Goal: Task Accomplishment & Management: Manage account settings

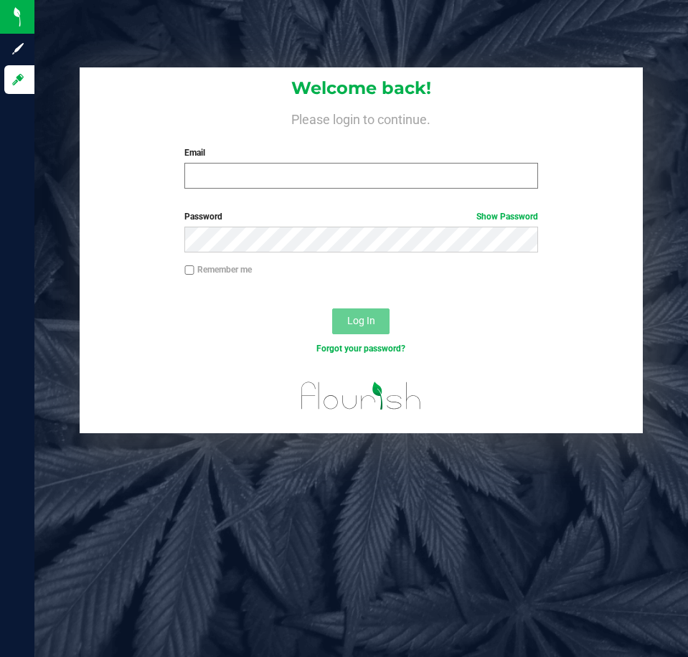
drag, startPoint x: 206, startPoint y: 162, endPoint x: 204, endPoint y: 173, distance: 11.0
click at [204, 171] on div "Email Required Please format your email correctly." at bounding box center [361, 167] width 375 height 42
click at [204, 173] on input "Email" at bounding box center [360, 176] width 353 height 26
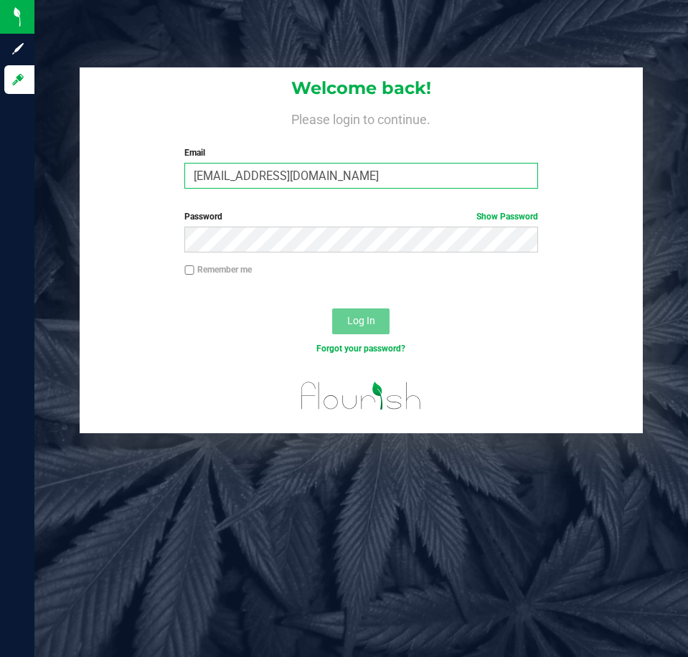
type input "Ctowne@liveparallel.com"
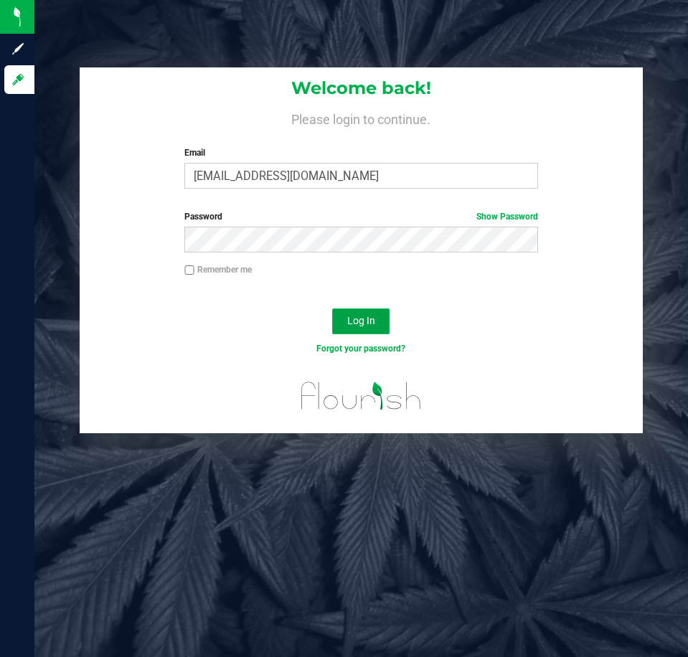
click at [356, 313] on button "Log In" at bounding box center [360, 321] width 57 height 26
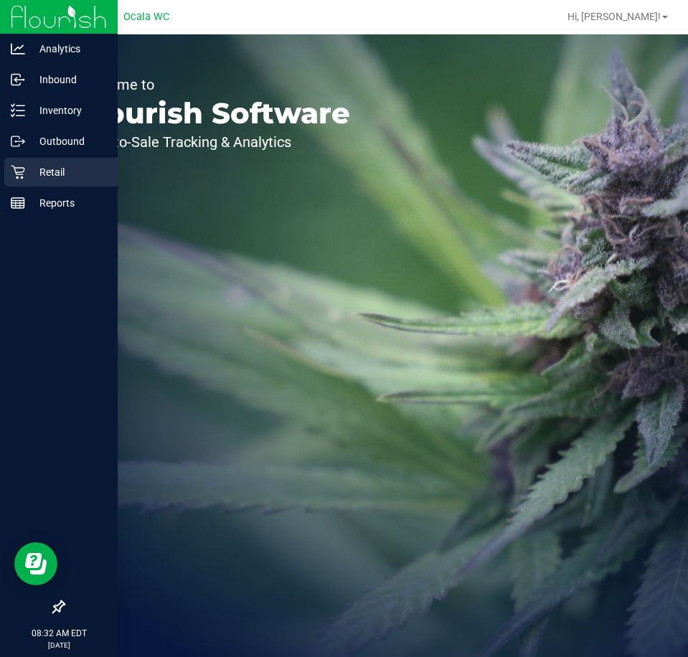
click at [11, 173] on icon at bounding box center [18, 172] width 14 height 14
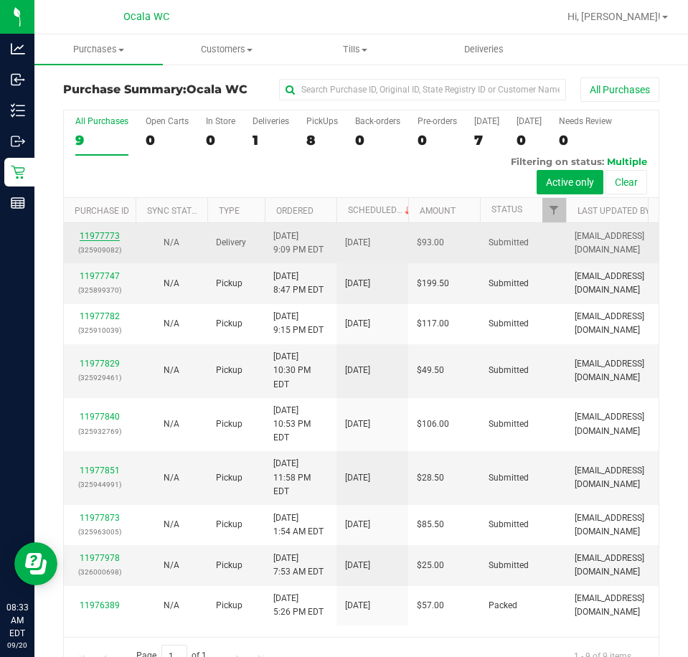
click at [104, 241] on link "11977773" at bounding box center [100, 236] width 40 height 10
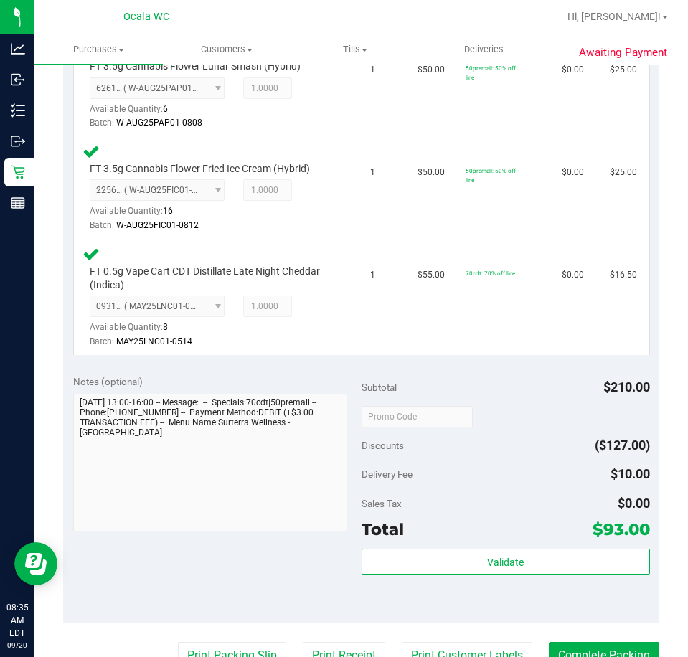
scroll to position [574, 0]
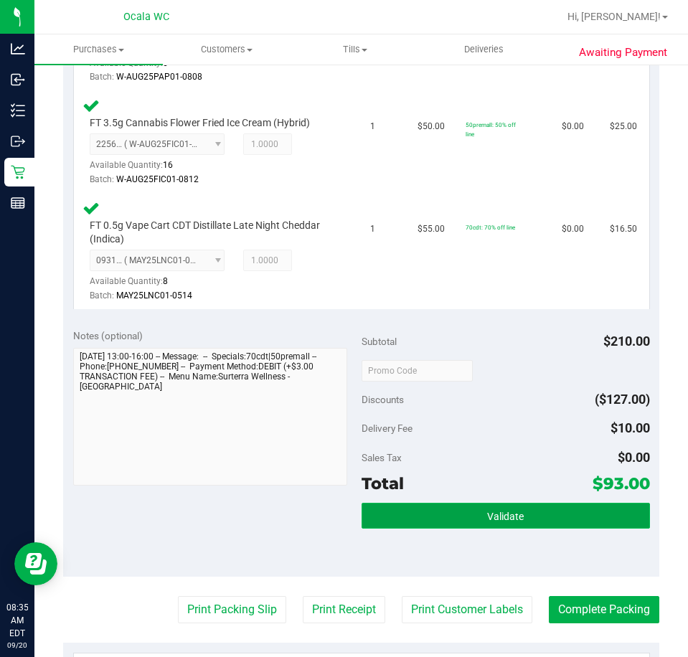
click at [461, 528] on button "Validate" at bounding box center [505, 516] width 288 height 26
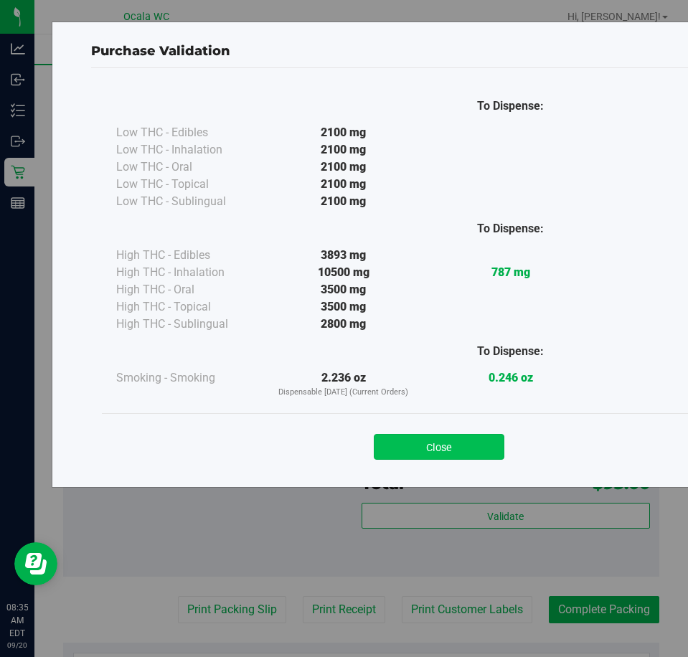
click at [418, 442] on button "Close" at bounding box center [439, 447] width 130 height 26
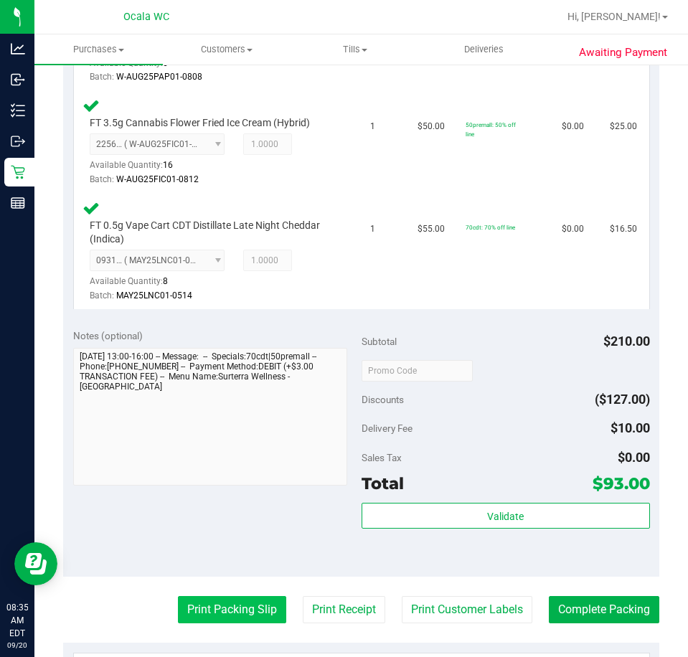
click at [206, 619] on button "Print Packing Slip" at bounding box center [232, 609] width 108 height 27
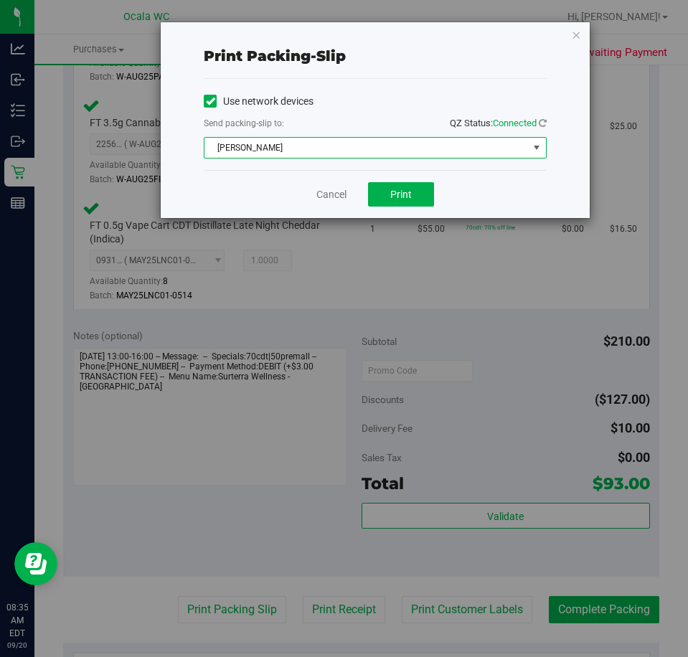
click at [378, 148] on span "BRAD-PITT" at bounding box center [365, 148] width 323 height 20
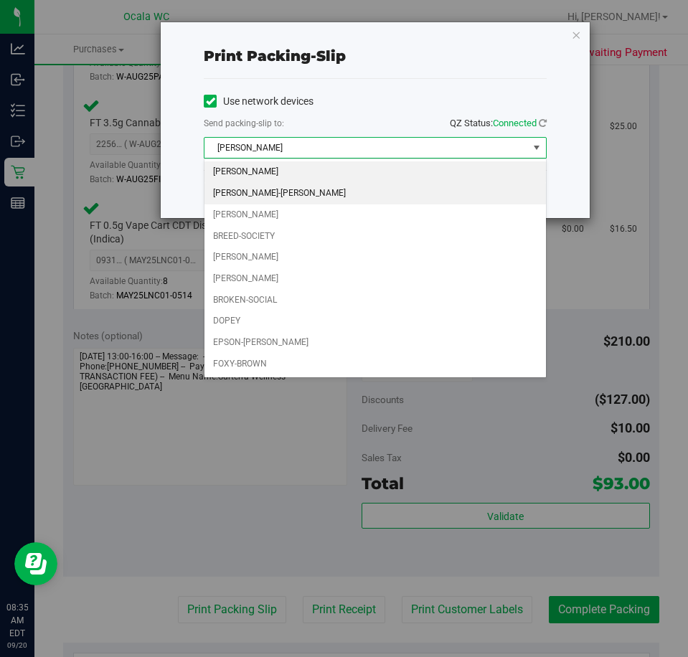
click at [348, 195] on li "BRANDY-ANISTON" at bounding box center [374, 194] width 341 height 22
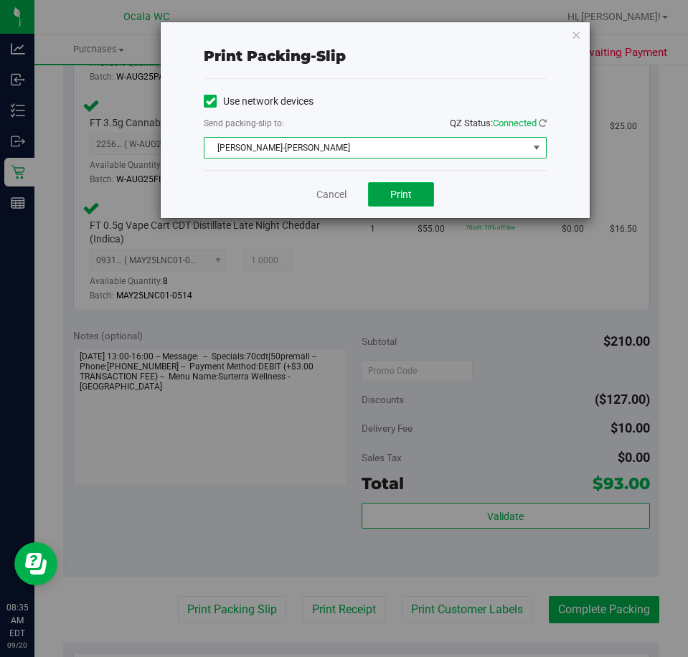
click at [400, 200] on button "Print" at bounding box center [401, 194] width 66 height 24
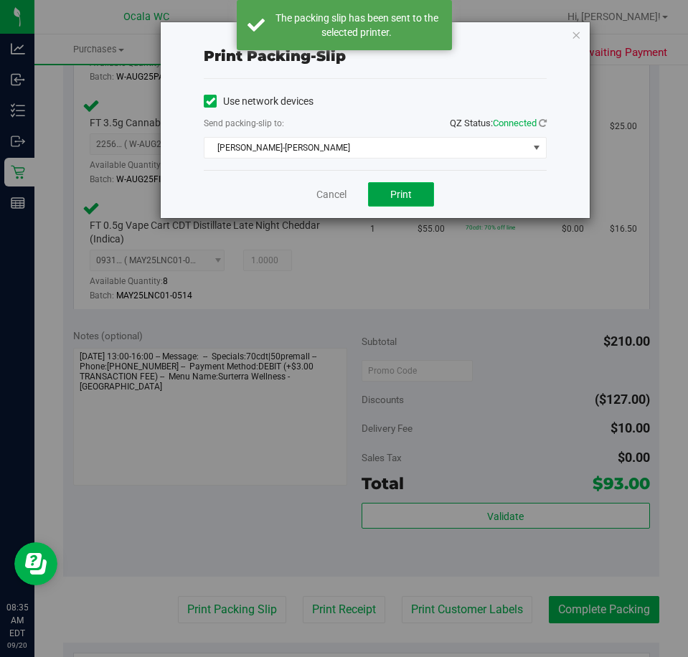
click at [401, 200] on button "Print" at bounding box center [401, 194] width 66 height 24
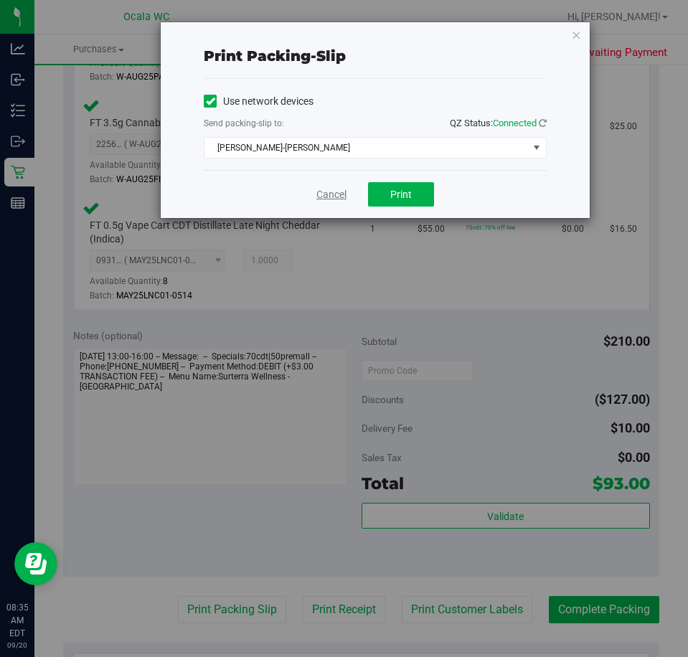
click at [331, 196] on link "Cancel" at bounding box center [331, 194] width 30 height 15
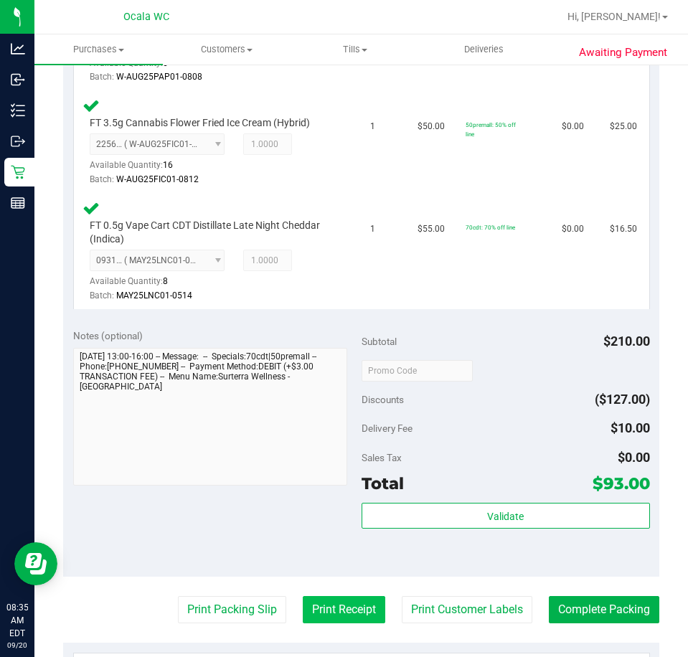
click at [325, 615] on button "Print Receipt" at bounding box center [344, 609] width 82 height 27
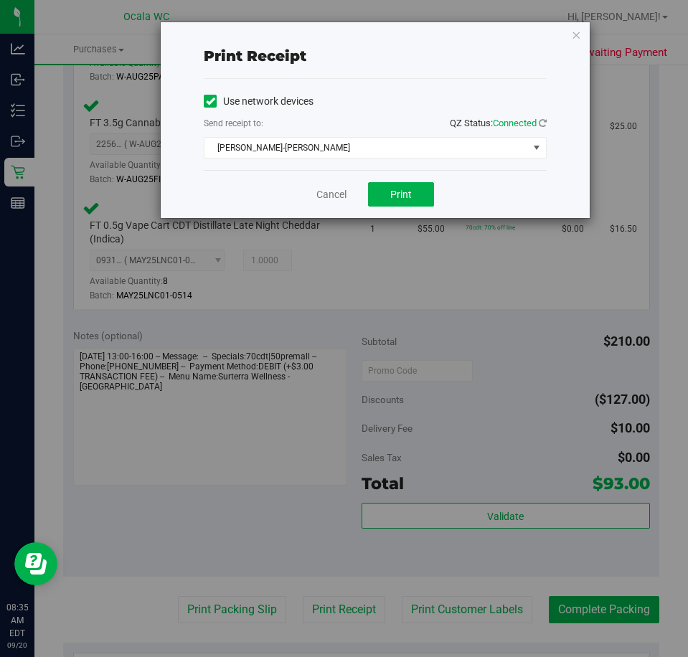
click at [396, 181] on div "Cancel Print" at bounding box center [375, 194] width 343 height 48
click at [391, 193] on span "Print" at bounding box center [401, 194] width 22 height 11
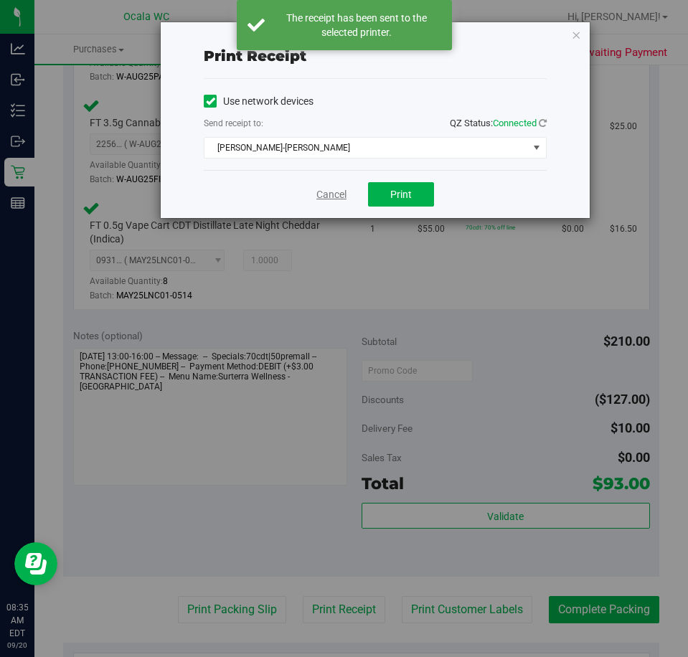
click at [343, 194] on link "Cancel" at bounding box center [331, 194] width 30 height 15
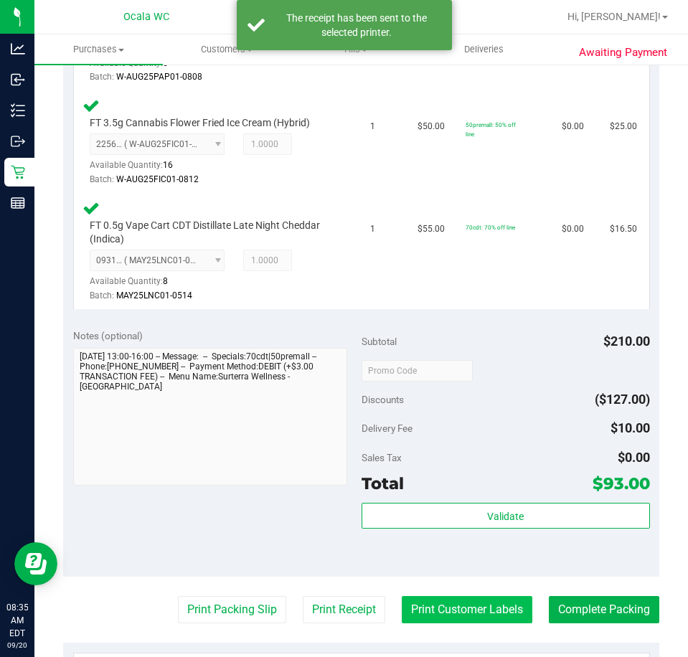
click at [487, 617] on button "Print Customer Labels" at bounding box center [466, 609] width 130 height 27
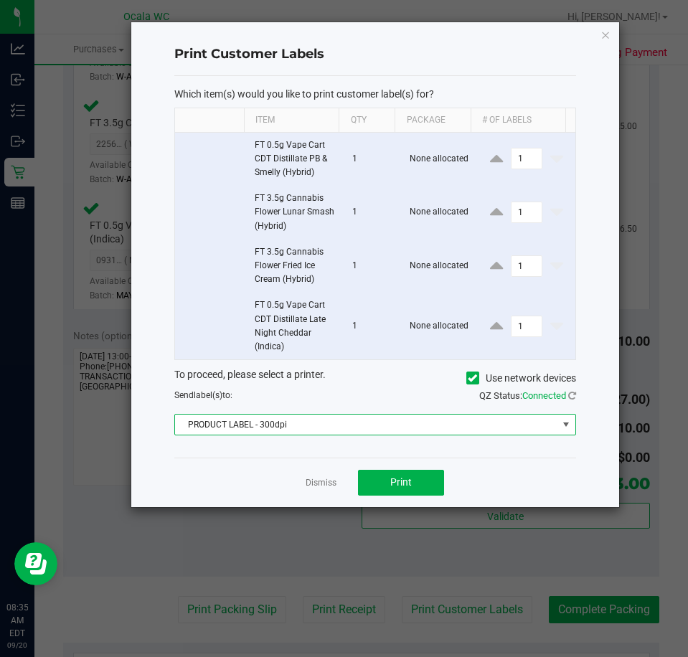
click at [366, 424] on span "PRODUCT LABEL - 300dpi" at bounding box center [366, 424] width 382 height 20
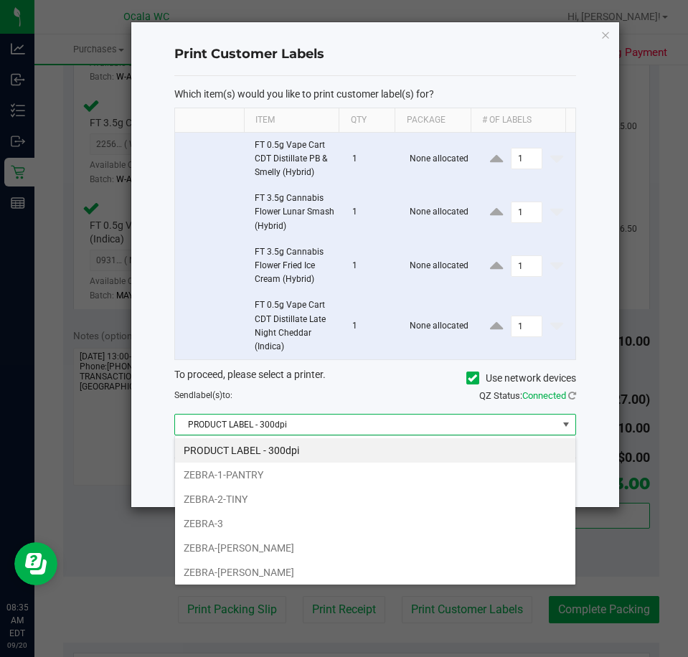
scroll to position [22, 401]
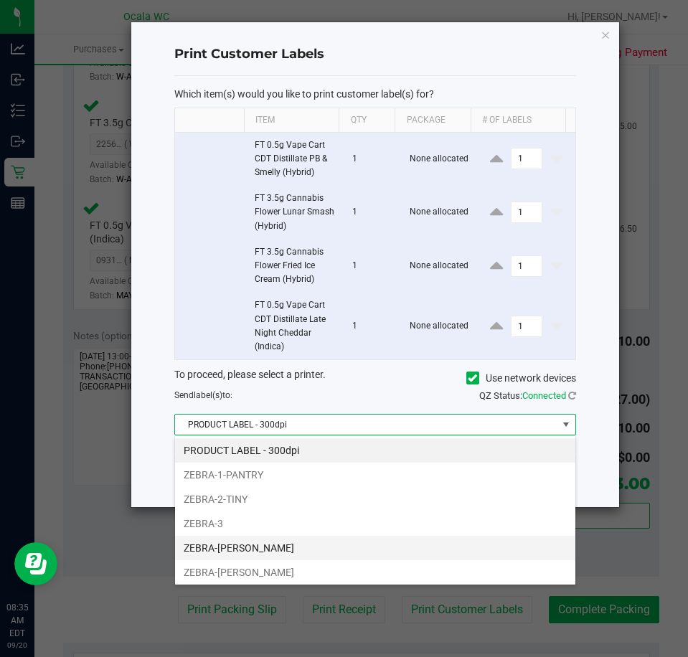
click at [279, 546] on li "ZEBRA-BRANDY-CLARK" at bounding box center [375, 548] width 400 height 24
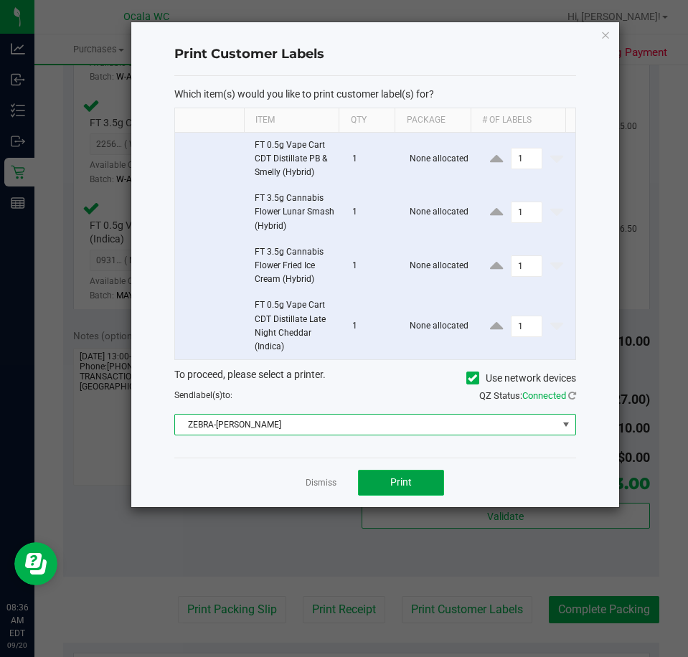
click at [387, 475] on button "Print" at bounding box center [401, 483] width 86 height 26
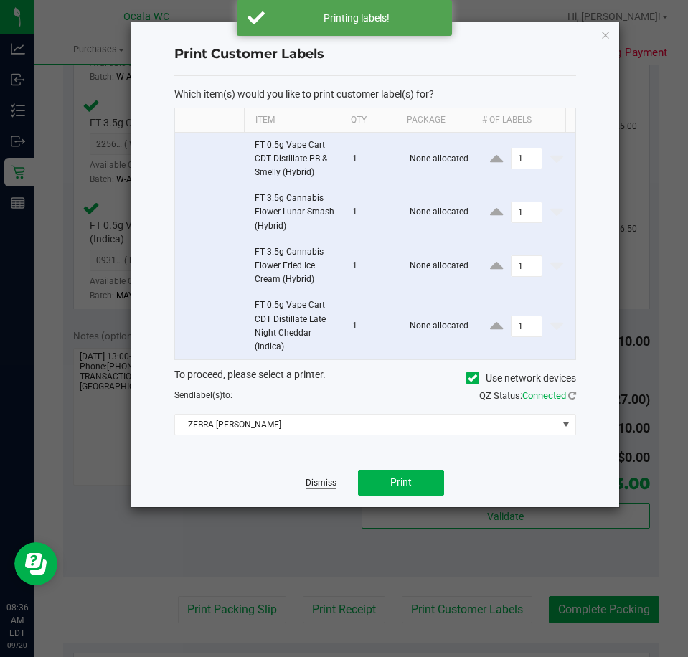
click at [315, 481] on link "Dismiss" at bounding box center [320, 483] width 31 height 12
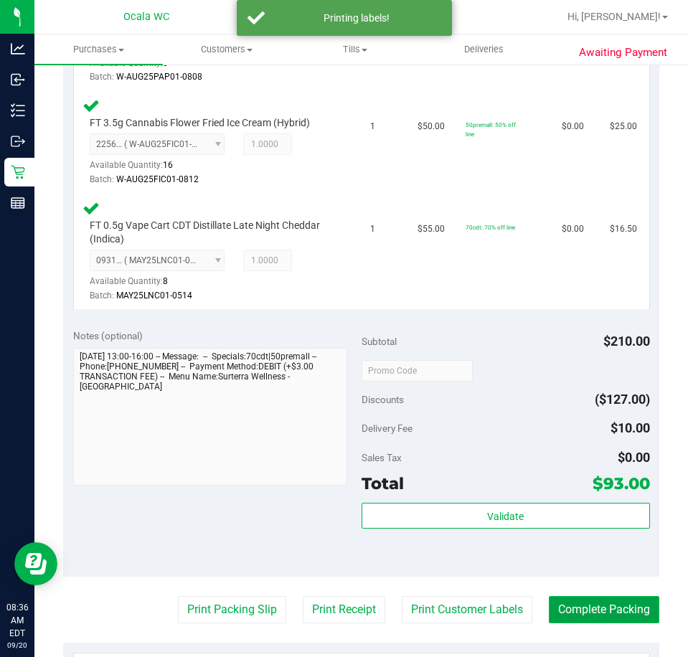
click at [571, 613] on button "Complete Packing" at bounding box center [603, 609] width 110 height 27
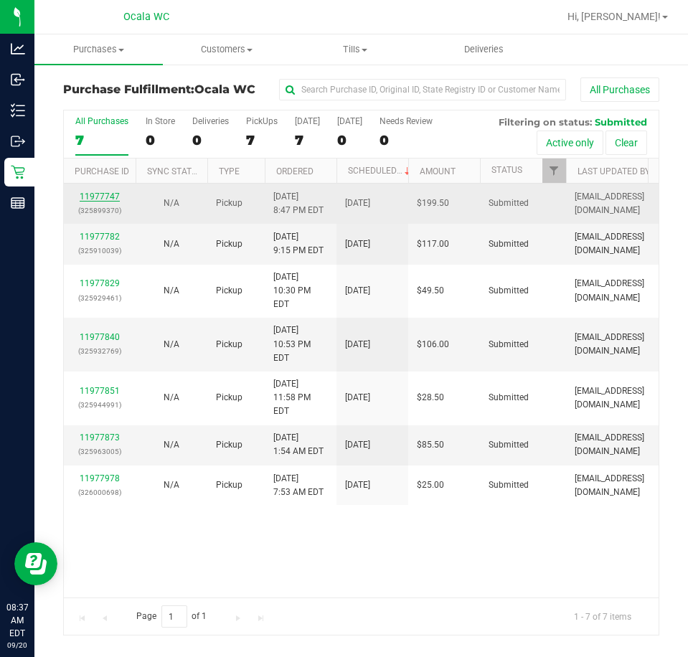
click at [105, 196] on link "11977747" at bounding box center [100, 196] width 40 height 10
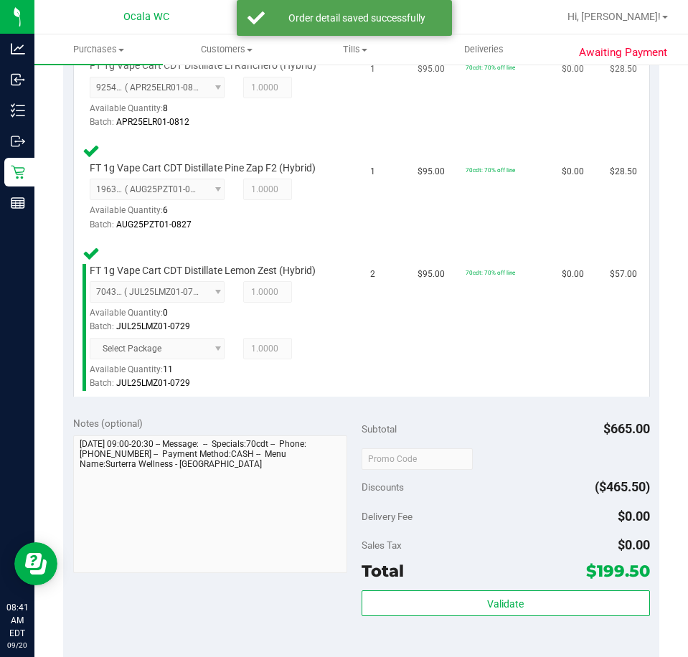
scroll to position [645, 0]
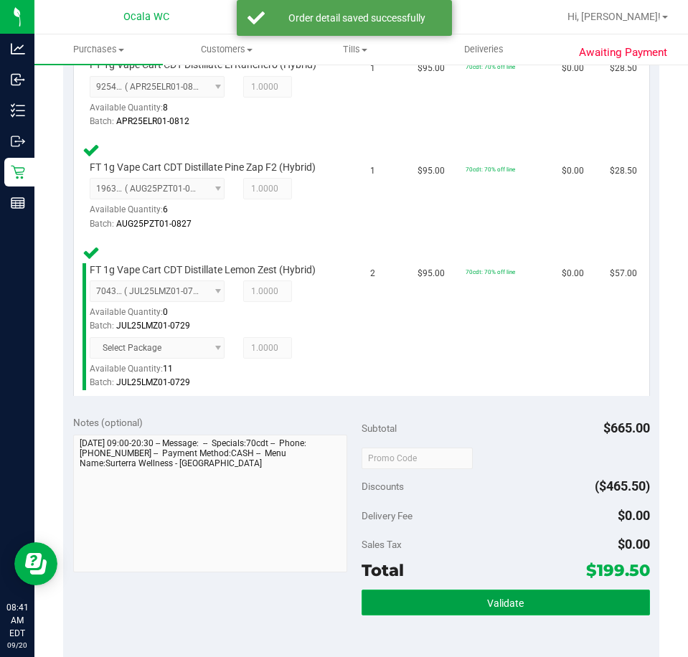
click at [467, 601] on button "Validate" at bounding box center [505, 602] width 288 height 26
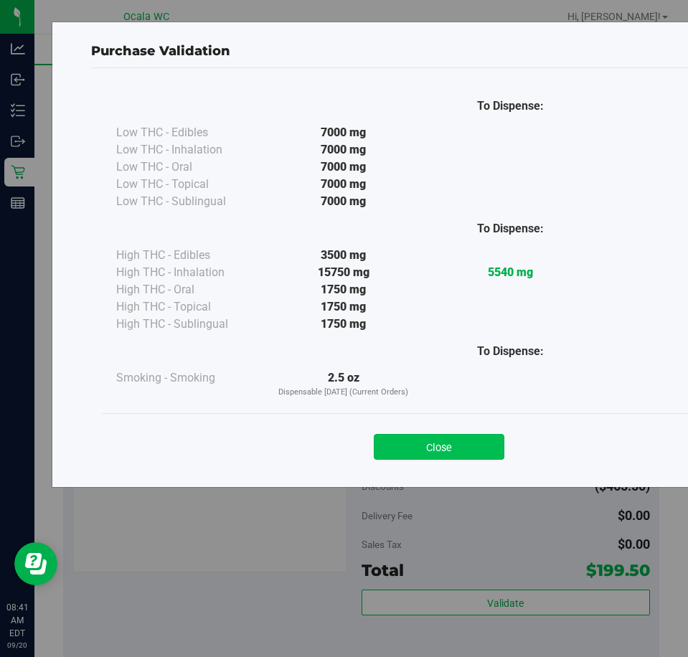
click at [417, 446] on button "Close" at bounding box center [439, 447] width 130 height 26
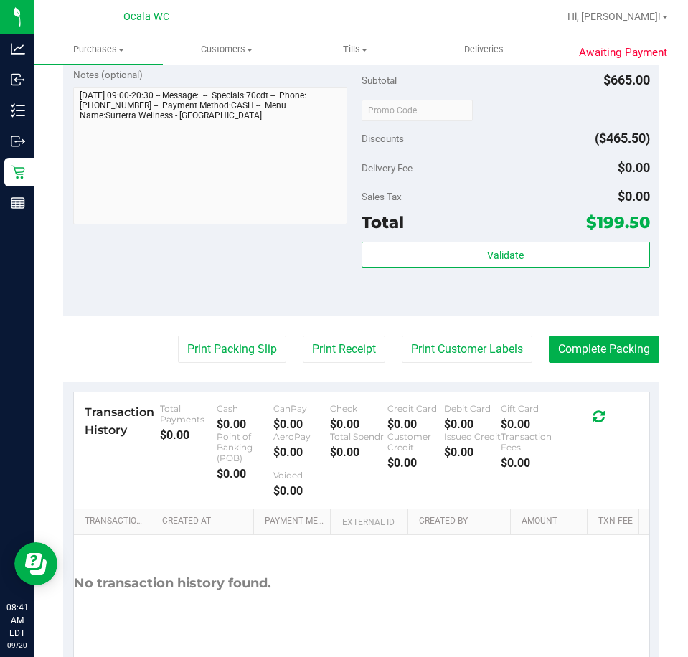
scroll to position [1004, 0]
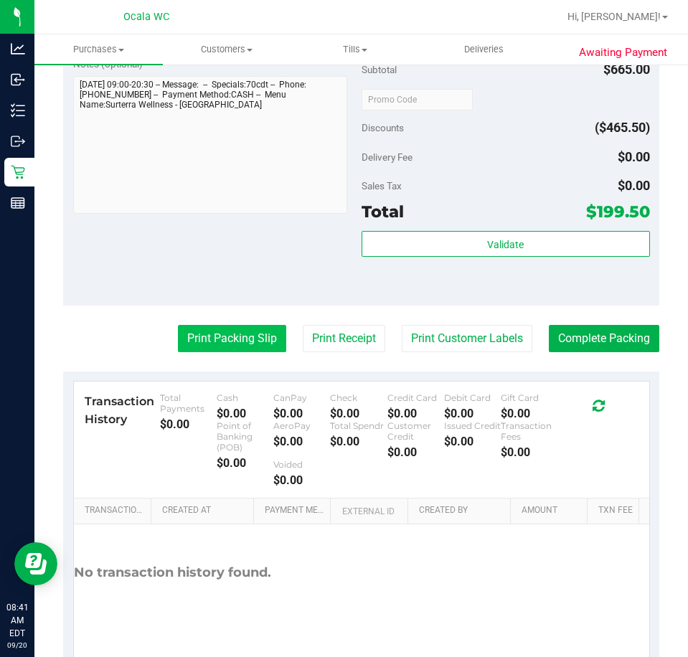
click at [259, 348] on button "Print Packing Slip" at bounding box center [232, 338] width 108 height 27
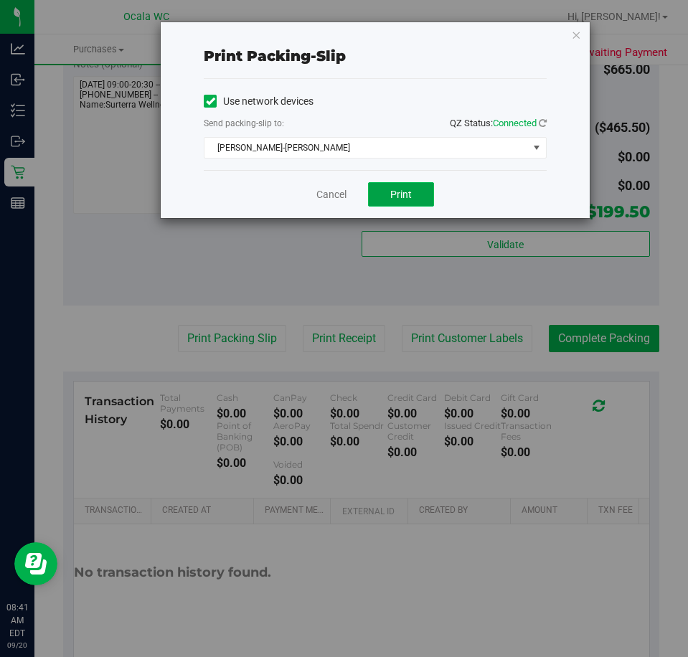
click at [404, 196] on span "Print" at bounding box center [401, 194] width 22 height 11
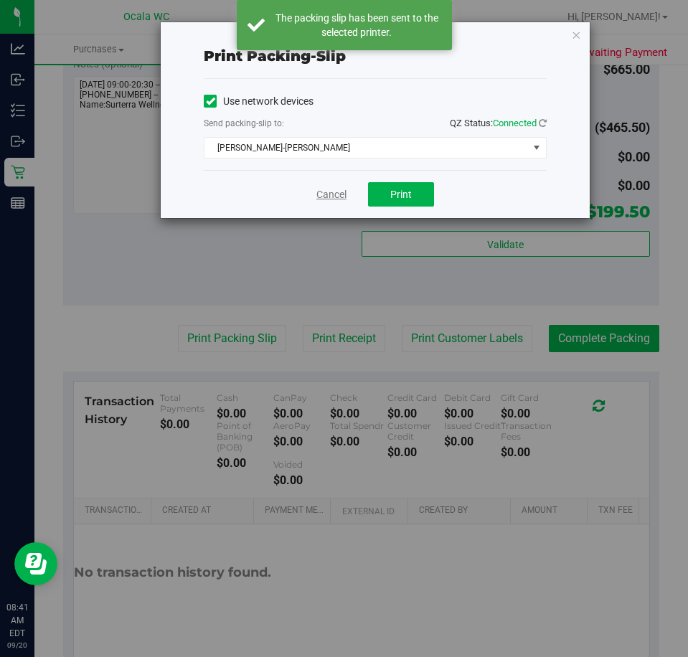
click at [320, 188] on link "Cancel" at bounding box center [331, 194] width 30 height 15
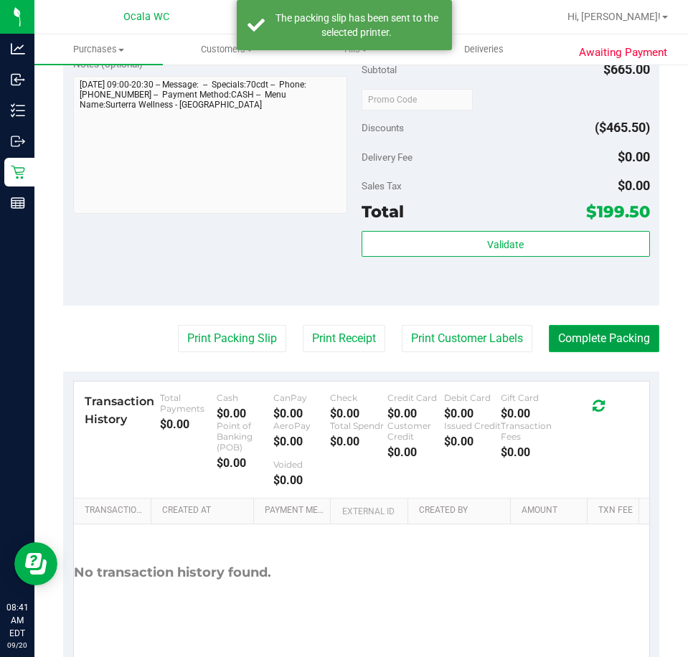
click at [608, 341] on button "Complete Packing" at bounding box center [603, 338] width 110 height 27
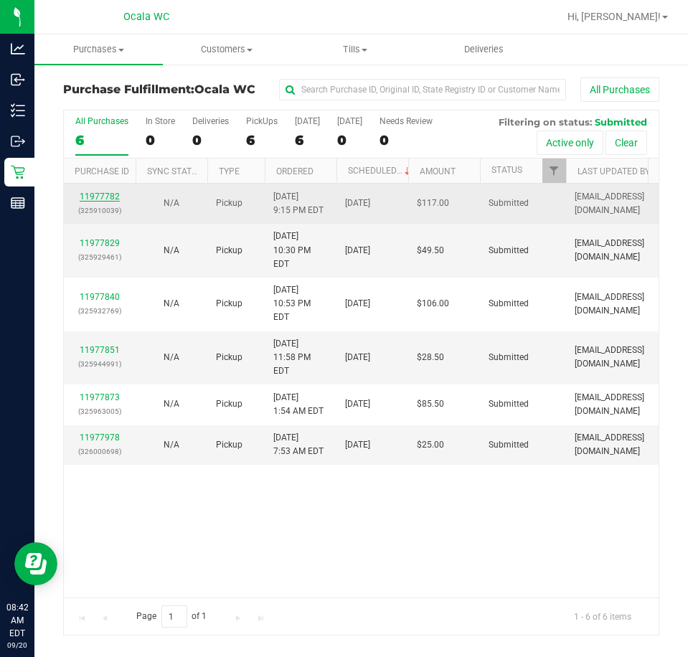
click at [85, 197] on link "11977782" at bounding box center [100, 196] width 40 height 10
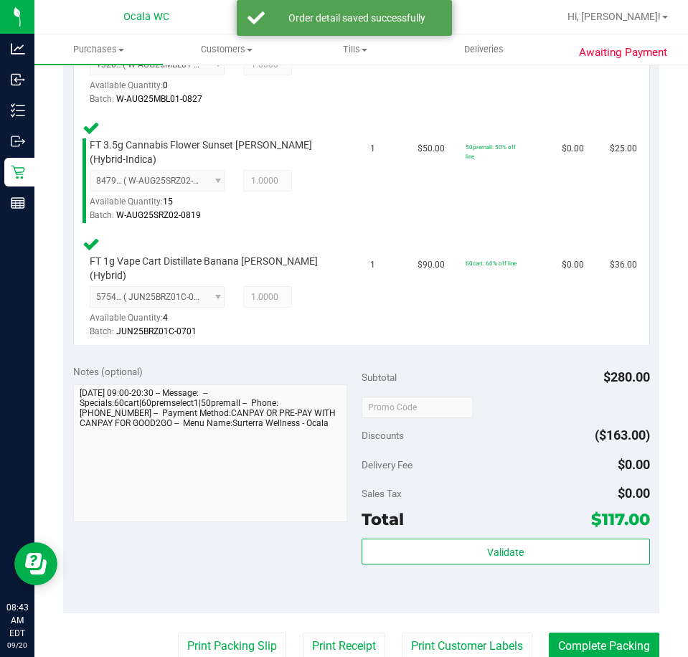
scroll to position [574, 0]
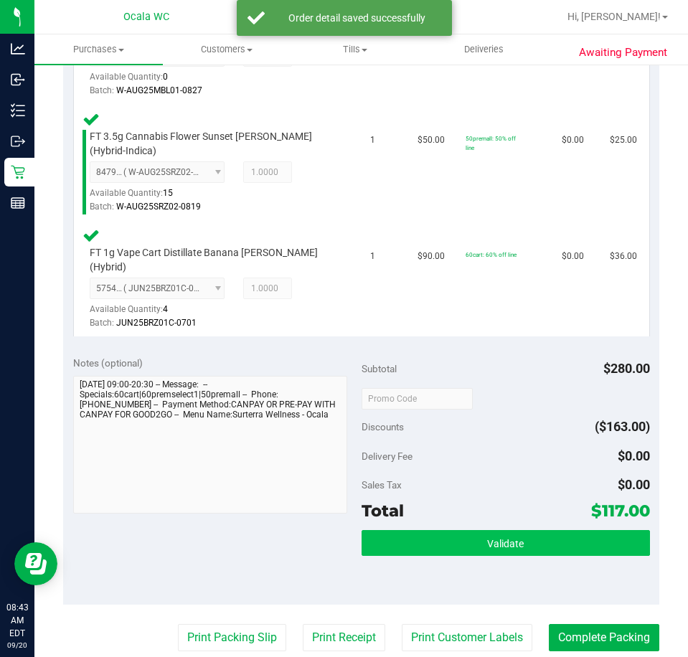
drag, startPoint x: 424, startPoint y: 548, endPoint x: 427, endPoint y: 536, distance: 13.1
click at [427, 536] on div "Validate" at bounding box center [505, 562] width 288 height 65
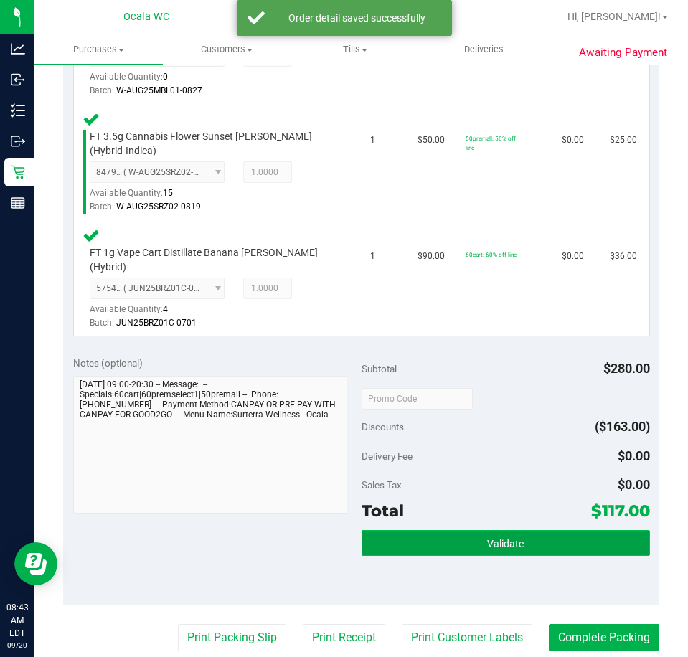
click at [427, 535] on button "Validate" at bounding box center [505, 543] width 288 height 26
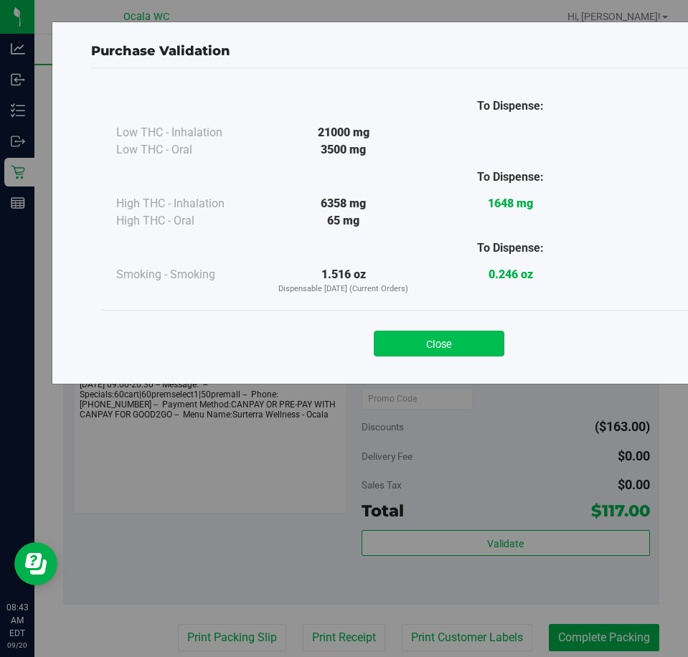
click at [428, 339] on button "Close" at bounding box center [439, 344] width 130 height 26
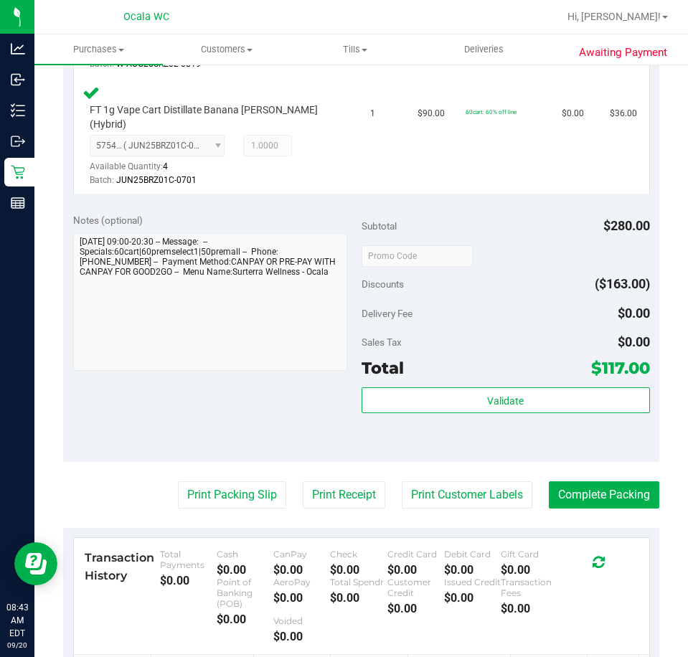
scroll to position [717, 0]
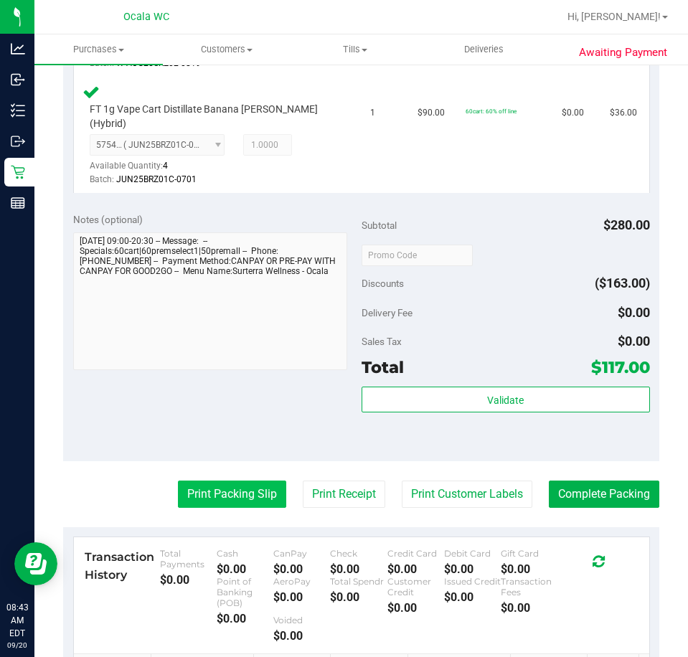
click at [219, 480] on button "Print Packing Slip" at bounding box center [232, 493] width 108 height 27
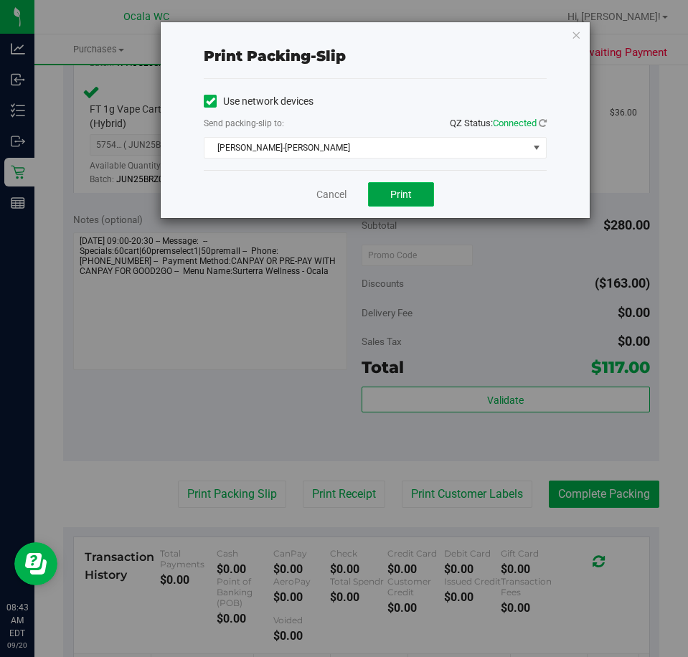
click at [382, 191] on button "Print" at bounding box center [401, 194] width 66 height 24
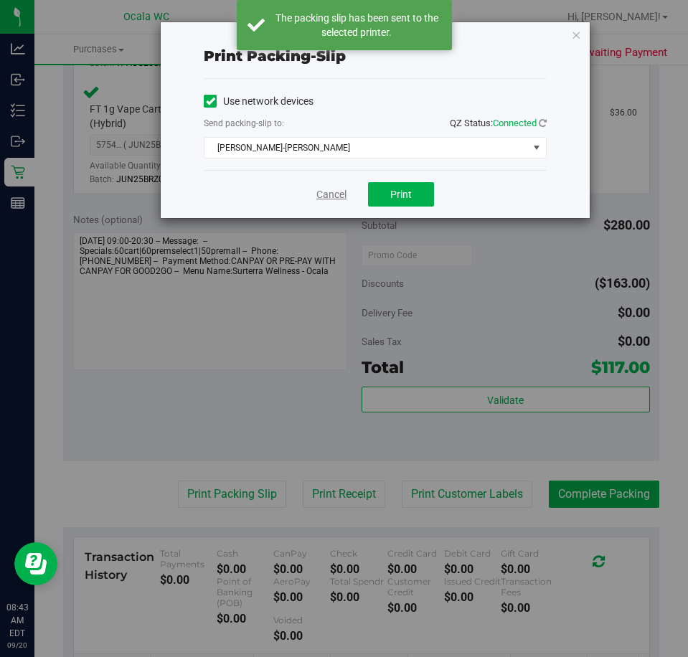
click at [332, 195] on link "Cancel" at bounding box center [331, 194] width 30 height 15
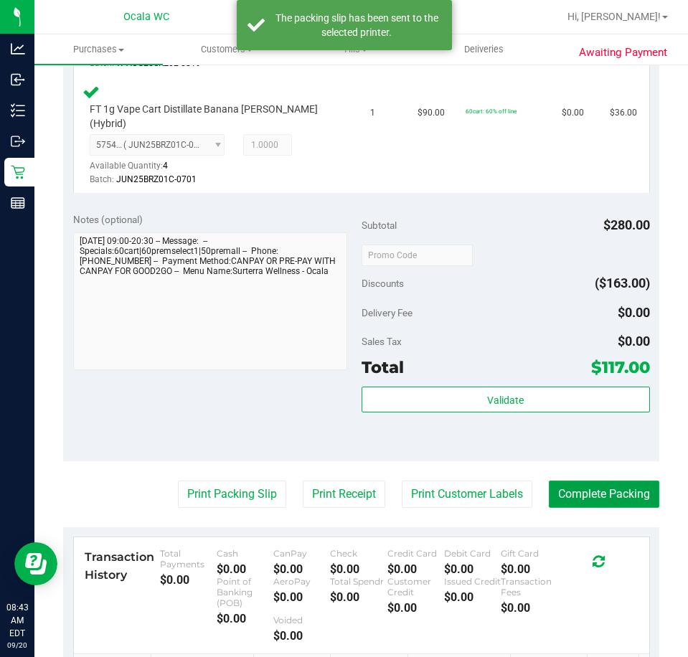
click at [561, 480] on button "Complete Packing" at bounding box center [603, 493] width 110 height 27
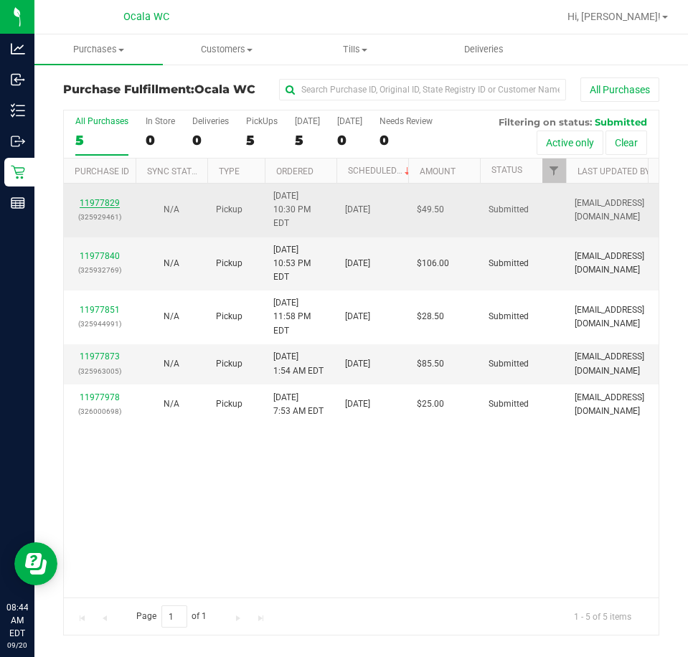
click at [101, 198] on link "11977829" at bounding box center [100, 203] width 40 height 10
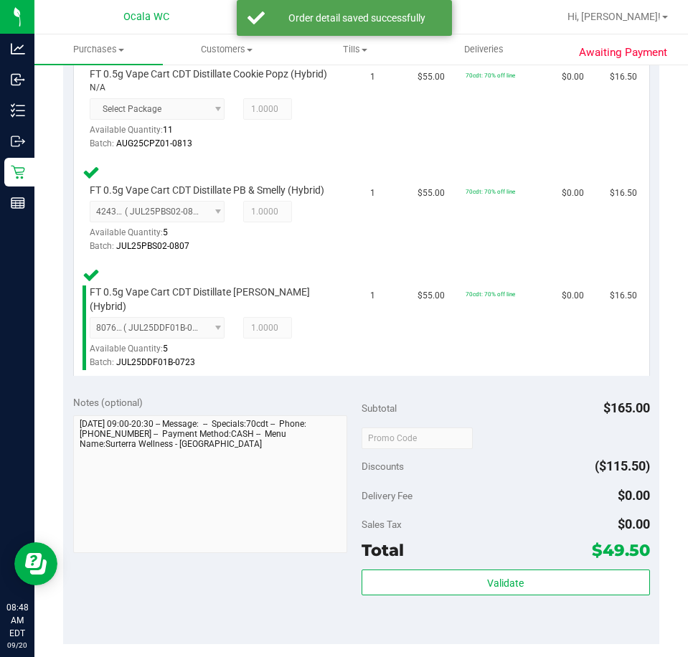
scroll to position [430, 0]
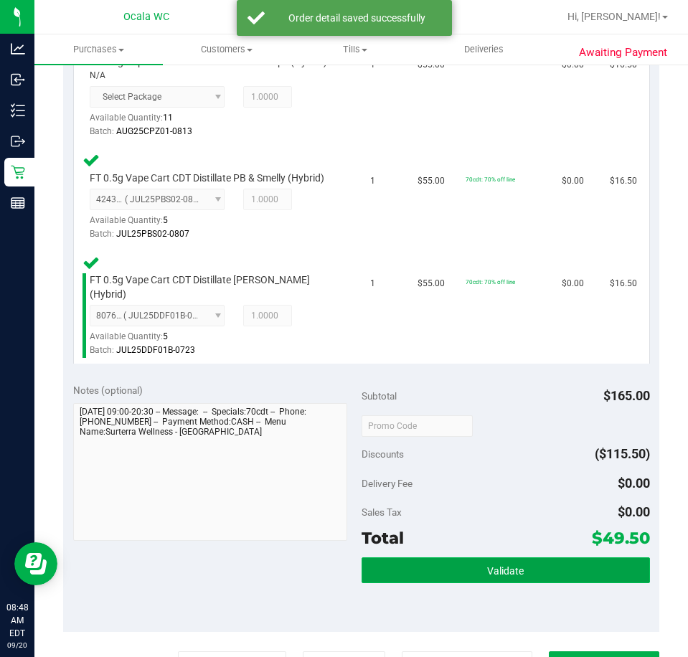
click at [493, 583] on button "Validate" at bounding box center [505, 570] width 288 height 26
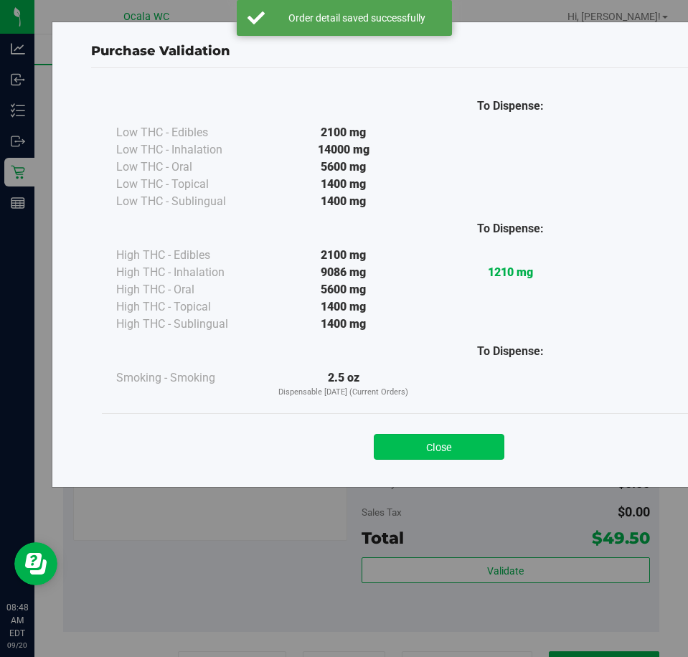
click at [447, 442] on button "Close" at bounding box center [439, 447] width 130 height 26
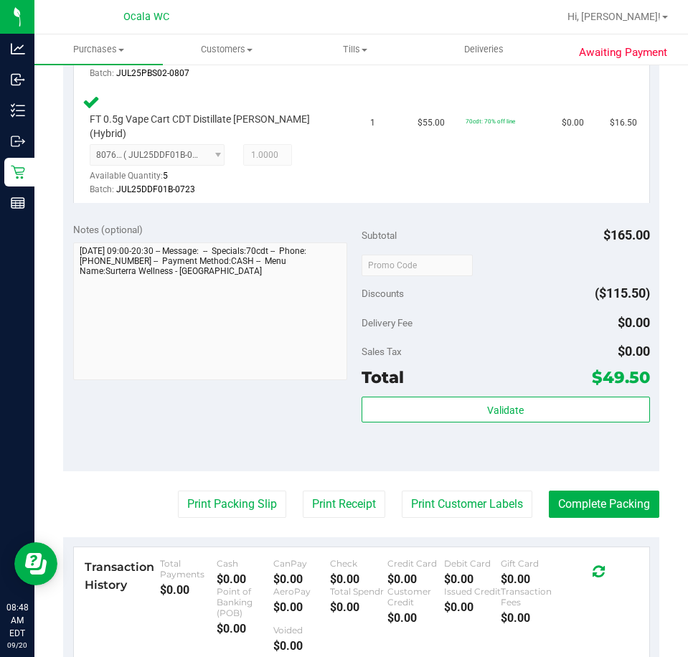
scroll to position [645, 0]
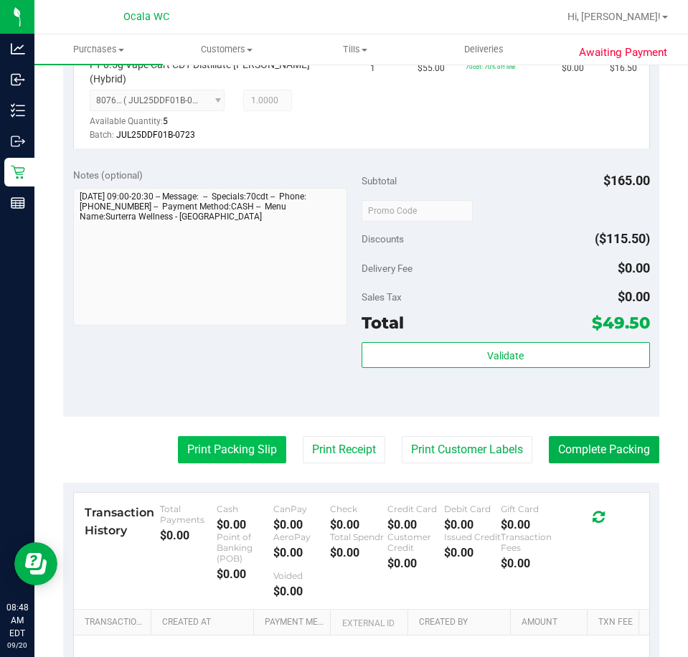
click at [232, 463] on button "Print Packing Slip" at bounding box center [232, 449] width 108 height 27
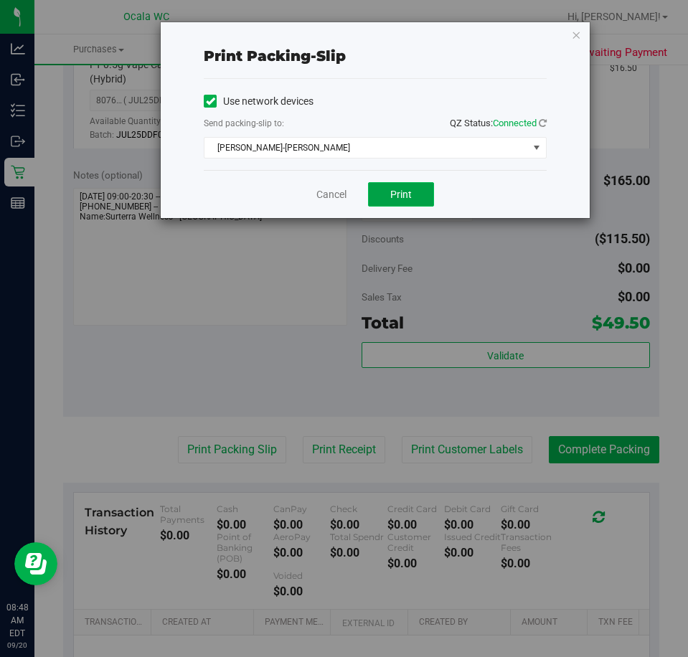
click at [389, 190] on button "Print" at bounding box center [401, 194] width 66 height 24
click at [325, 196] on link "Cancel" at bounding box center [331, 194] width 30 height 15
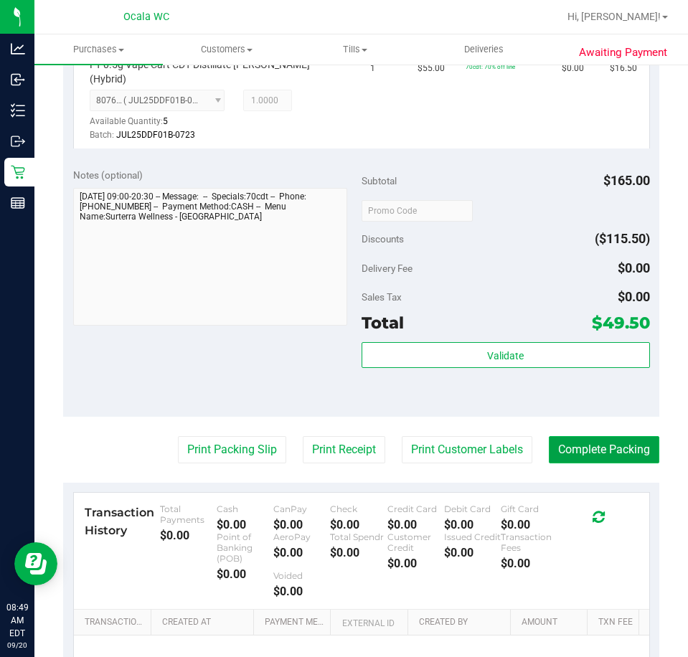
click at [600, 463] on button "Complete Packing" at bounding box center [603, 449] width 110 height 27
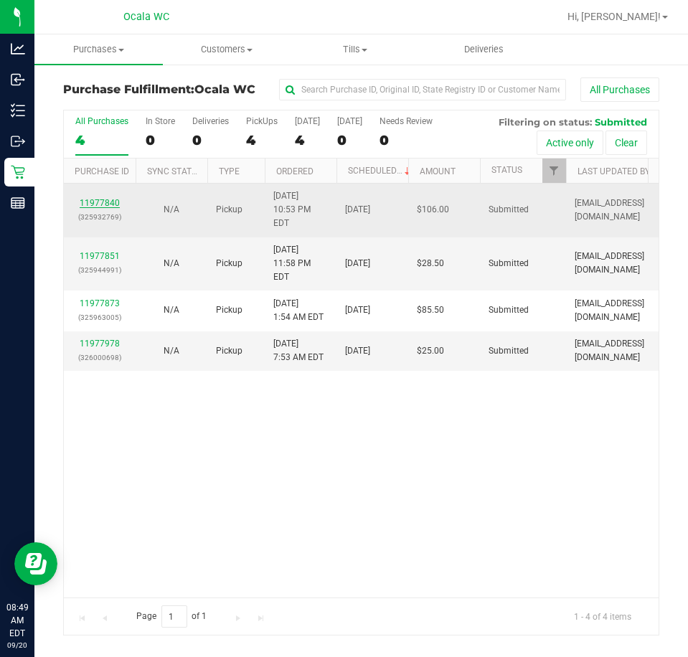
click at [96, 198] on link "11977840" at bounding box center [100, 203] width 40 height 10
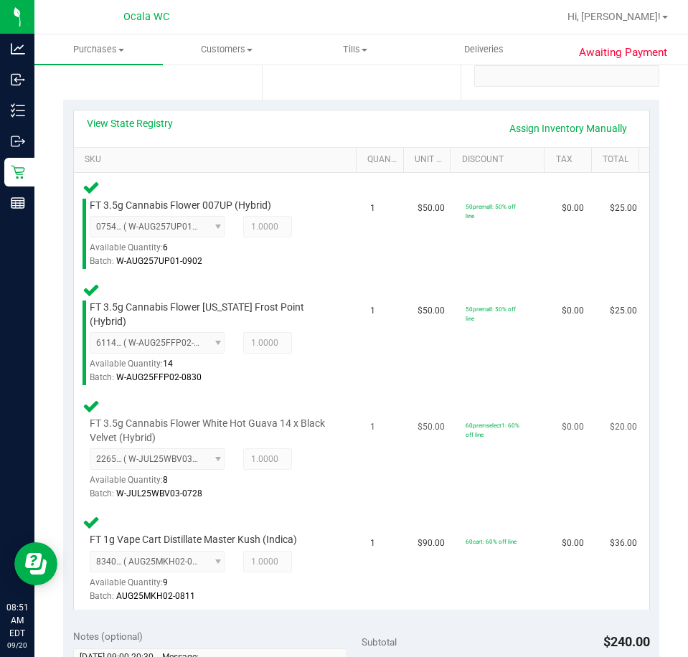
scroll to position [502, 0]
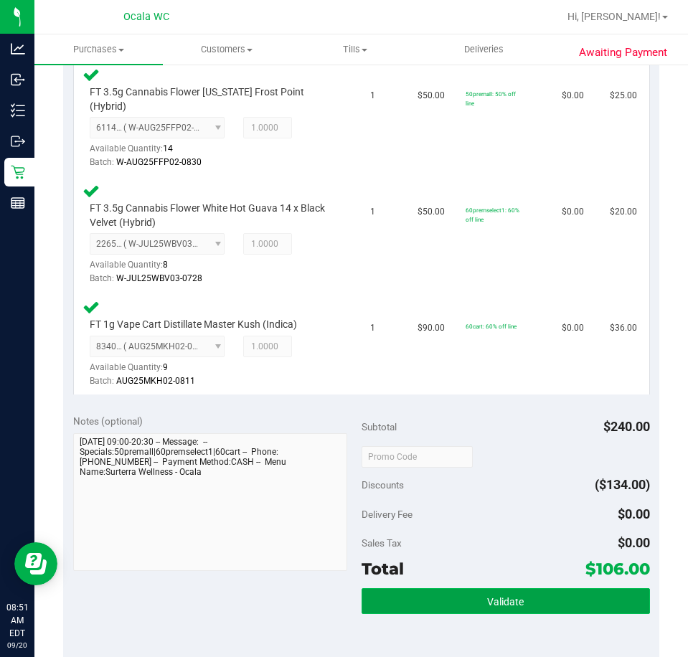
click at [443, 589] on button "Validate" at bounding box center [505, 601] width 288 height 26
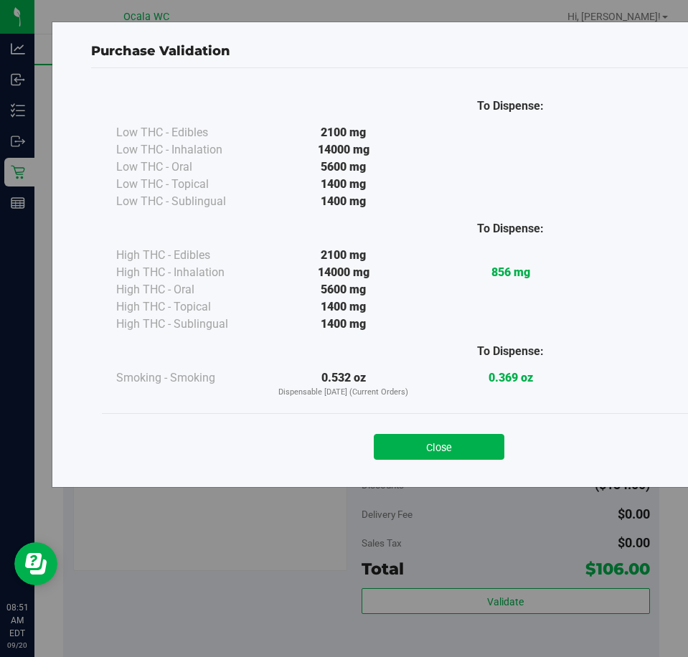
click at [429, 415] on div "Close" at bounding box center [439, 442] width 674 height 58
click at [409, 447] on button "Close" at bounding box center [439, 447] width 130 height 26
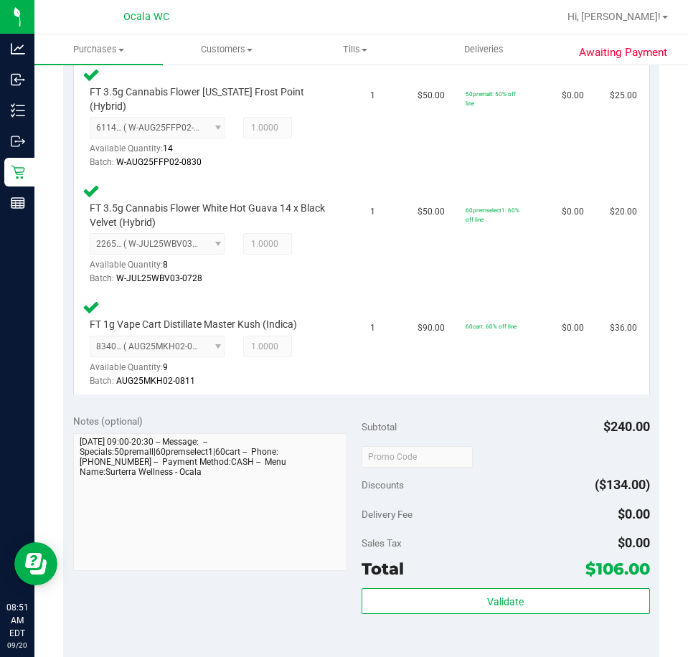
scroll to position [645, 0]
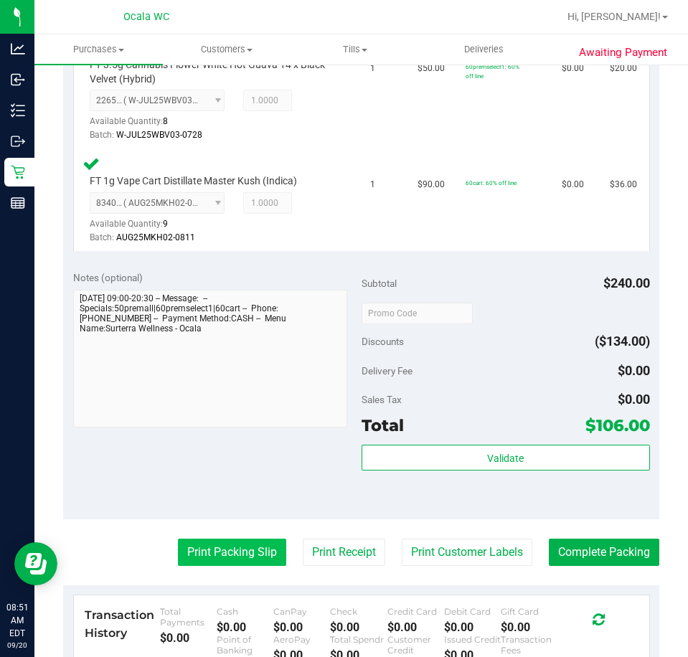
click at [192, 538] on button "Print Packing Slip" at bounding box center [232, 551] width 108 height 27
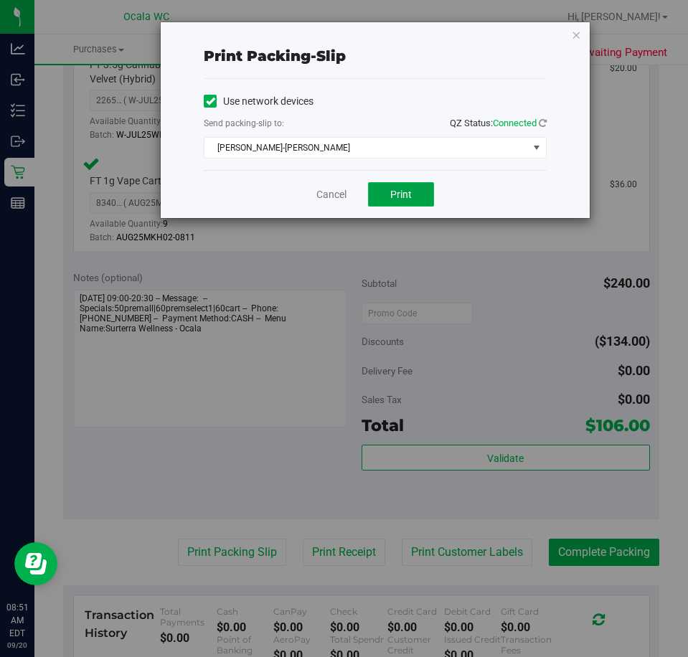
click at [388, 194] on button "Print" at bounding box center [401, 194] width 66 height 24
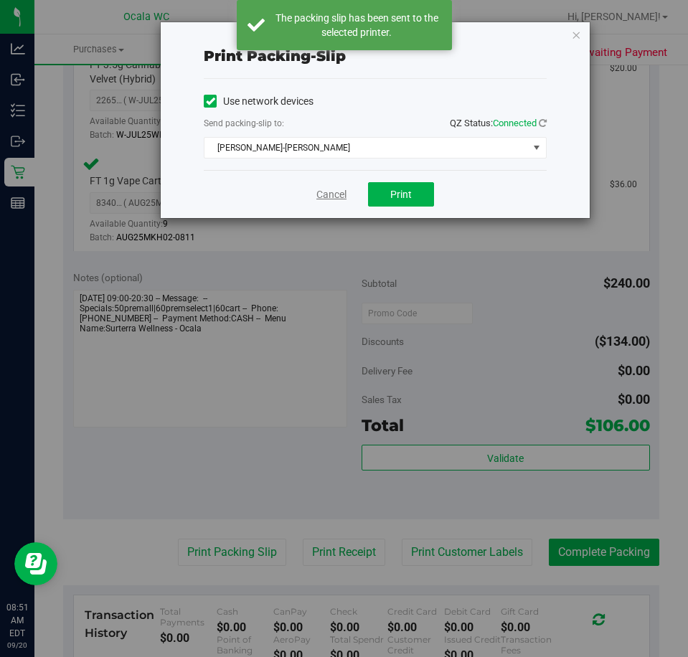
click at [333, 192] on link "Cancel" at bounding box center [331, 194] width 30 height 15
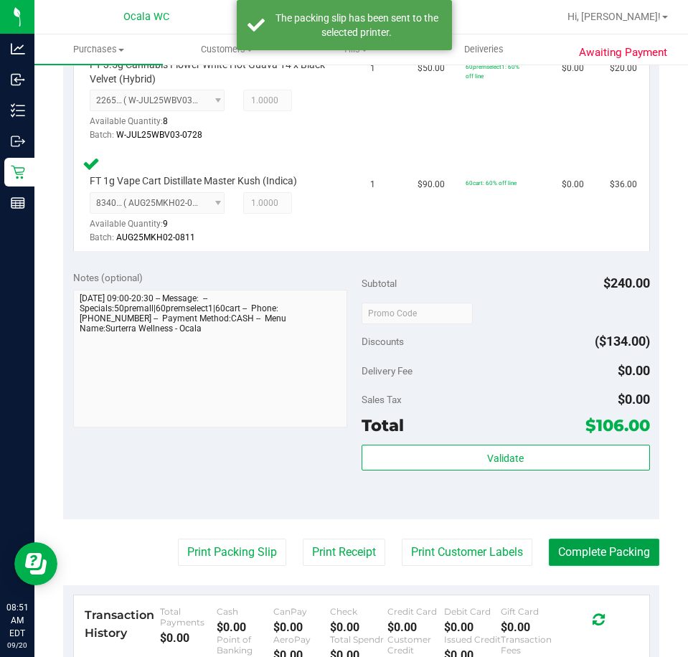
click at [594, 538] on button "Complete Packing" at bounding box center [603, 551] width 110 height 27
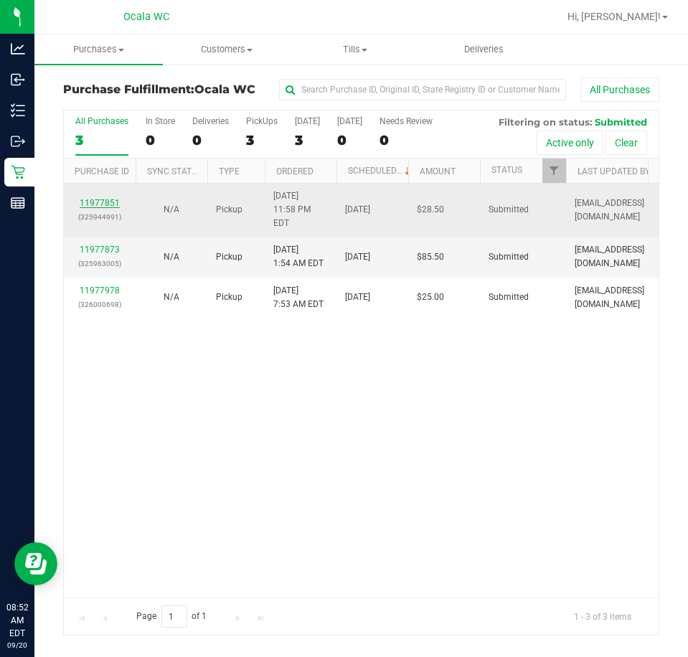
click at [106, 198] on link "11977851" at bounding box center [100, 203] width 40 height 10
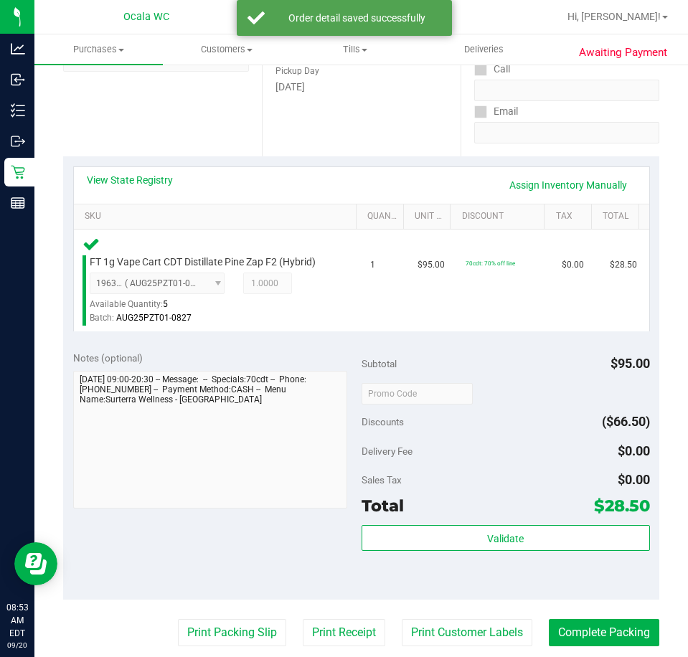
scroll to position [287, 0]
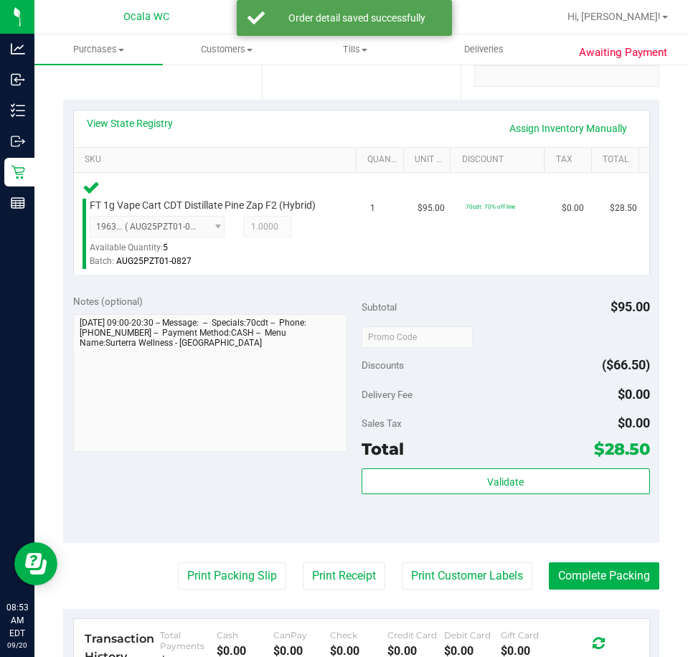
click at [383, 465] on div "Subtotal $95.00 Discounts ($66.50) Delivery Fee $0.00 Sales Tax $0.00 Total $28…" at bounding box center [505, 413] width 288 height 239
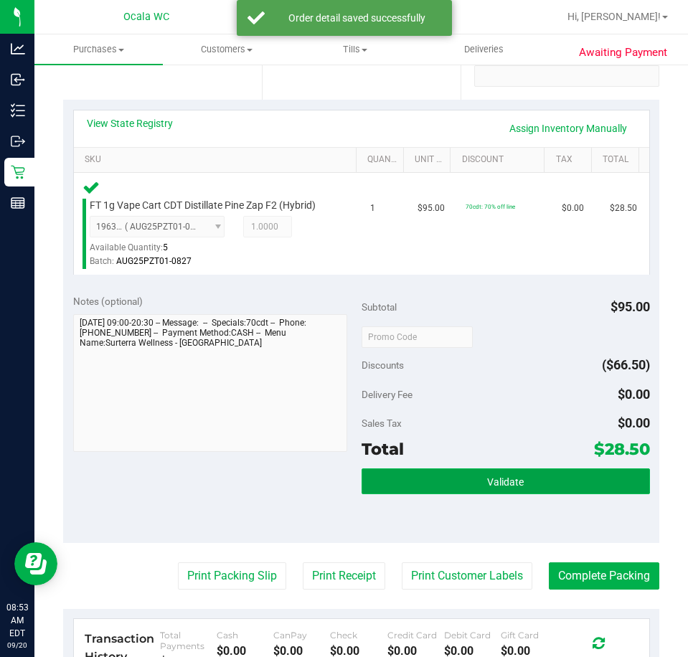
click at [383, 476] on button "Validate" at bounding box center [505, 481] width 288 height 26
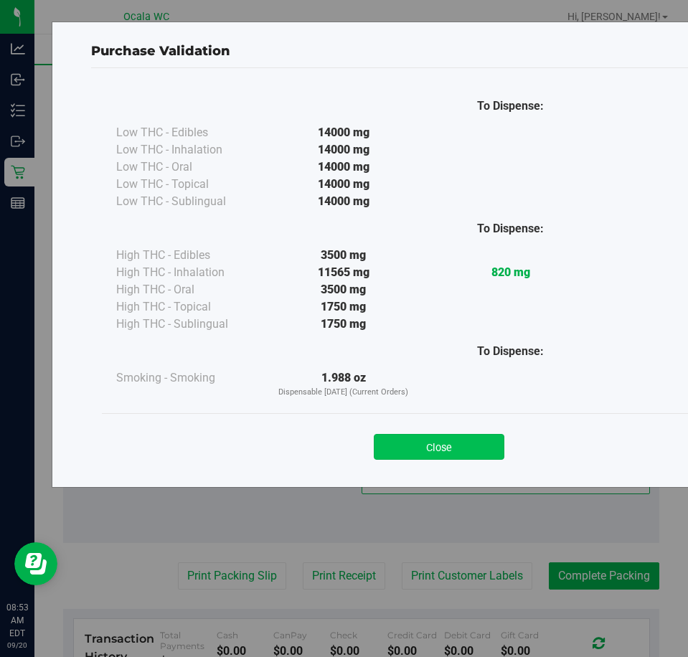
click at [431, 443] on button "Close" at bounding box center [439, 447] width 130 height 26
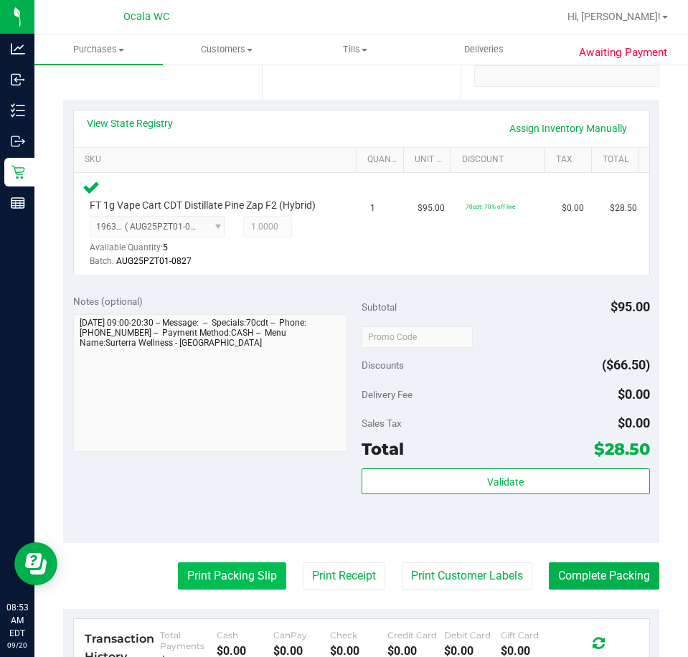
click at [203, 579] on button "Print Packing Slip" at bounding box center [232, 575] width 108 height 27
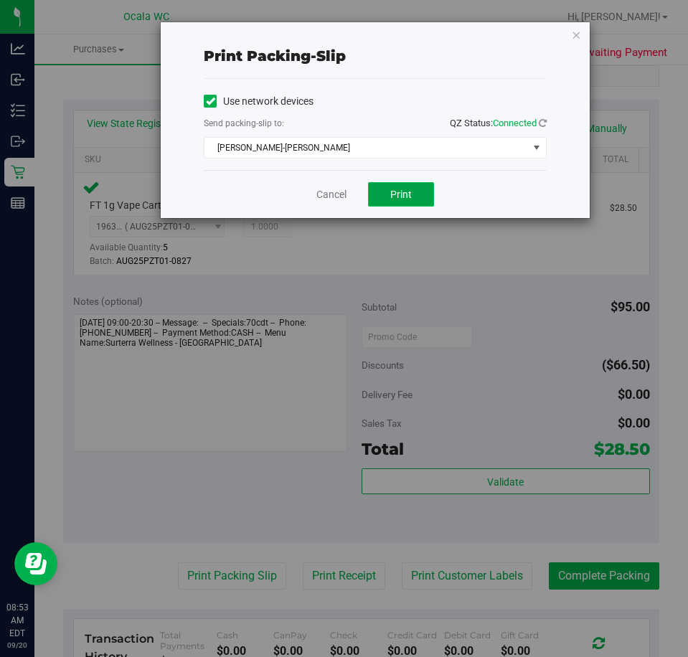
click at [401, 196] on span "Print" at bounding box center [401, 194] width 22 height 11
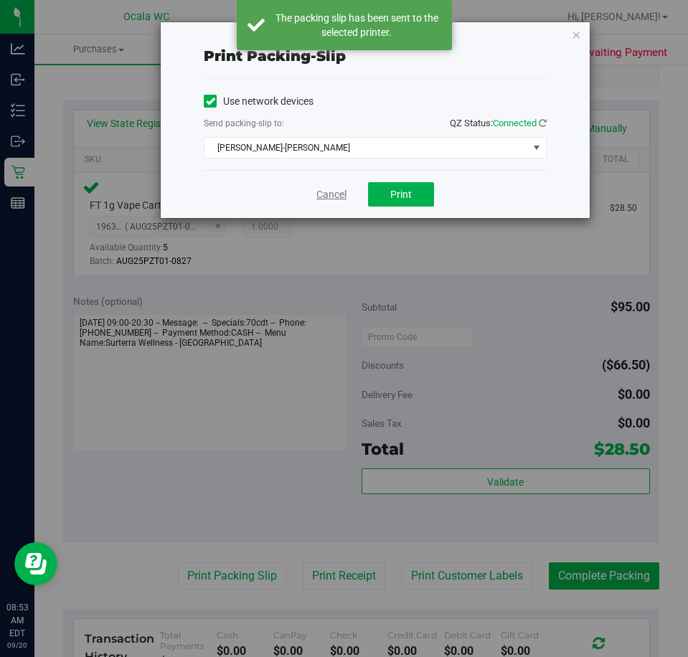
click at [330, 198] on link "Cancel" at bounding box center [331, 194] width 30 height 15
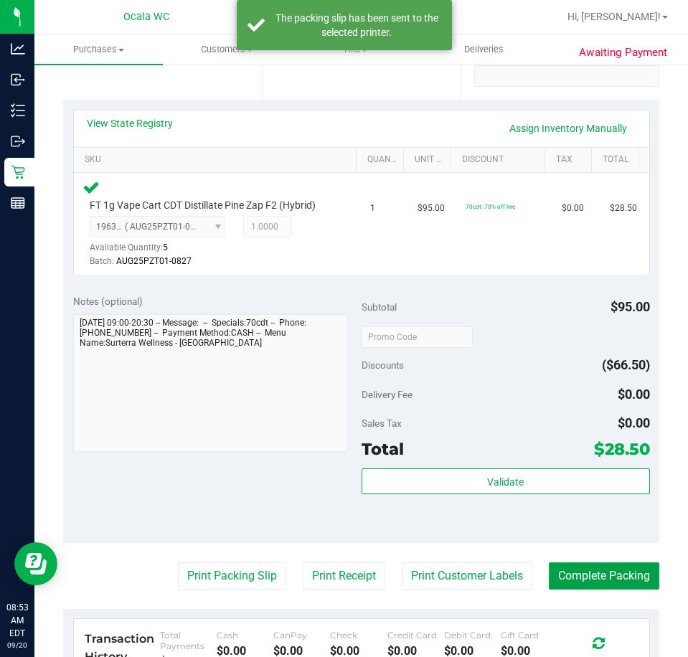
click at [561, 575] on button "Complete Packing" at bounding box center [603, 575] width 110 height 27
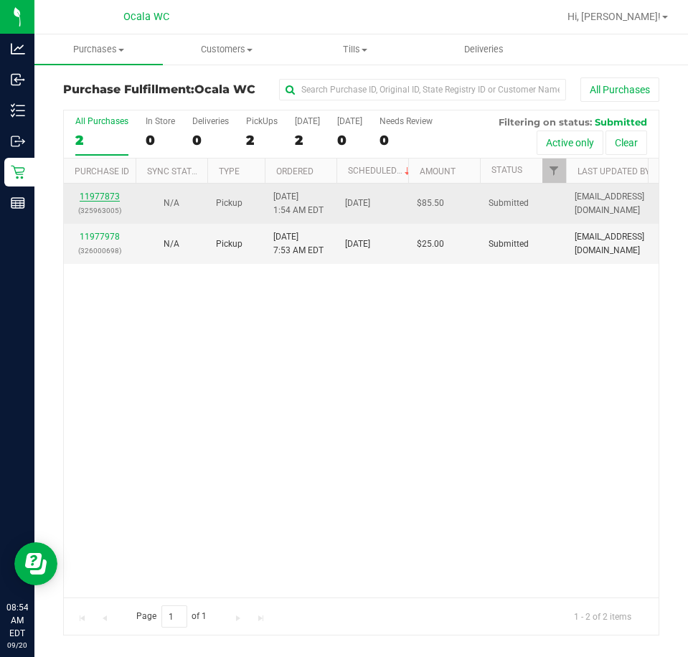
click at [98, 194] on link "11977873" at bounding box center [100, 196] width 40 height 10
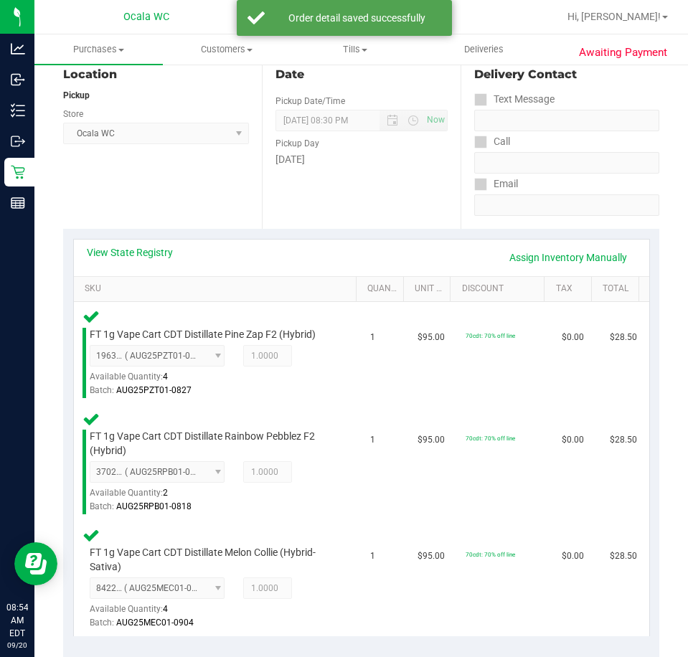
scroll to position [358, 0]
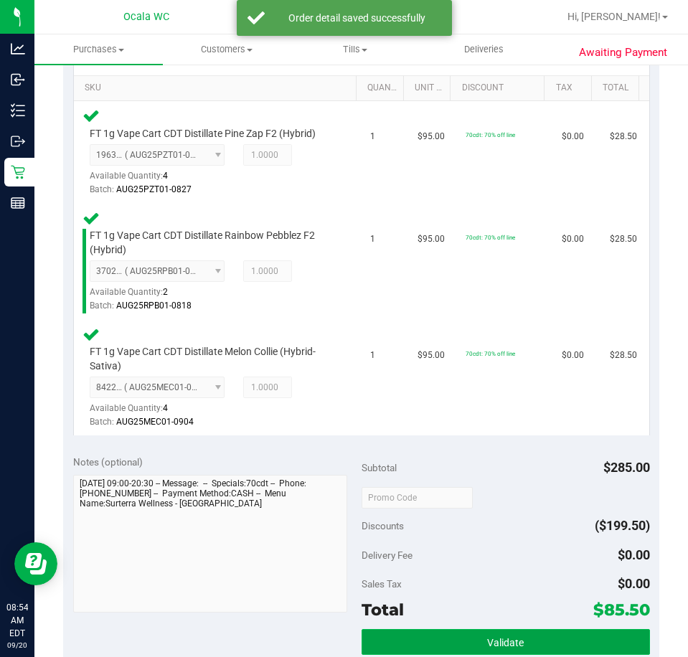
click at [434, 633] on button "Validate" at bounding box center [505, 642] width 288 height 26
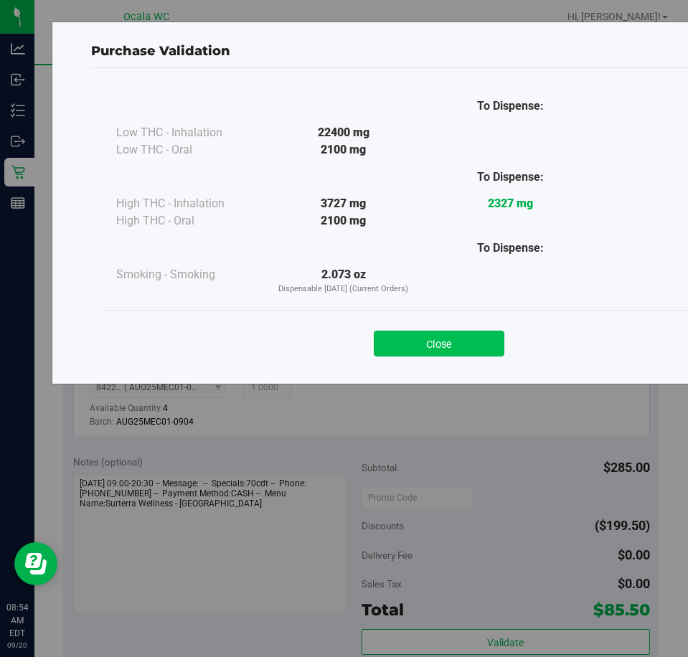
click at [420, 336] on button "Close" at bounding box center [439, 344] width 130 height 26
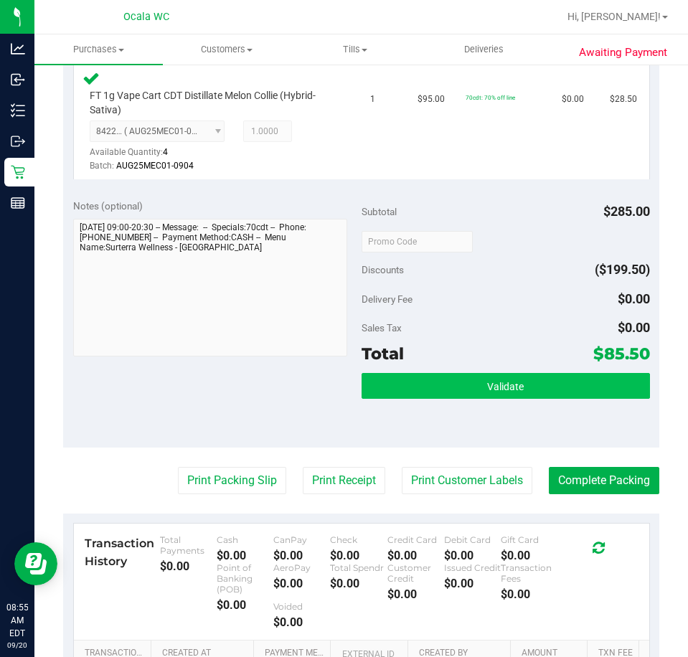
scroll to position [645, 0]
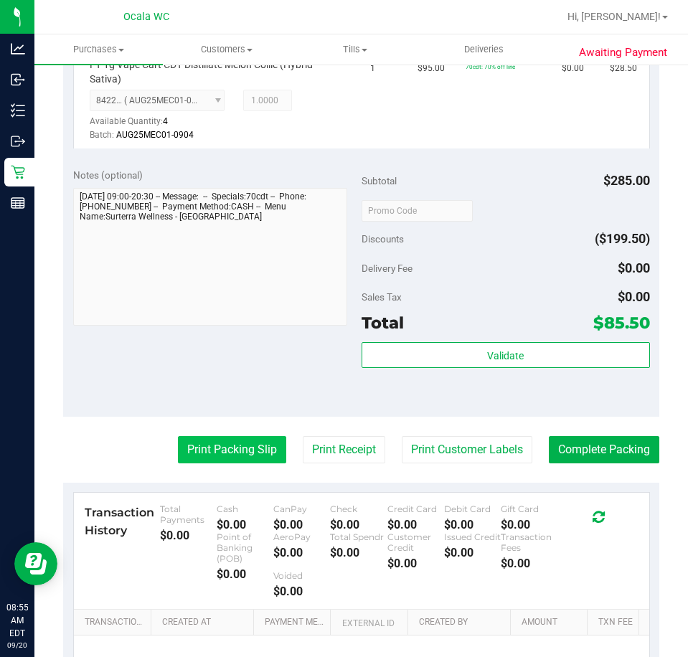
click at [189, 453] on button "Print Packing Slip" at bounding box center [232, 449] width 108 height 27
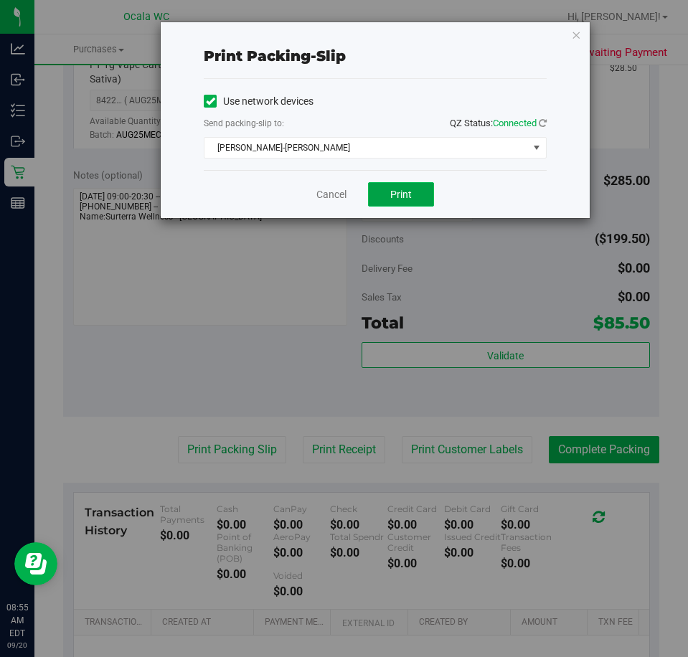
click at [396, 202] on button "Print" at bounding box center [401, 194] width 66 height 24
click at [336, 189] on link "Cancel" at bounding box center [331, 194] width 30 height 15
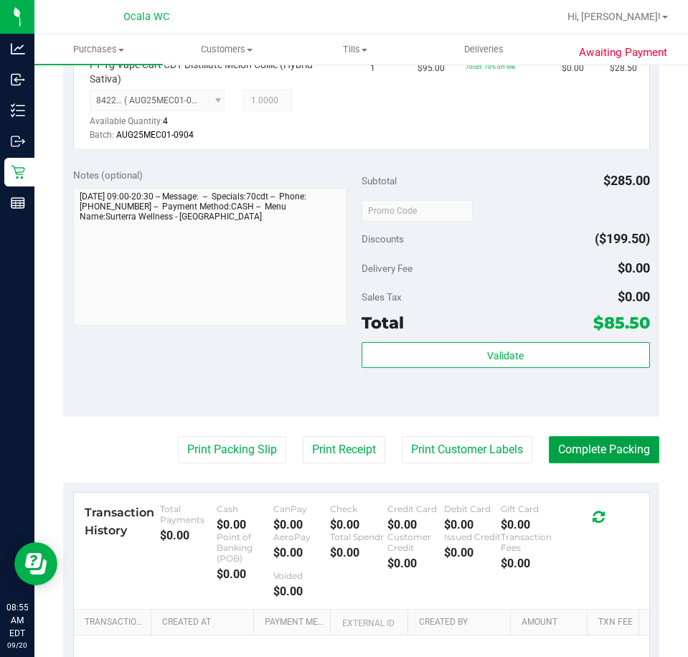
click at [548, 446] on button "Complete Packing" at bounding box center [603, 449] width 110 height 27
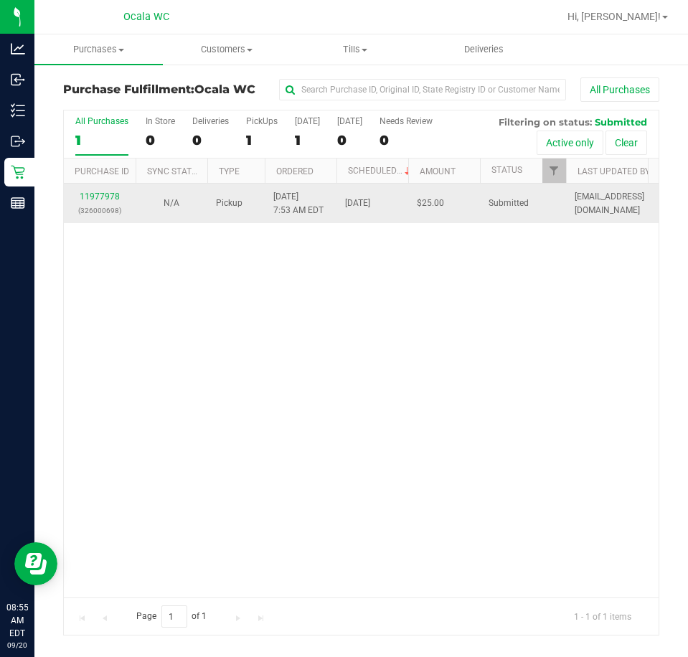
click at [81, 204] on p "(326000698)" at bounding box center [99, 211] width 54 height 14
click at [91, 199] on link "11977978" at bounding box center [100, 196] width 40 height 10
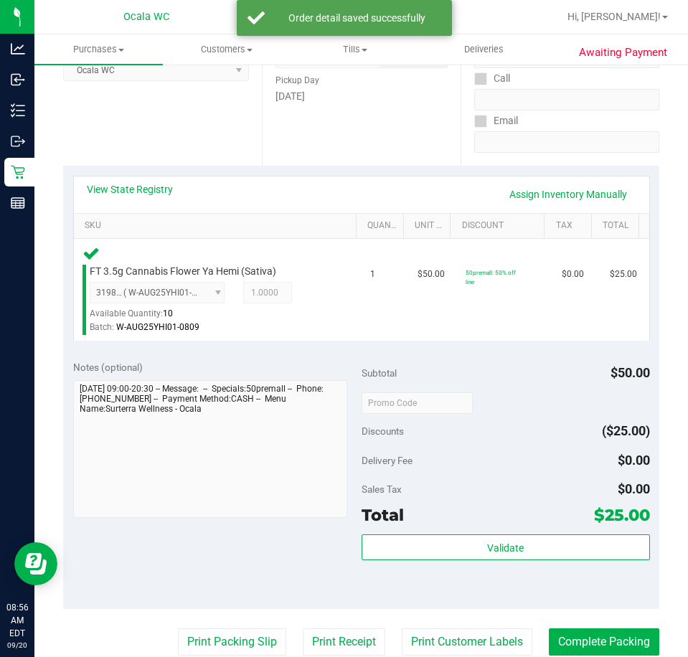
scroll to position [287, 0]
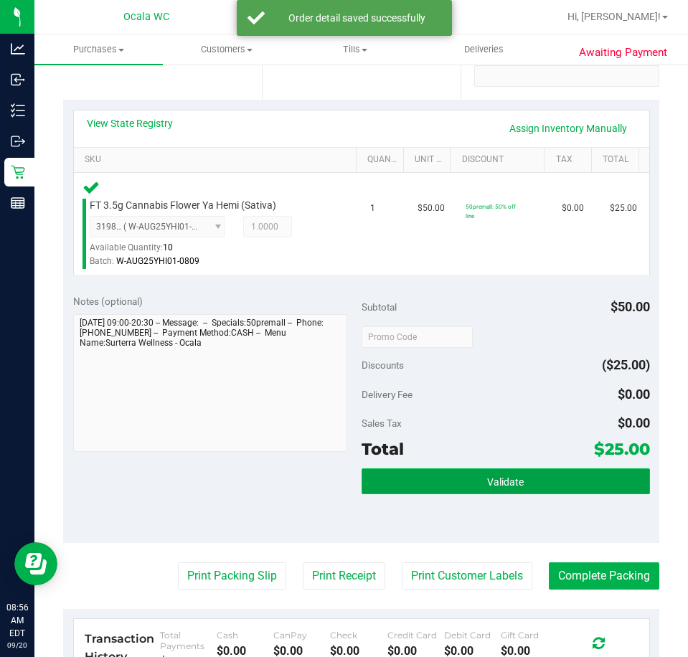
click at [447, 487] on button "Validate" at bounding box center [505, 481] width 288 height 26
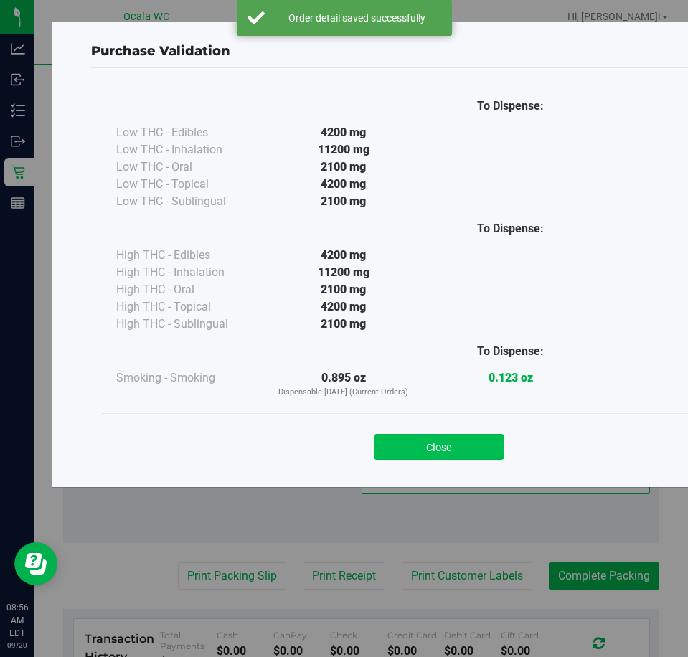
click at [404, 438] on button "Close" at bounding box center [439, 447] width 130 height 26
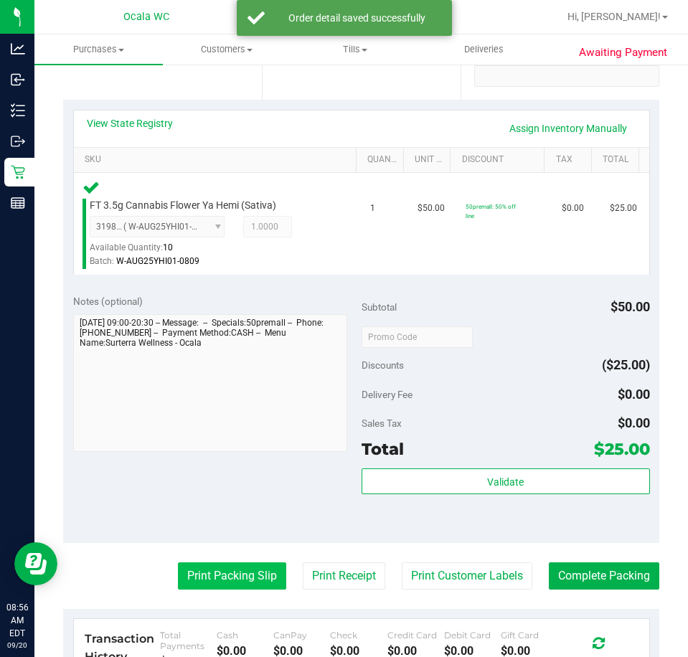
click at [251, 573] on button "Print Packing Slip" at bounding box center [232, 575] width 108 height 27
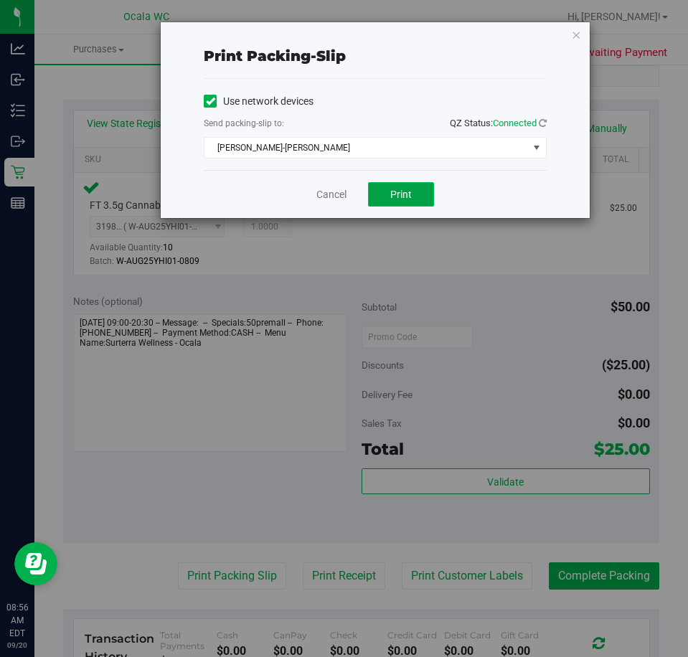
click at [397, 189] on span "Print" at bounding box center [401, 194] width 22 height 11
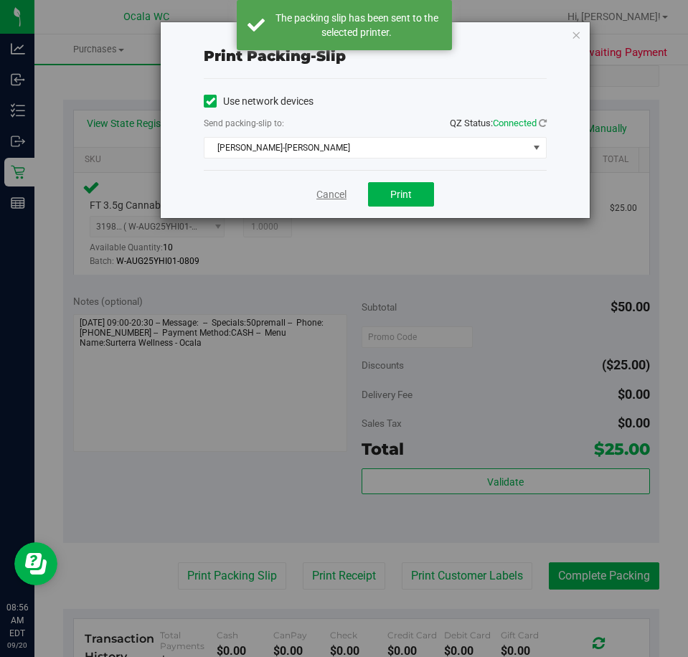
click at [326, 196] on link "Cancel" at bounding box center [331, 194] width 30 height 15
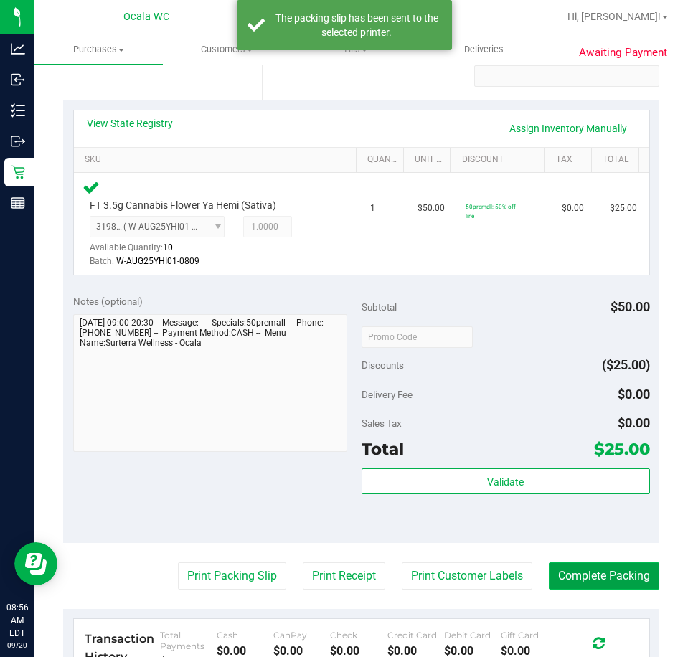
click at [578, 572] on button "Complete Packing" at bounding box center [603, 575] width 110 height 27
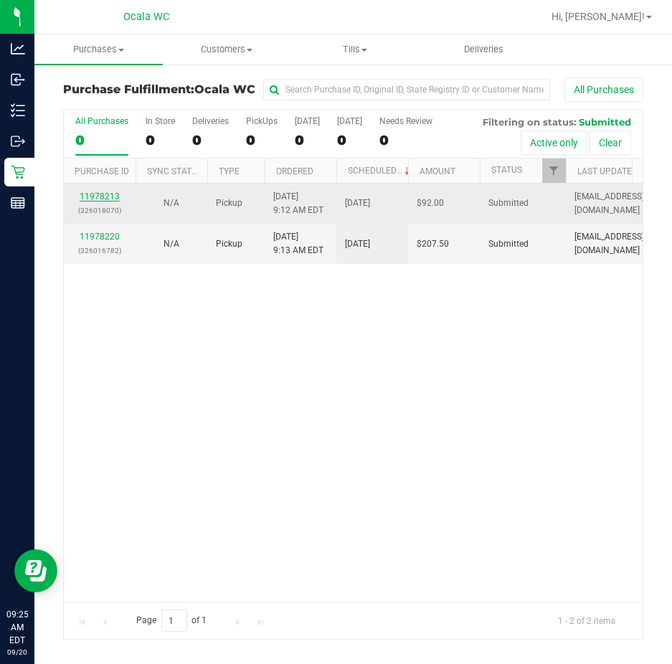
click at [90, 194] on link "11978213" at bounding box center [100, 196] width 40 height 10
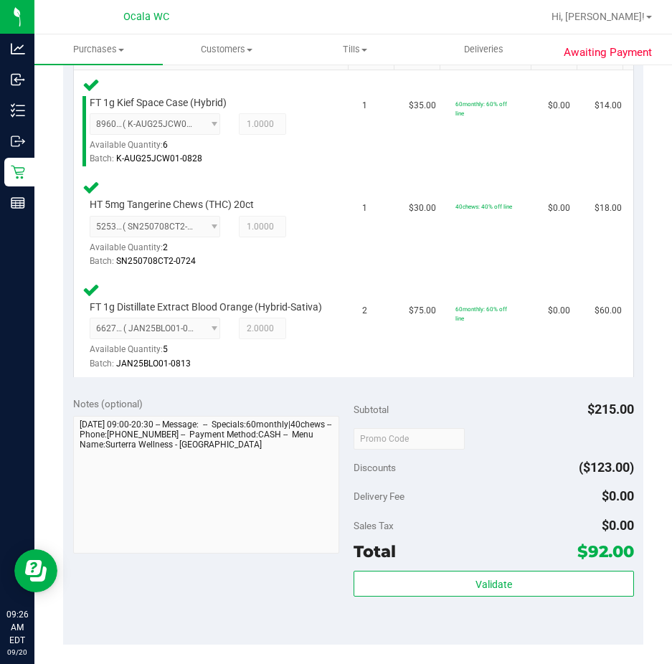
scroll to position [502, 0]
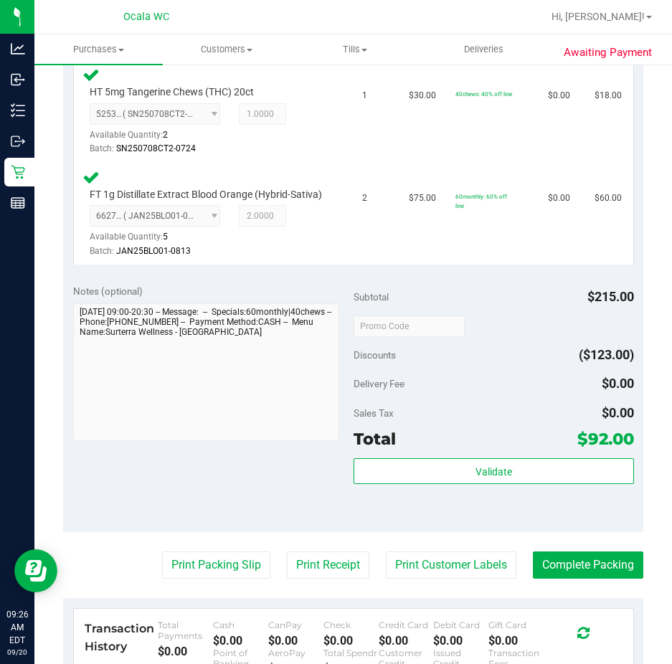
click at [434, 502] on div "Validate" at bounding box center [493, 490] width 280 height 65
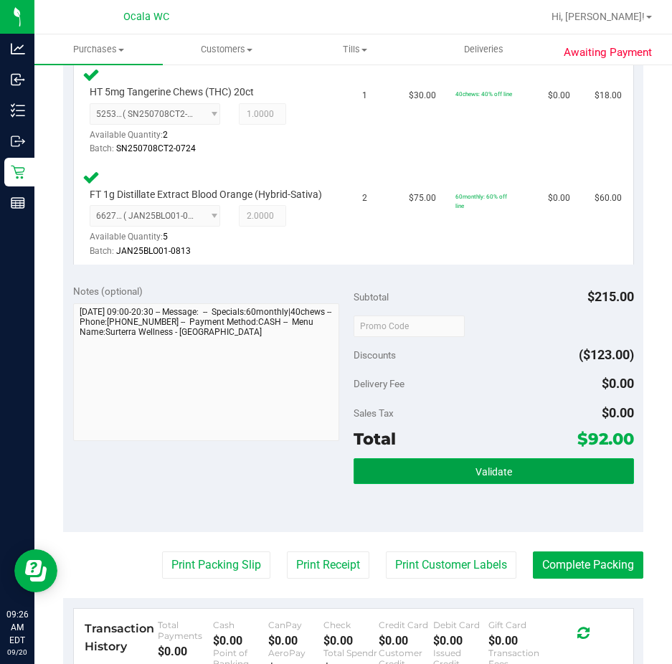
click at [432, 484] on button "Validate" at bounding box center [493, 471] width 280 height 26
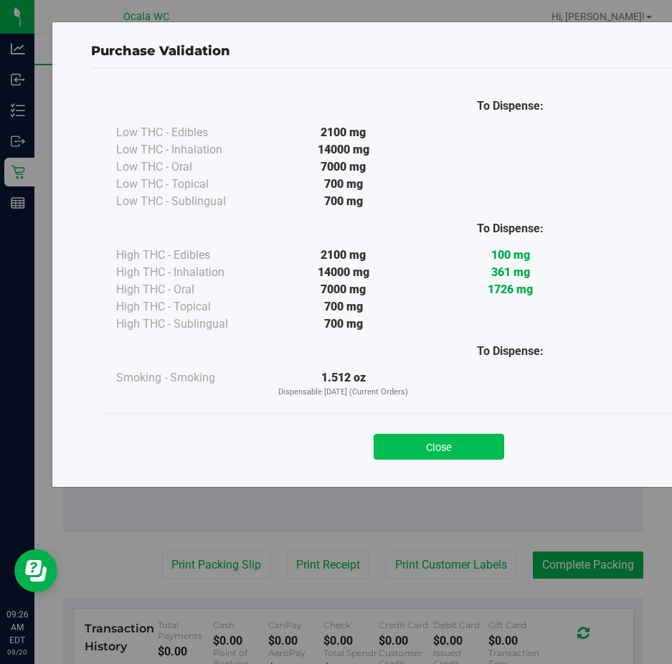
click at [407, 455] on button "Close" at bounding box center [439, 447] width 130 height 26
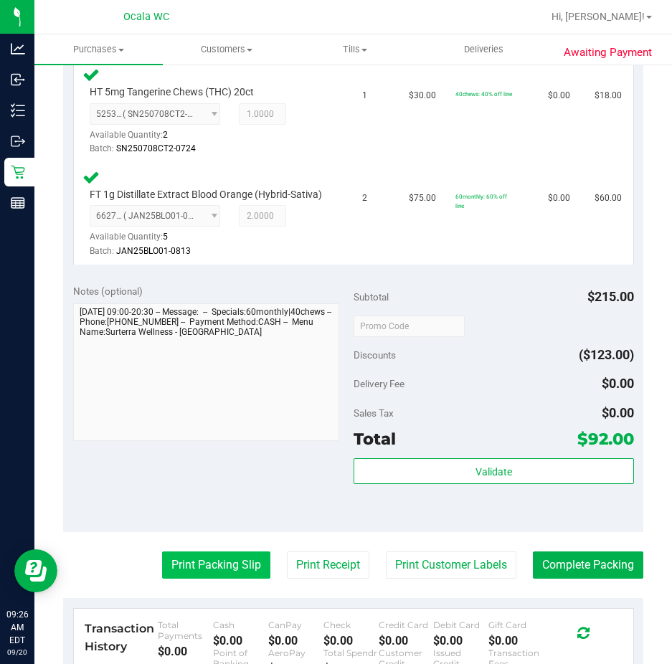
click at [184, 566] on button "Print Packing Slip" at bounding box center [216, 564] width 108 height 27
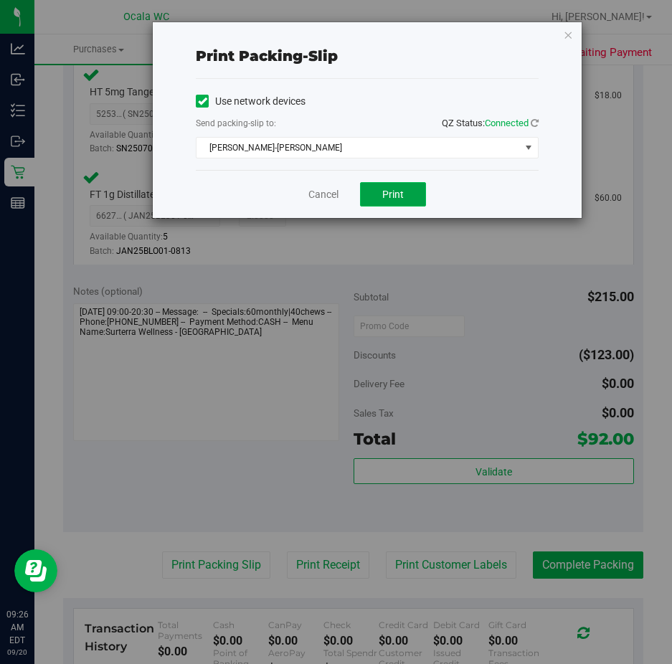
click at [369, 191] on button "Print" at bounding box center [393, 194] width 66 height 24
click at [311, 189] on link "Cancel" at bounding box center [323, 194] width 30 height 15
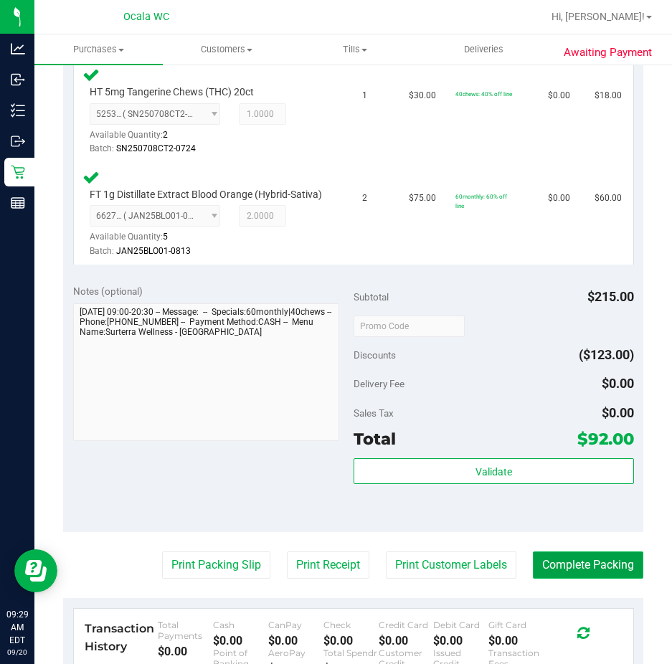
click at [540, 579] on button "Complete Packing" at bounding box center [588, 564] width 110 height 27
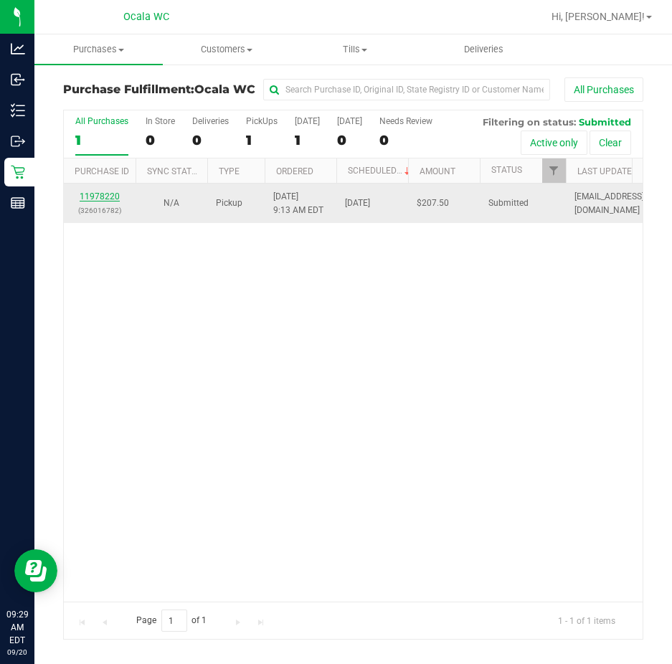
click at [89, 196] on link "11978220" at bounding box center [100, 196] width 40 height 10
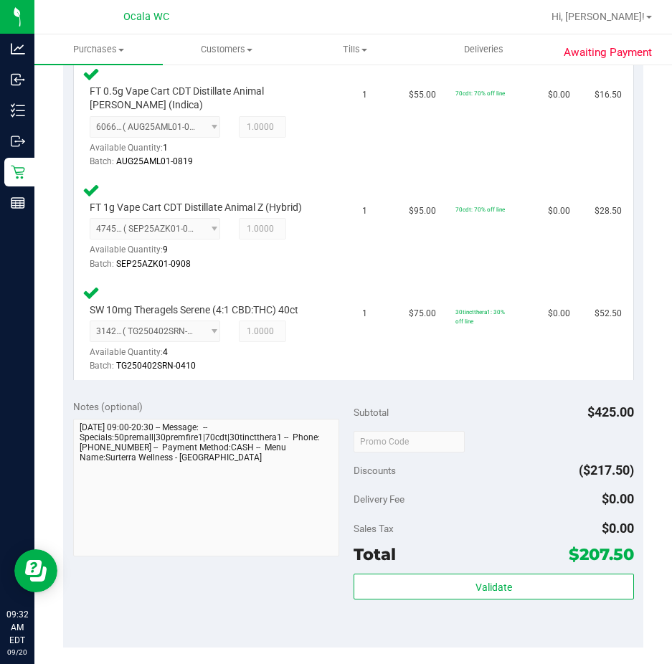
scroll to position [860, 0]
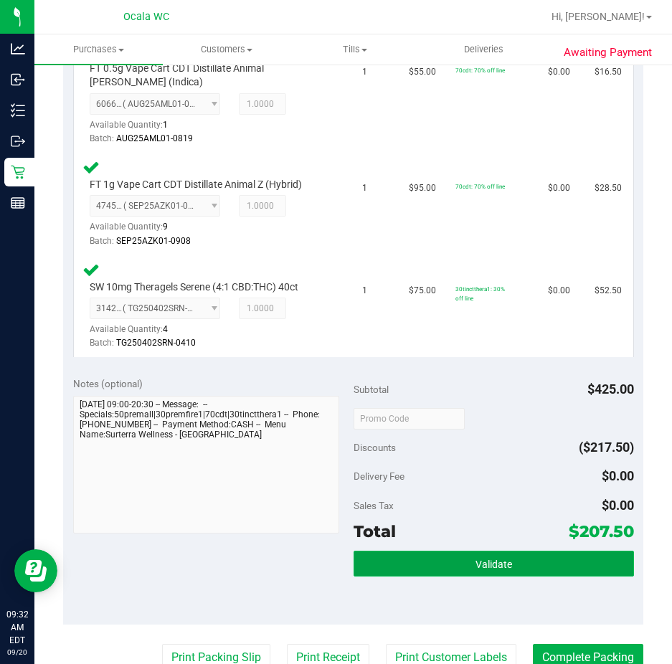
click at [433, 551] on button "Validate" at bounding box center [493, 564] width 280 height 26
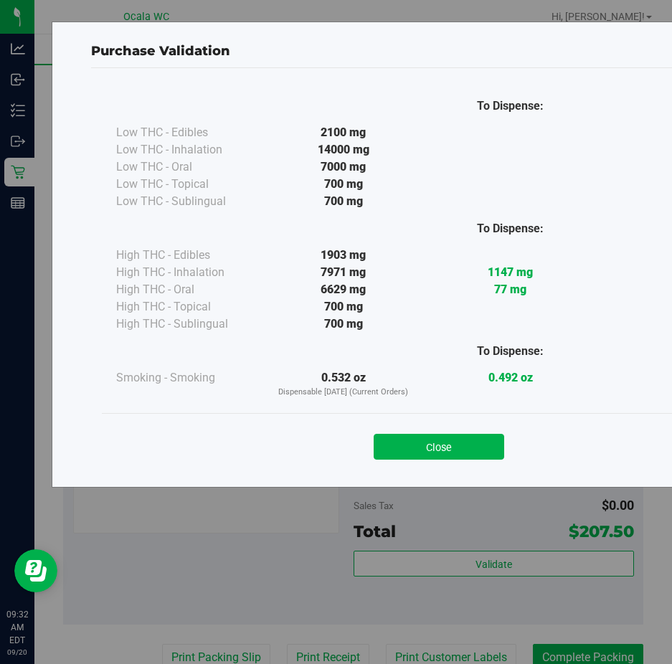
click at [415, 460] on div "Close" at bounding box center [439, 442] width 674 height 58
click at [412, 450] on button "Close" at bounding box center [439, 447] width 130 height 26
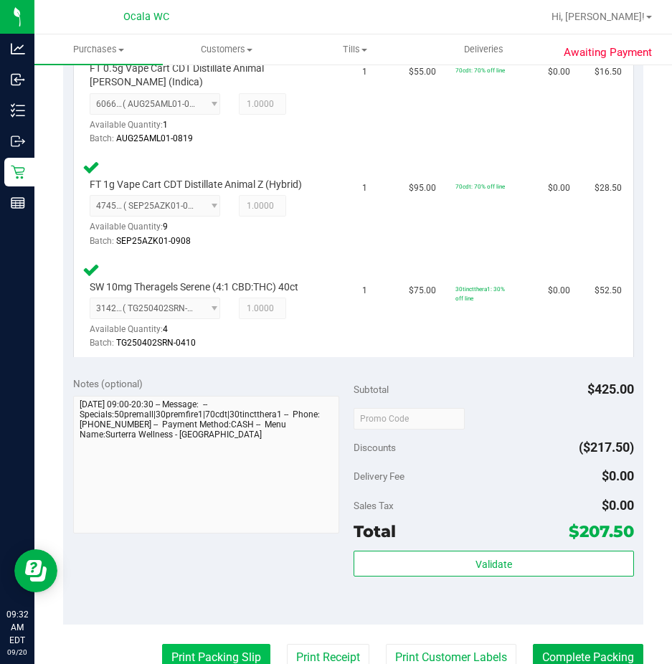
click at [249, 644] on button "Print Packing Slip" at bounding box center [216, 657] width 108 height 27
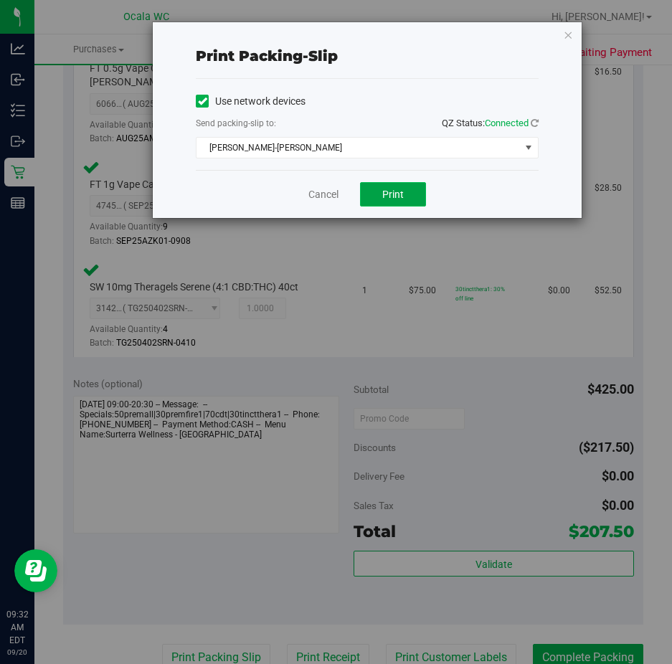
click at [381, 192] on button "Print" at bounding box center [393, 194] width 66 height 24
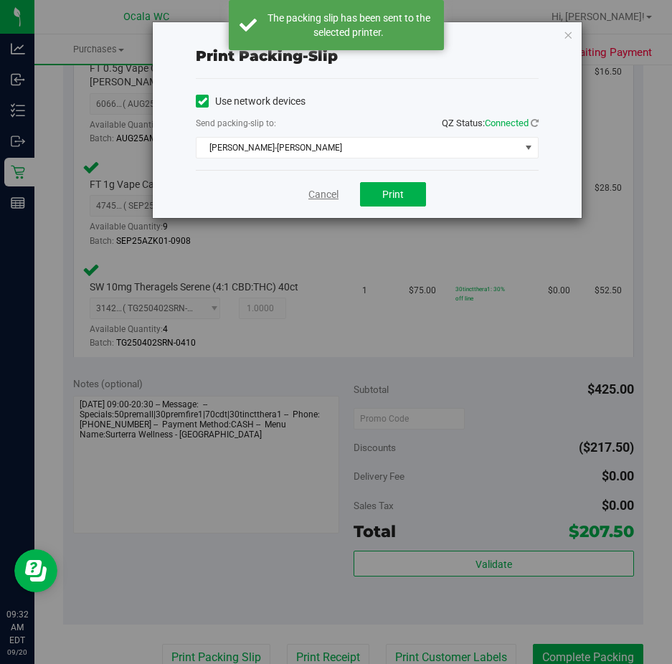
click at [320, 189] on link "Cancel" at bounding box center [323, 194] width 30 height 15
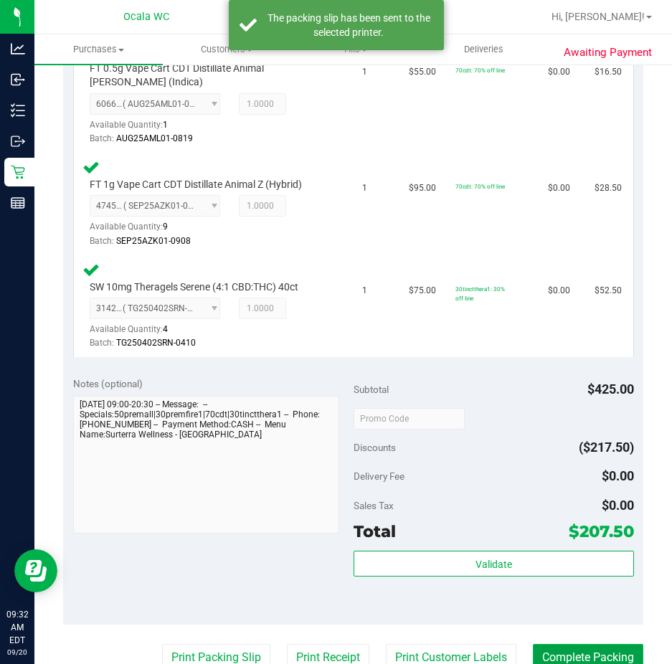
click at [575, 644] on button "Complete Packing" at bounding box center [588, 657] width 110 height 27
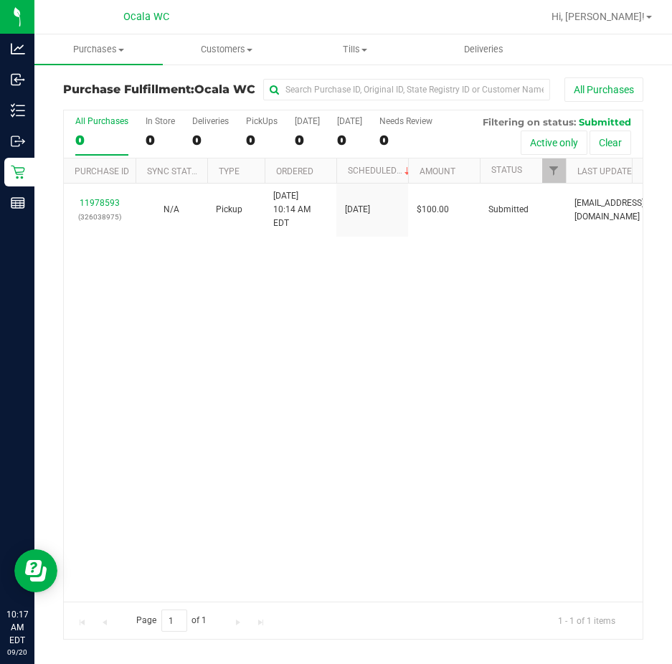
click at [132, 286] on div "11978593 (326038975) N/A Pickup 9/20/2025 10:14 AM EDT 9/20/2025 $100.00 Submit…" at bounding box center [353, 393] width 579 height 418
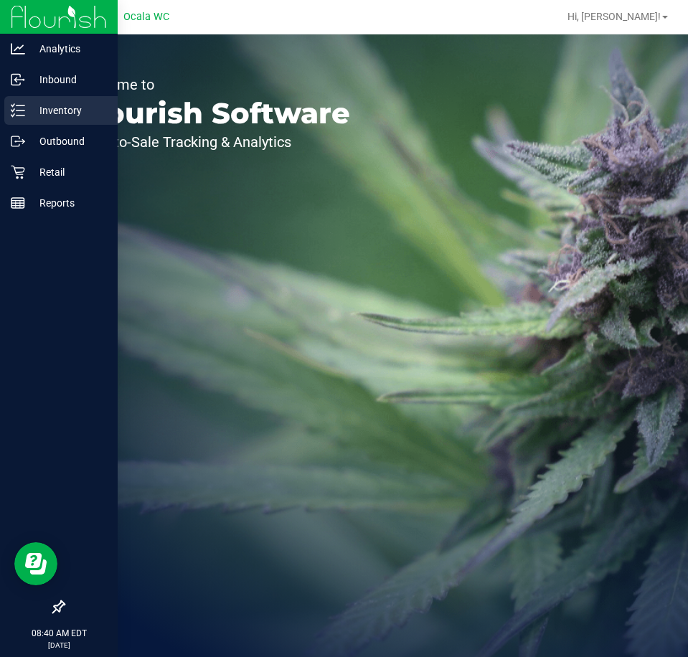
click at [27, 103] on p "Inventory" at bounding box center [68, 110] width 86 height 17
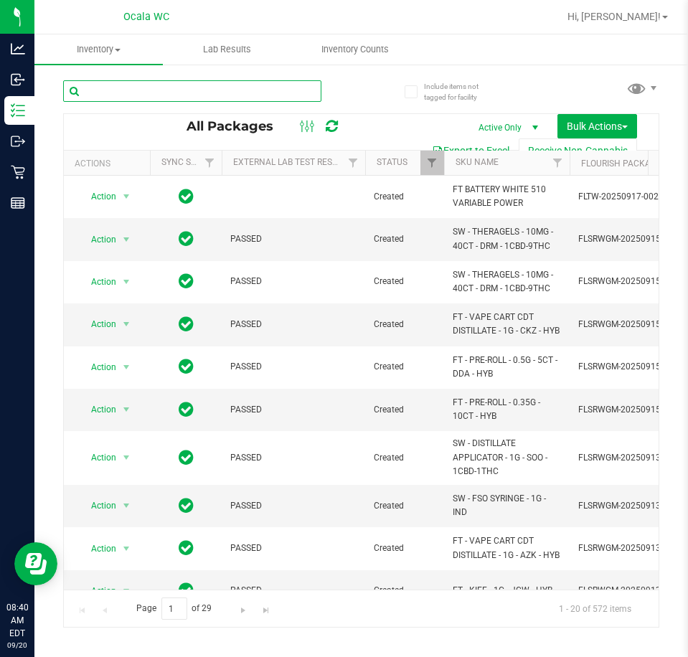
click at [130, 85] on input "text" at bounding box center [192, 91] width 258 height 22
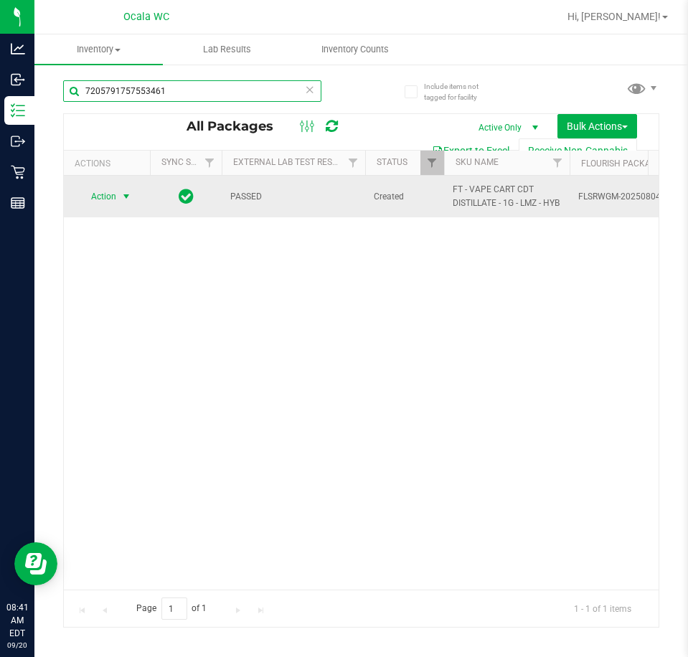
type input "7205791757553461"
click at [128, 199] on span "select" at bounding box center [125, 196] width 11 height 11
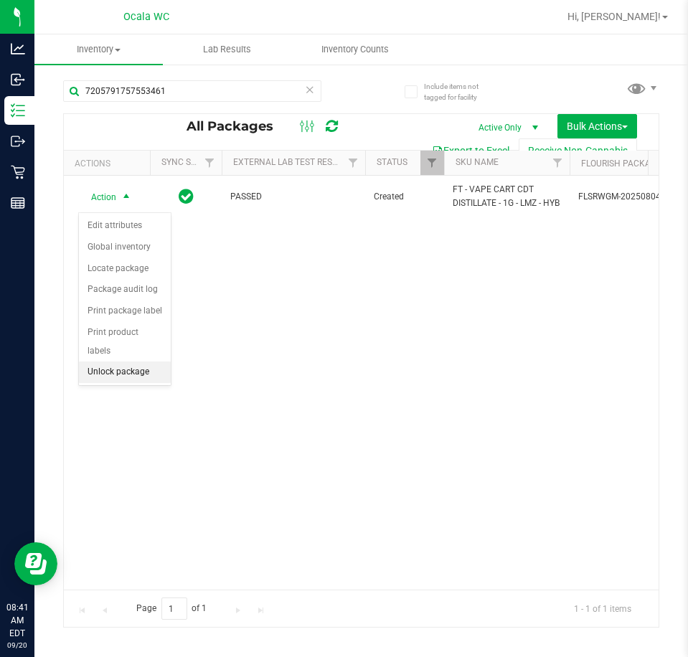
click at [129, 361] on li "Unlock package" at bounding box center [125, 372] width 92 height 22
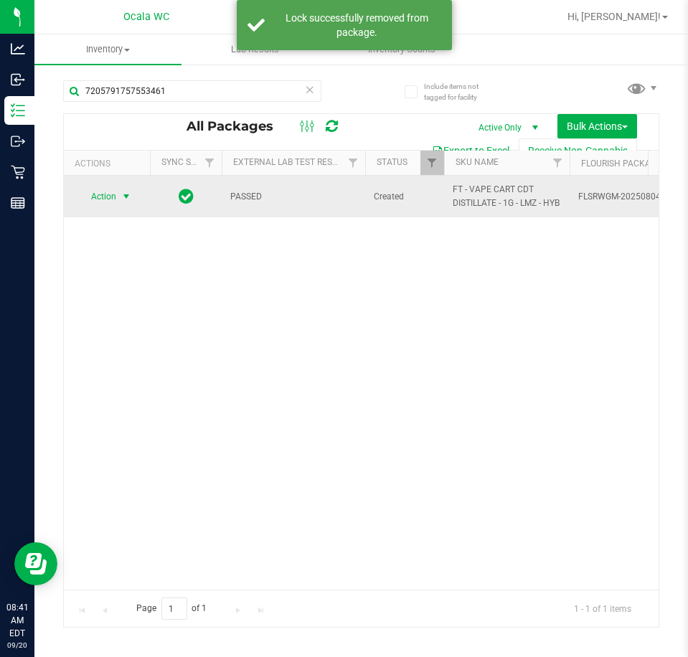
click at [123, 194] on span "select" at bounding box center [127, 196] width 18 height 20
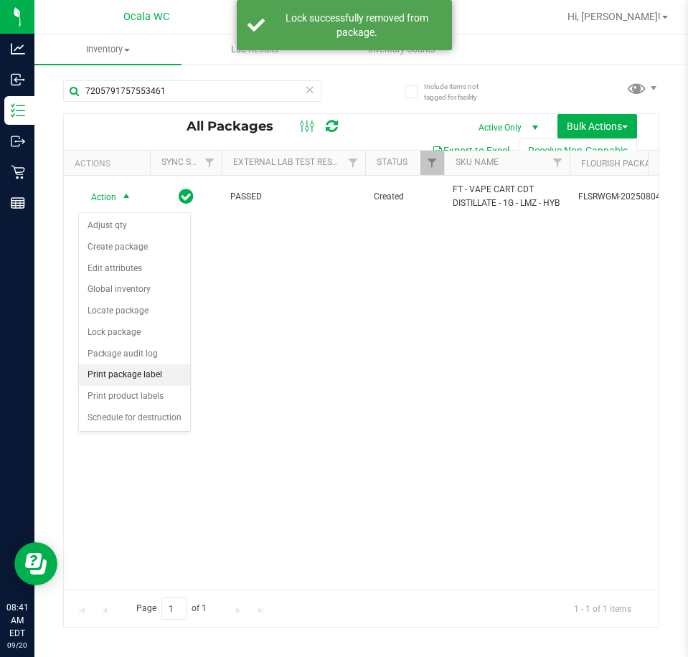
click at [127, 369] on li "Print package label" at bounding box center [134, 375] width 111 height 22
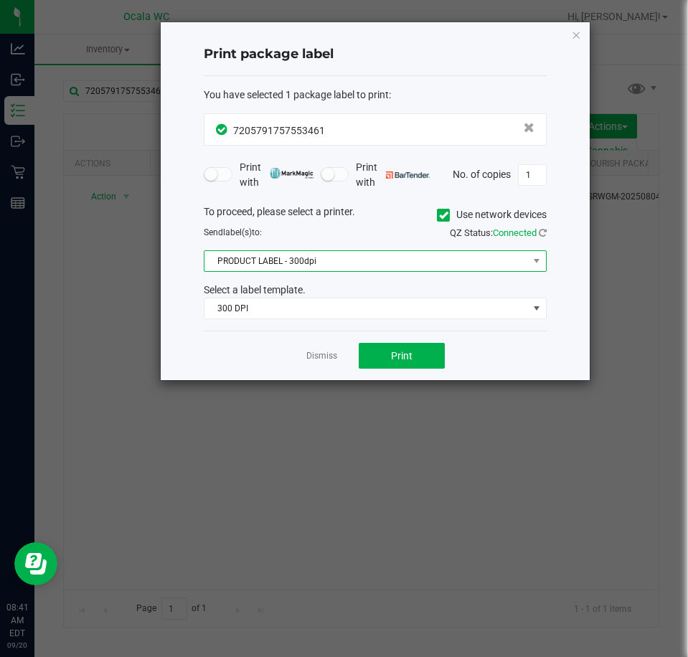
click at [237, 255] on span "PRODUCT LABEL - 300dpi" at bounding box center [365, 261] width 323 height 20
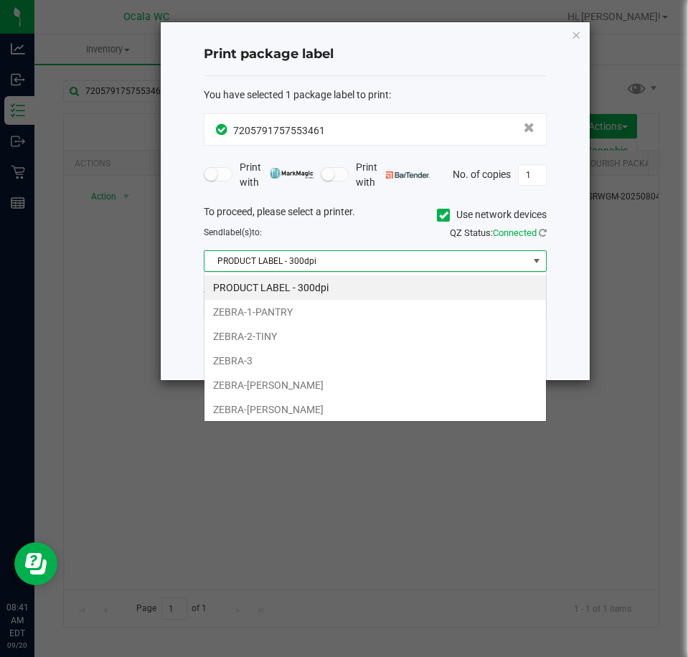
scroll to position [22, 343]
click at [238, 376] on li "ZEBRA-BRANDY-CLARK" at bounding box center [374, 385] width 341 height 24
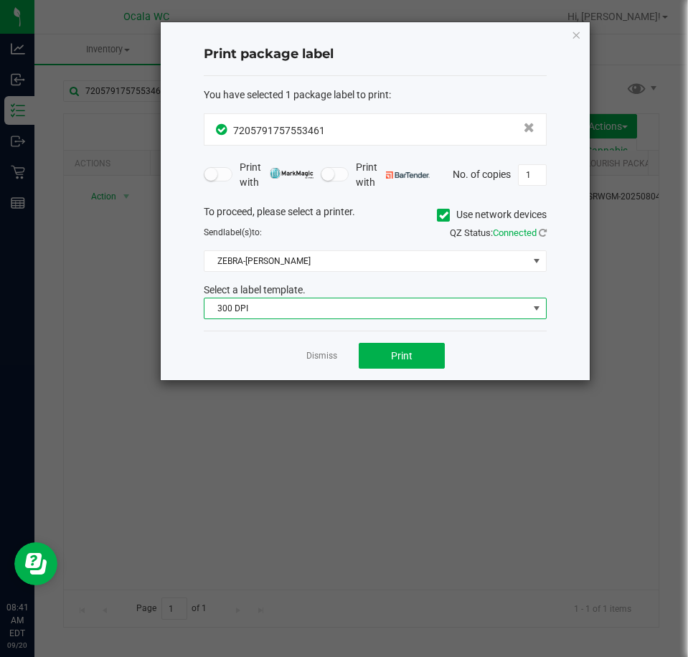
click at [224, 308] on span "300 DPI" at bounding box center [365, 308] width 323 height 20
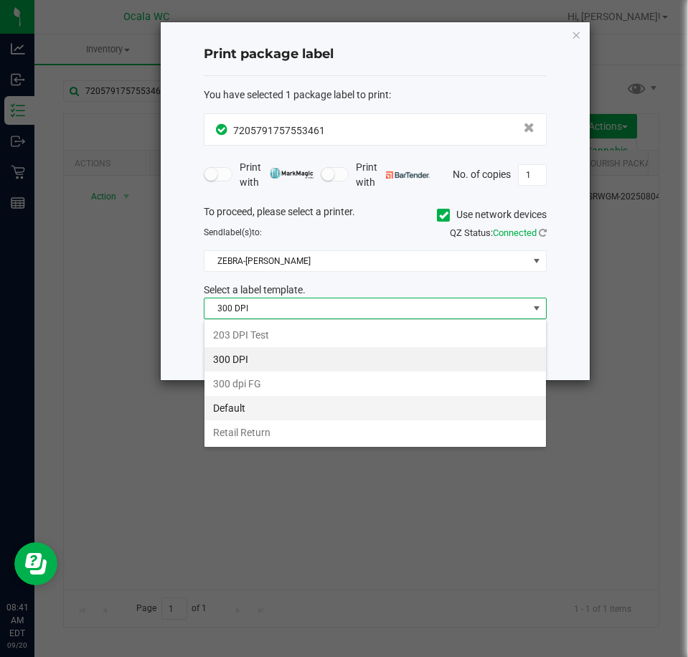
click at [224, 409] on li "Default" at bounding box center [374, 408] width 341 height 24
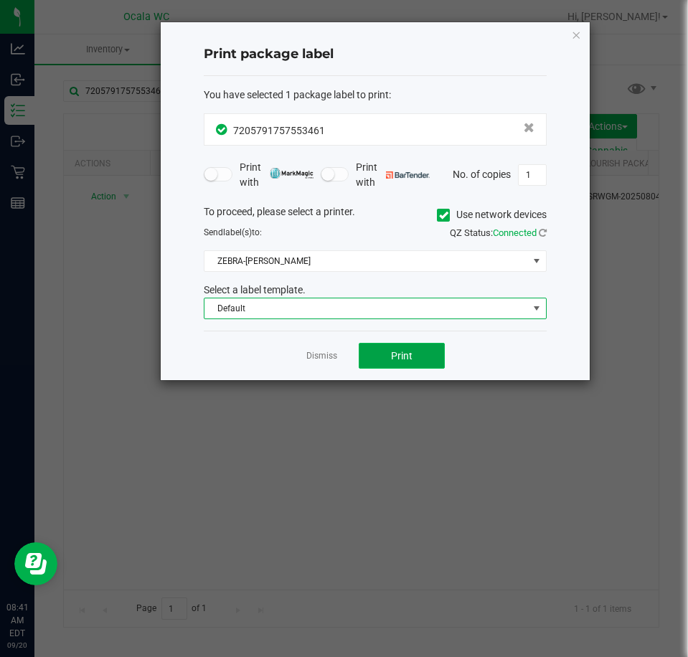
click at [409, 348] on button "Print" at bounding box center [401, 356] width 86 height 26
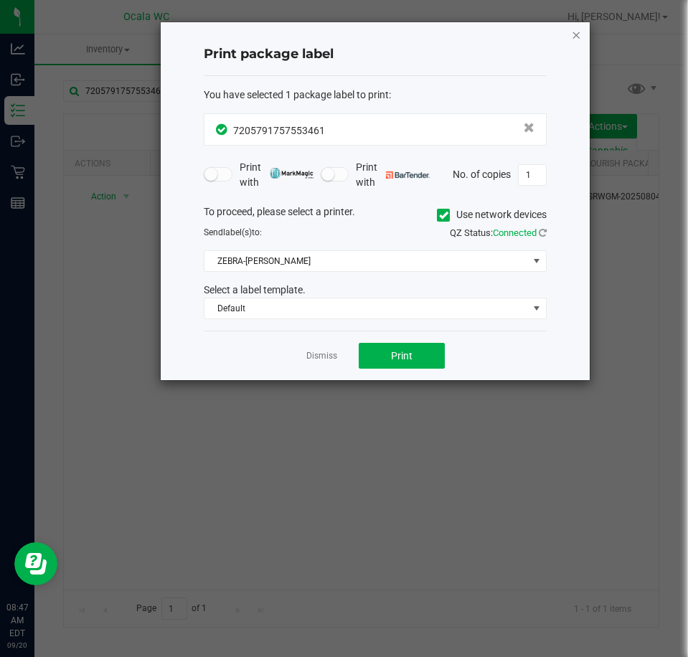
click at [579, 39] on icon "button" at bounding box center [576, 34] width 10 height 17
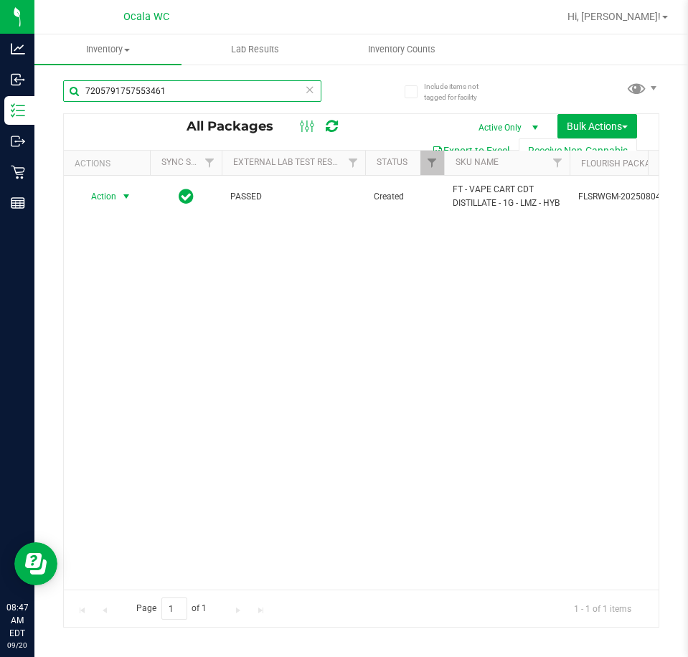
click at [178, 98] on input "7205791757553461" at bounding box center [192, 91] width 258 height 22
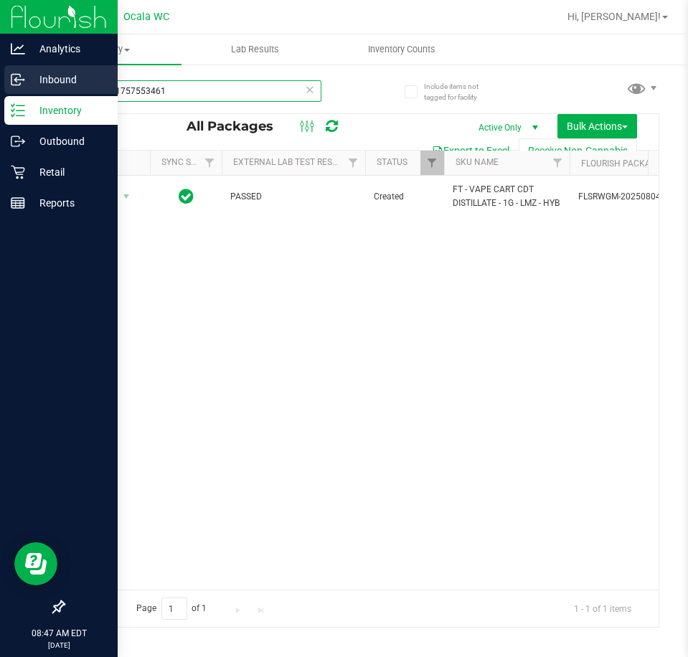
drag, startPoint x: 178, startPoint y: 88, endPoint x: 9, endPoint y: 77, distance: 168.9
click at [9, 77] on div "Analytics Inbound Inventory Outbound Retail Reports 08:47 AM EDT 09/20/2025 09/…" at bounding box center [344, 328] width 688 height 657
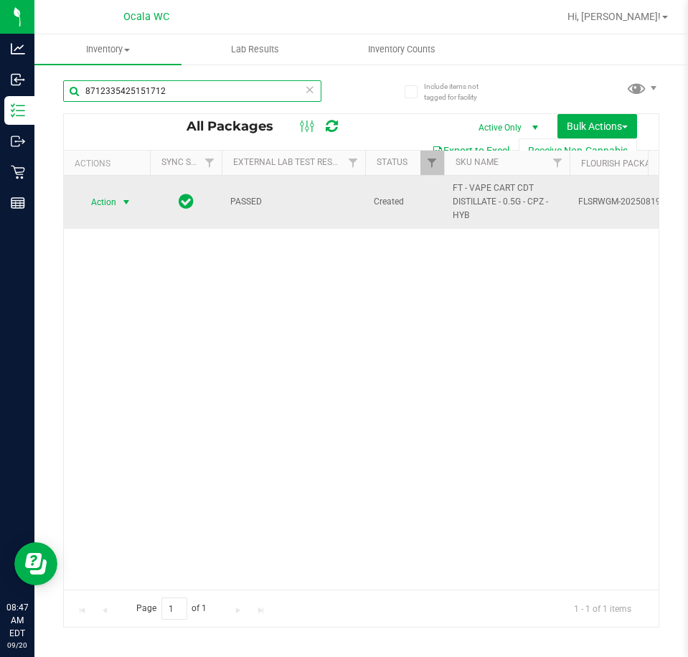
type input "8712335425151712"
click at [125, 202] on span "select" at bounding box center [125, 201] width 11 height 11
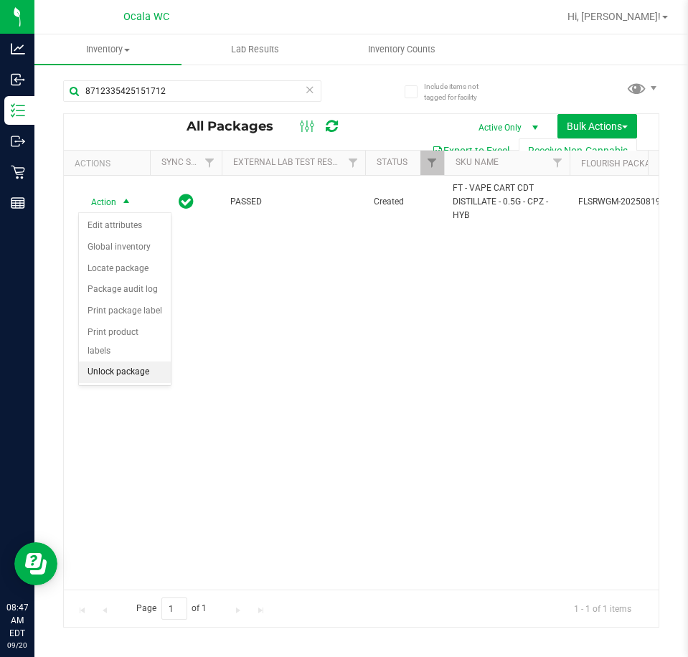
click at [129, 361] on li "Unlock package" at bounding box center [125, 372] width 92 height 22
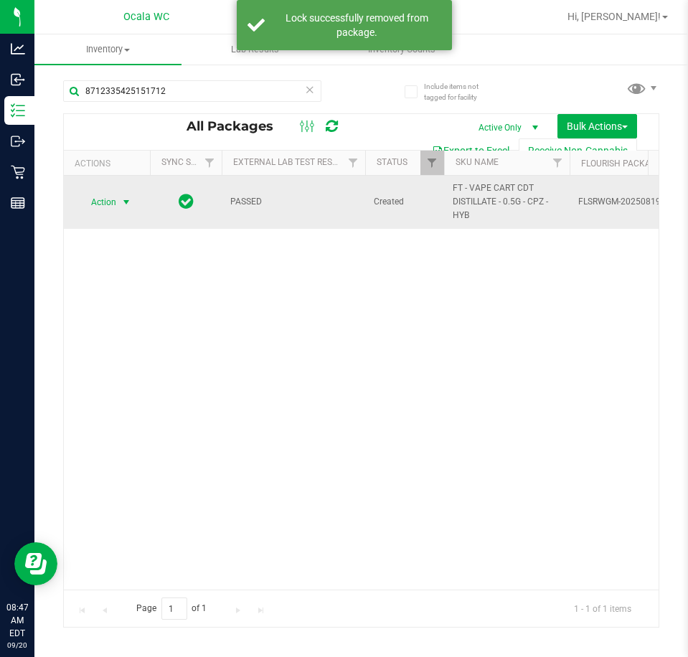
click at [121, 201] on span "select" at bounding box center [125, 201] width 11 height 11
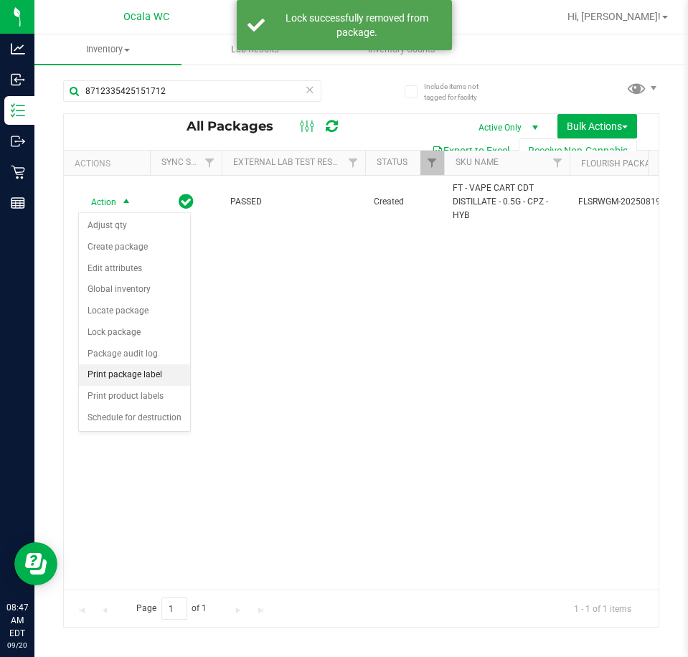
click at [135, 377] on li "Print package label" at bounding box center [134, 375] width 111 height 22
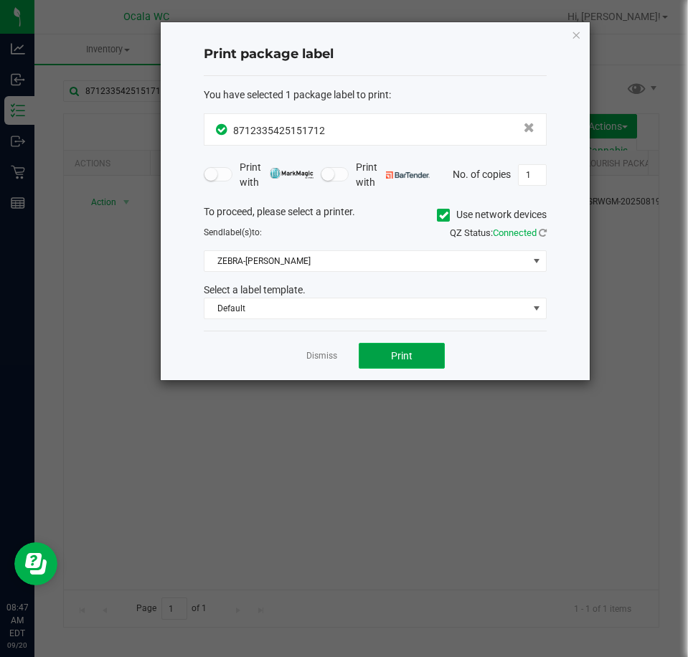
click at [376, 349] on button "Print" at bounding box center [401, 356] width 86 height 26
click at [326, 356] on link "Dismiss" at bounding box center [321, 356] width 31 height 12
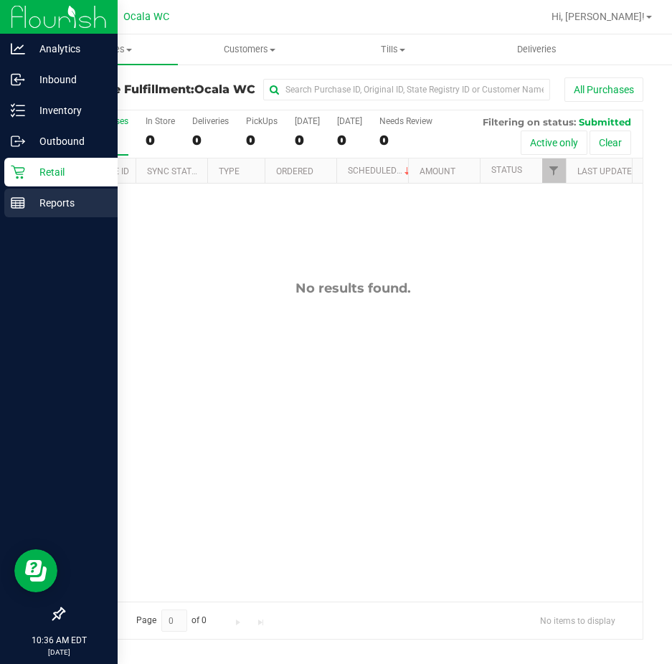
click at [23, 196] on icon at bounding box center [18, 203] width 14 height 14
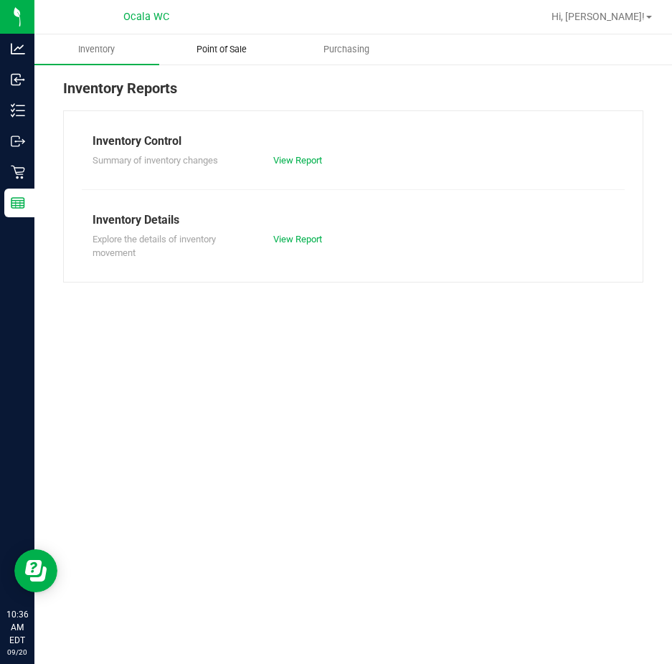
click at [212, 42] on uib-tab-heading "Point of Sale" at bounding box center [221, 49] width 123 height 29
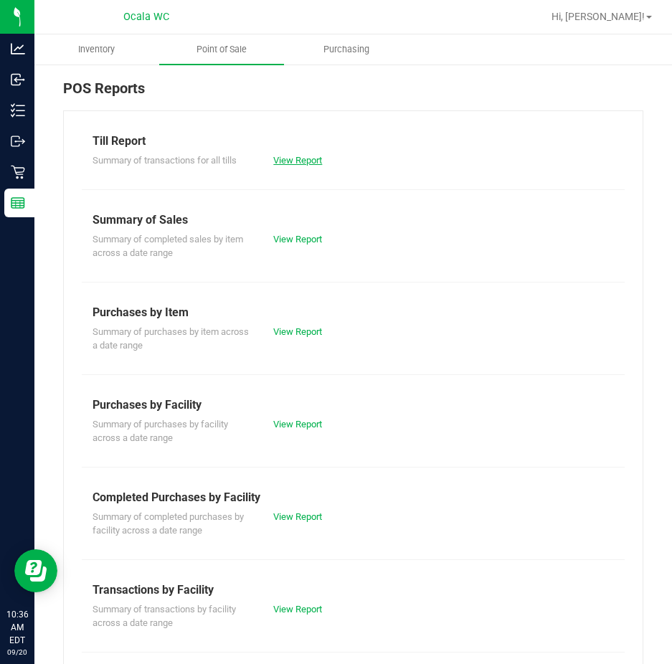
click at [300, 163] on link "View Report" at bounding box center [297, 160] width 49 height 11
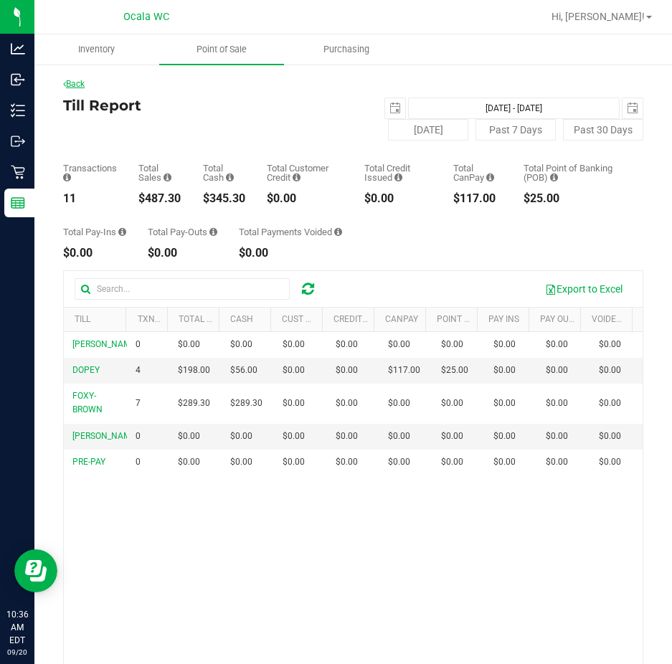
click at [72, 80] on link "Back" at bounding box center [74, 84] width 22 height 10
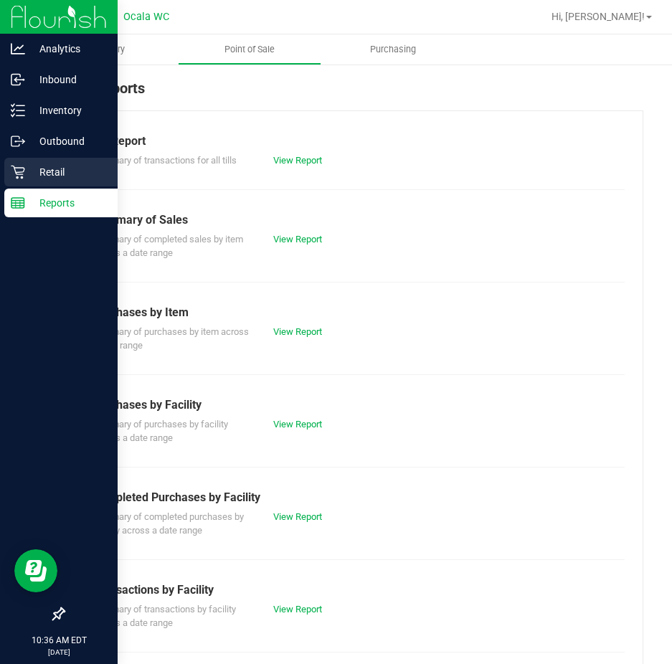
click at [14, 168] on icon at bounding box center [18, 172] width 14 height 14
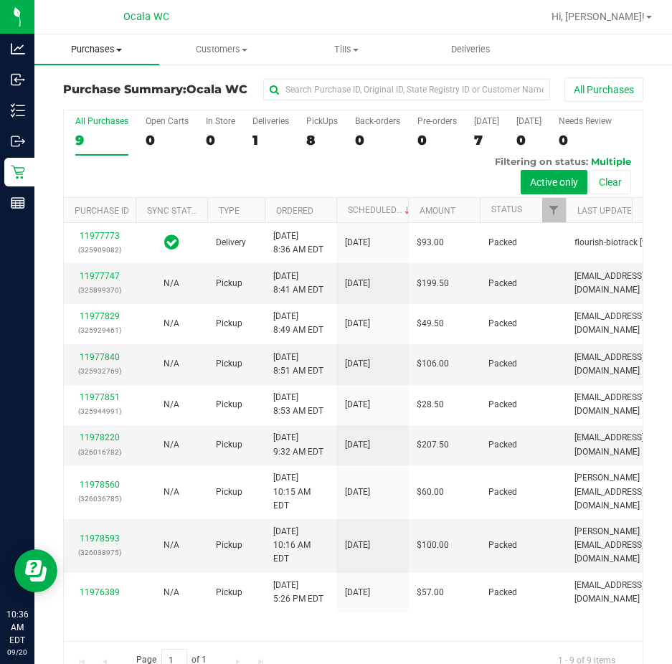
click at [101, 51] on span "Purchases" at bounding box center [96, 49] width 125 height 13
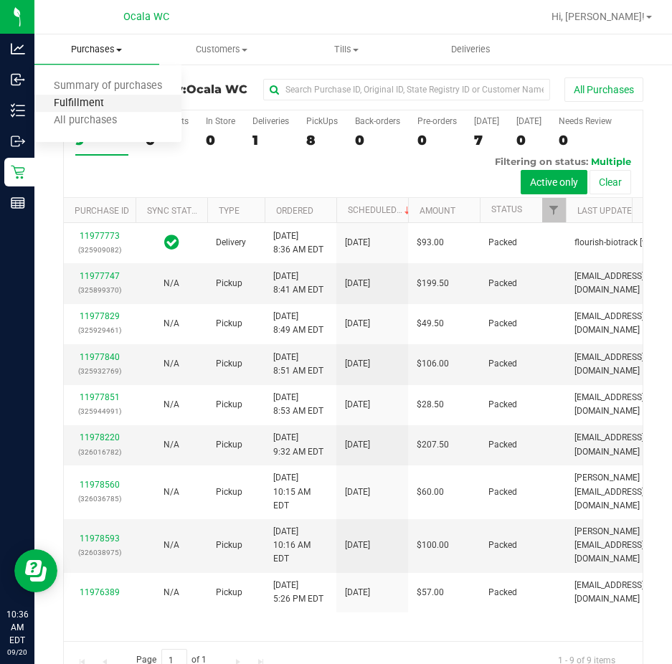
click at [98, 101] on span "Fulfillment" at bounding box center [78, 104] width 89 height 12
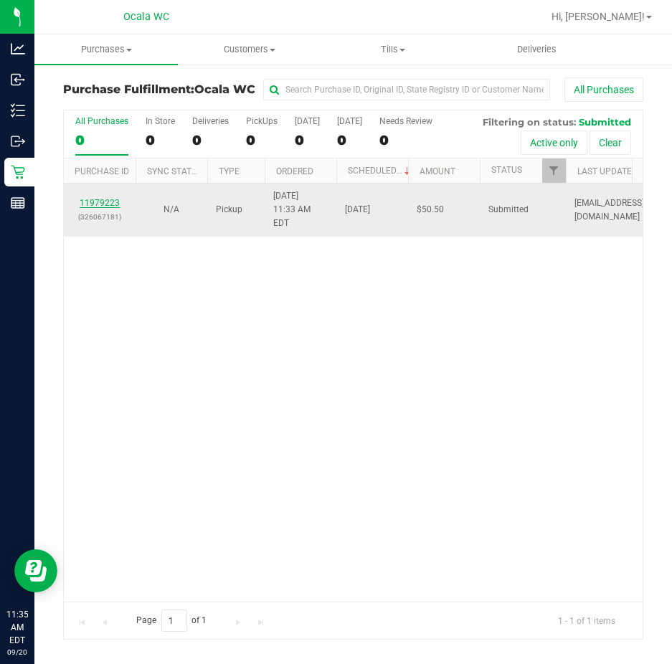
click at [107, 198] on link "11979223" at bounding box center [100, 203] width 40 height 10
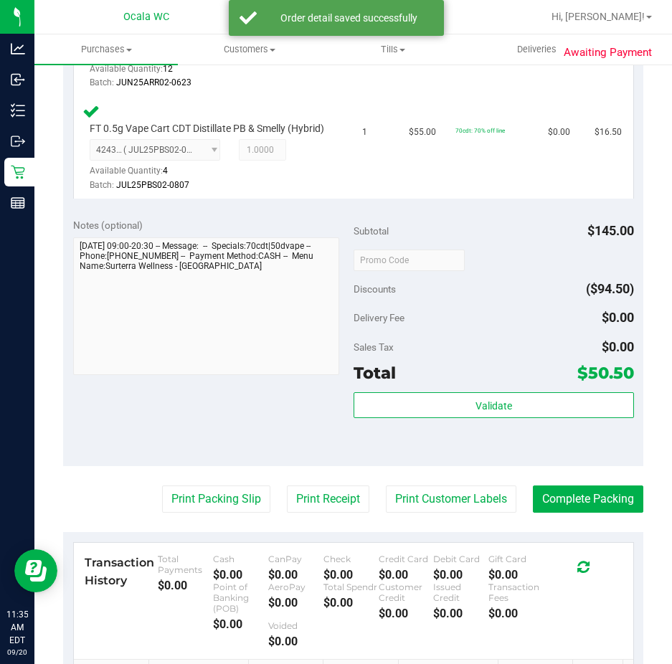
scroll to position [574, 0]
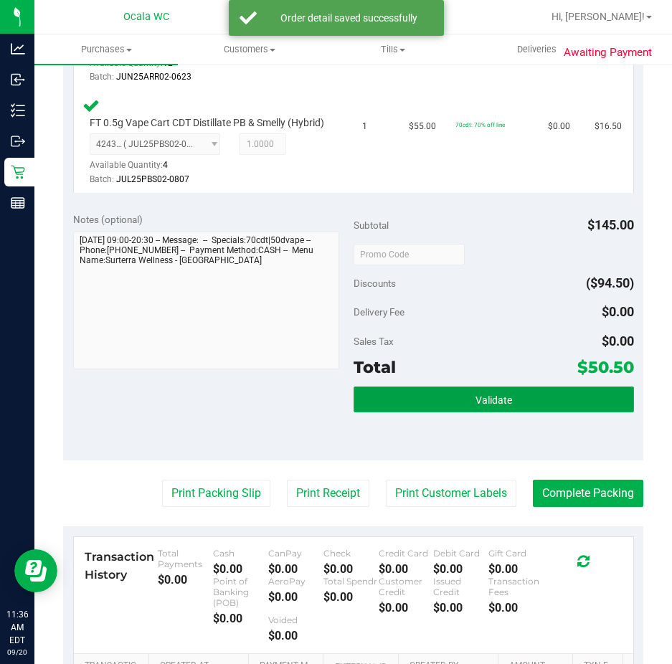
click at [394, 412] on button "Validate" at bounding box center [493, 399] width 280 height 26
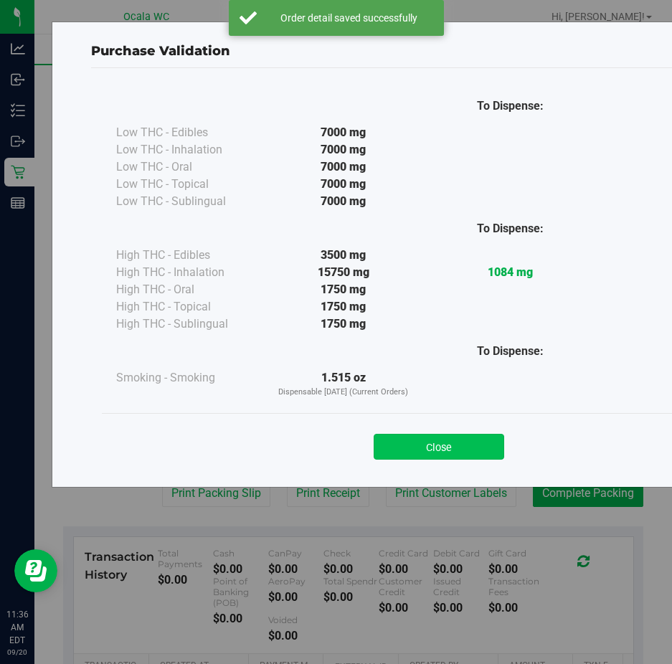
click at [418, 434] on button "Close" at bounding box center [439, 447] width 130 height 26
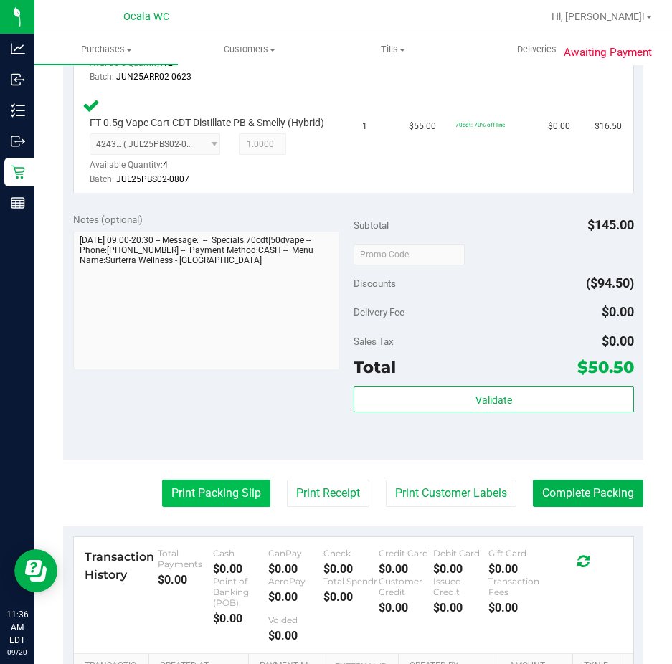
click at [206, 507] on button "Print Packing Slip" at bounding box center [216, 493] width 108 height 27
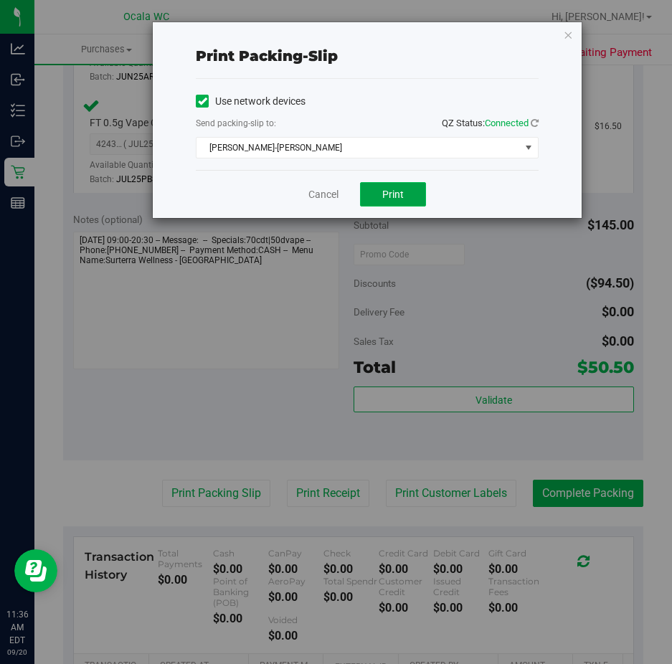
click at [370, 189] on button "Print" at bounding box center [393, 194] width 66 height 24
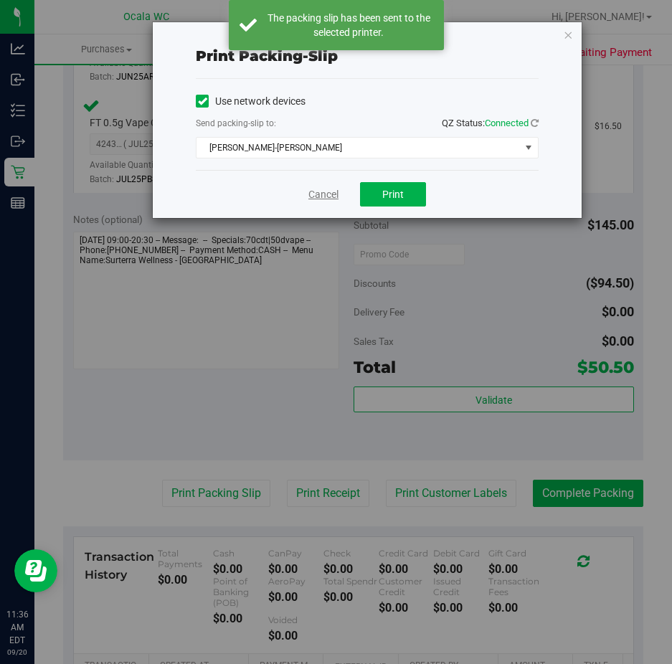
click at [328, 194] on link "Cancel" at bounding box center [323, 194] width 30 height 15
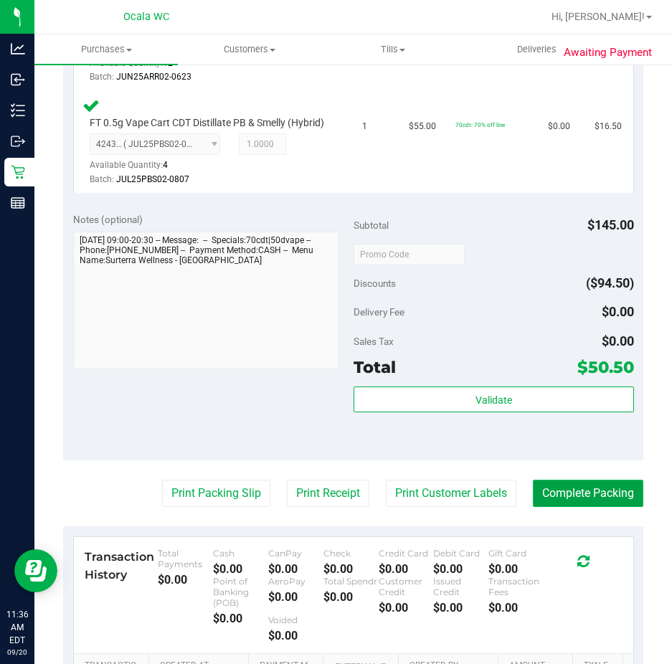
click at [546, 507] on button "Complete Packing" at bounding box center [588, 493] width 110 height 27
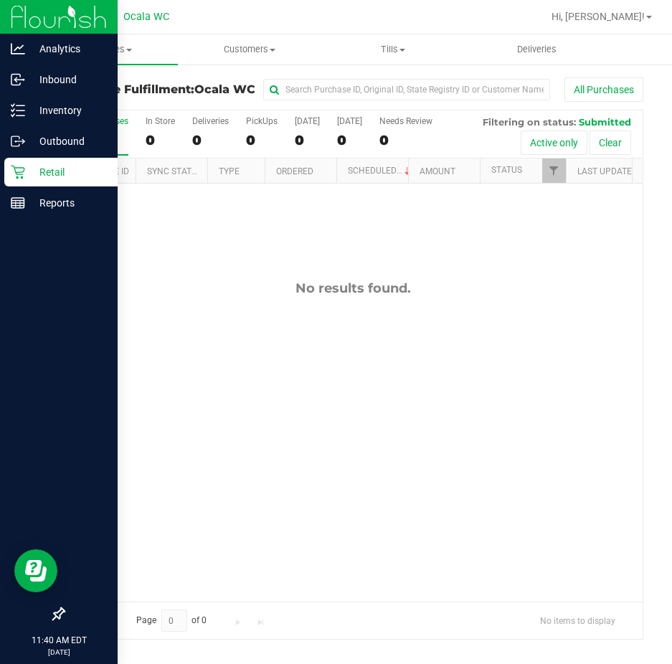
drag, startPoint x: 8, startPoint y: 383, endPoint x: 0, endPoint y: 388, distance: 9.3
click at [7, 384] on div at bounding box center [59, 409] width 118 height 381
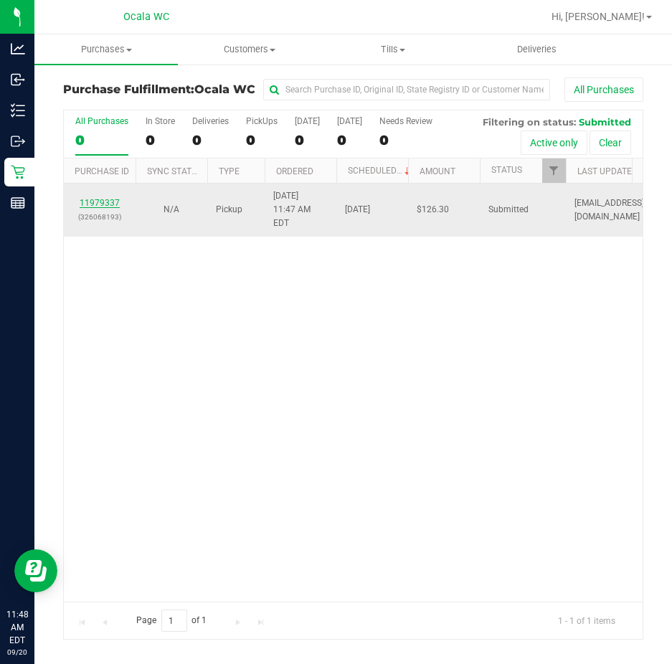
click at [105, 198] on link "11979337" at bounding box center [100, 203] width 40 height 10
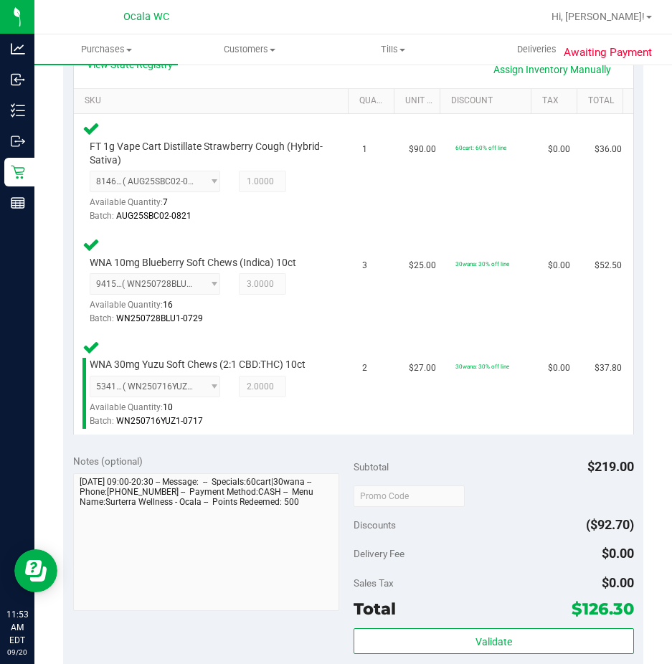
scroll to position [358, 0]
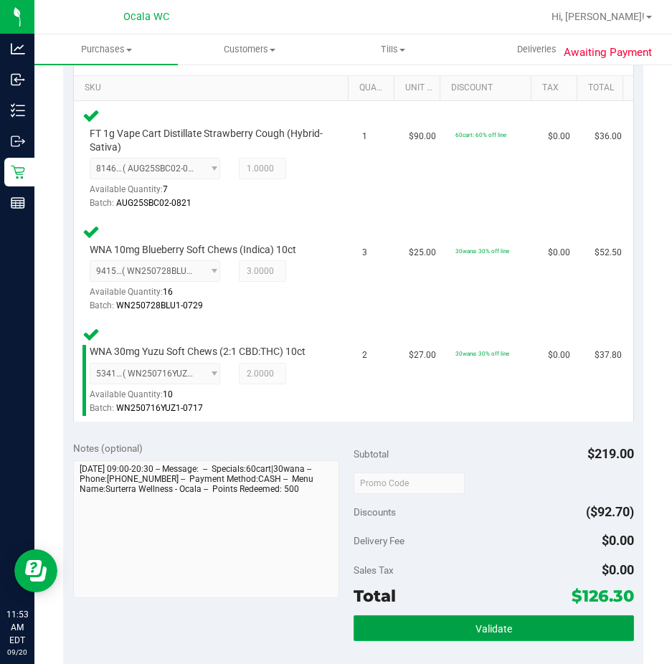
click at [409, 620] on button "Validate" at bounding box center [493, 628] width 280 height 26
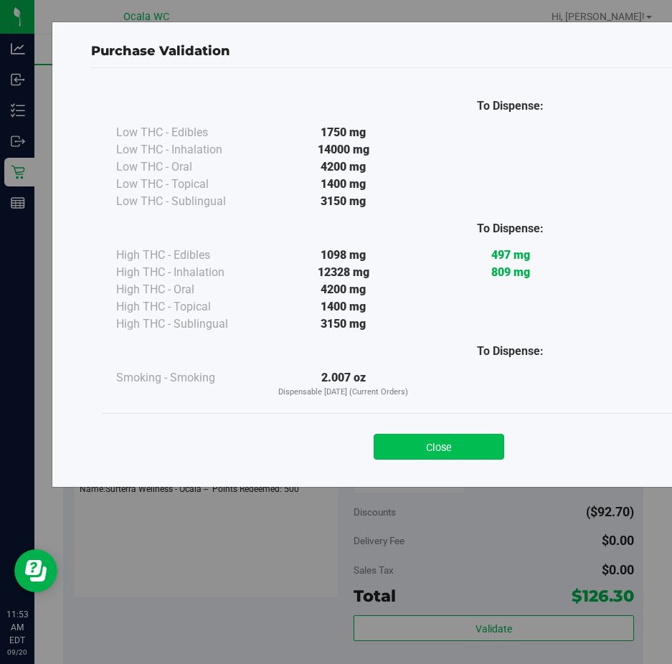
click at [407, 439] on button "Close" at bounding box center [439, 447] width 130 height 26
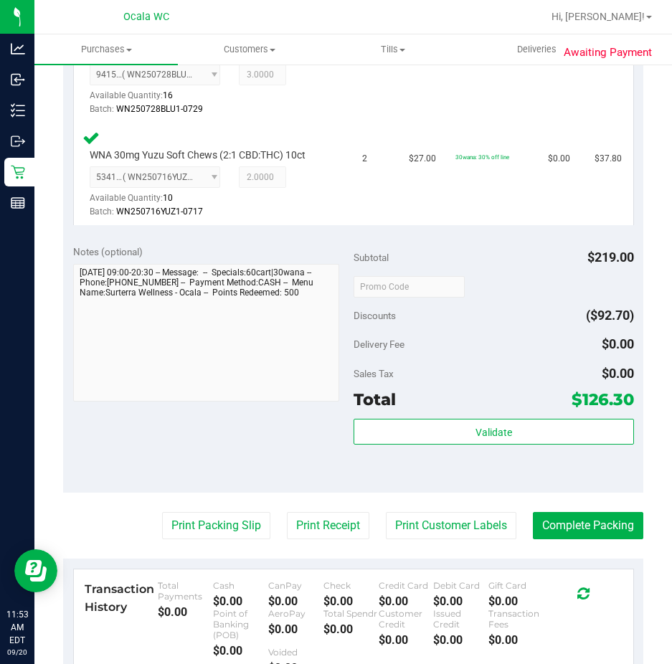
scroll to position [645, 0]
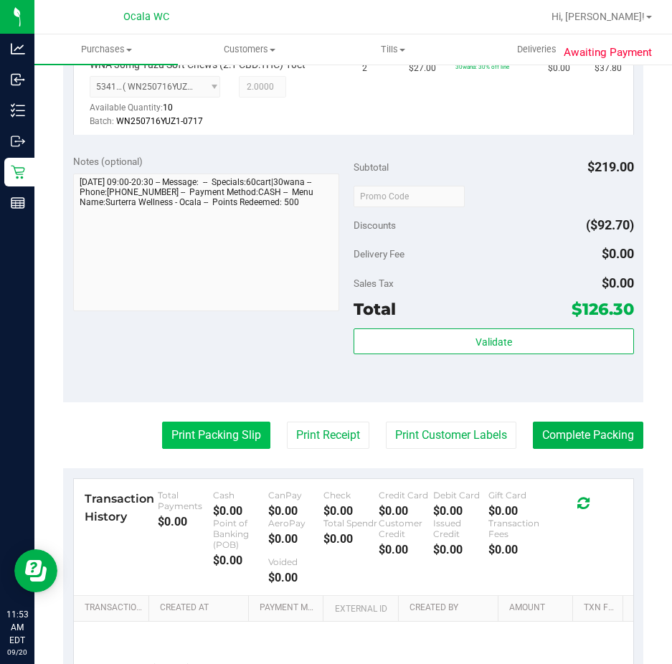
click at [227, 432] on button "Print Packing Slip" at bounding box center [216, 435] width 108 height 27
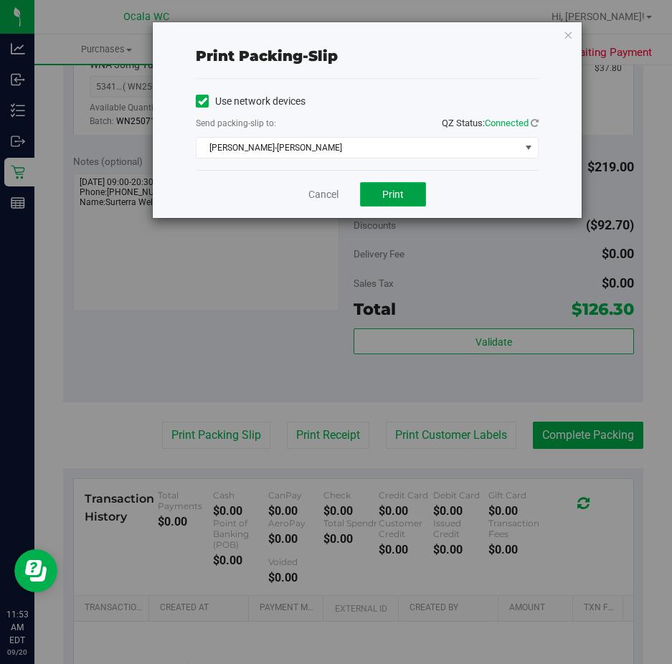
click at [375, 189] on button "Print" at bounding box center [393, 194] width 66 height 24
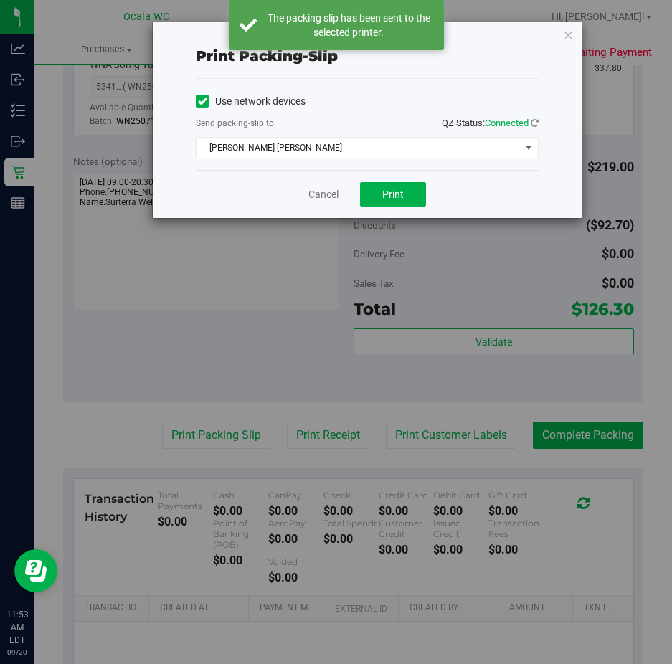
click at [324, 195] on link "Cancel" at bounding box center [323, 194] width 30 height 15
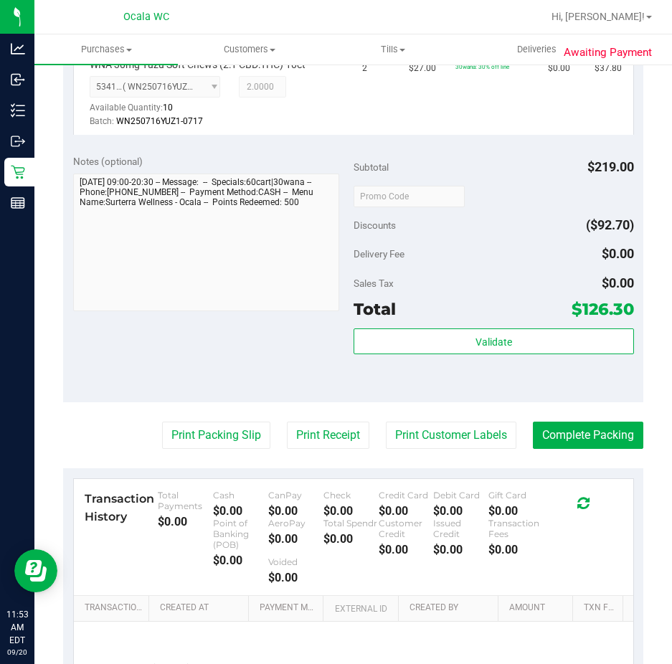
click at [358, 229] on span "Discounts" at bounding box center [374, 225] width 42 height 26
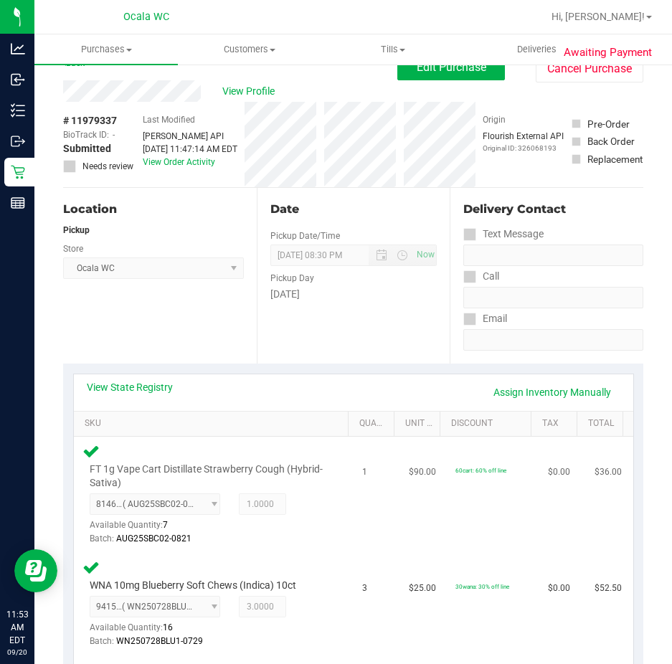
scroll to position [0, 0]
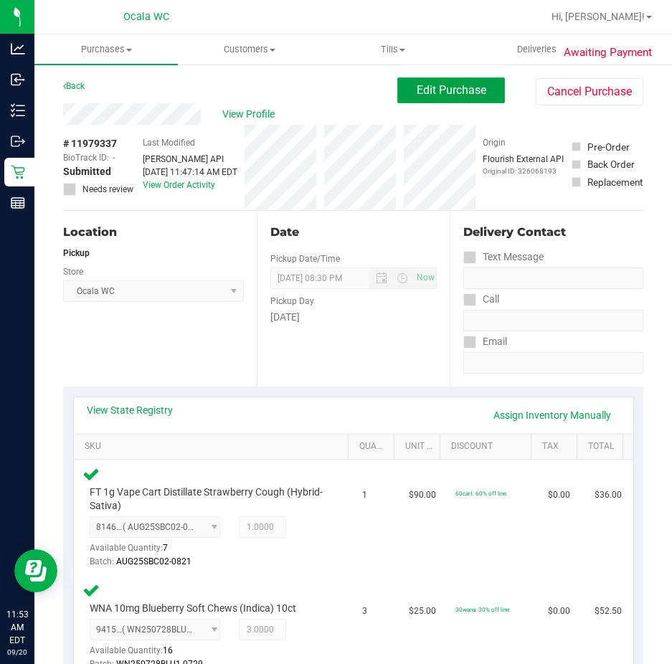
click at [417, 90] on span "Edit Purchase" at bounding box center [452, 90] width 70 height 14
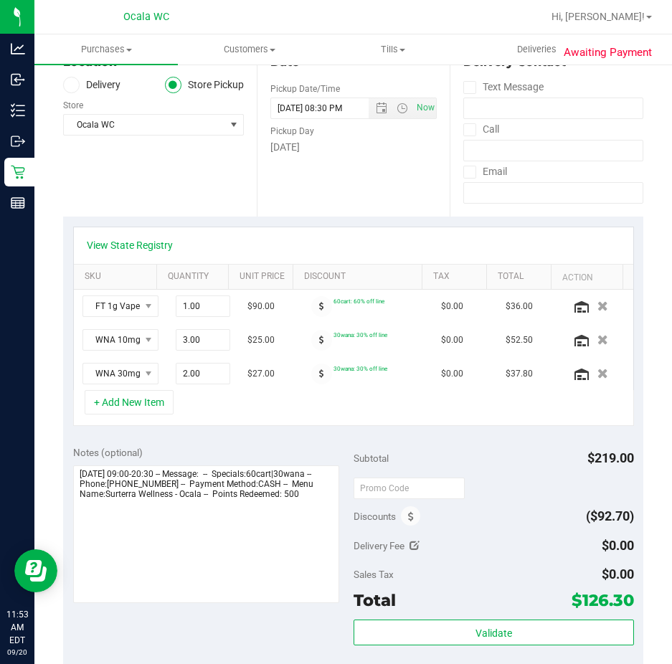
scroll to position [358, 0]
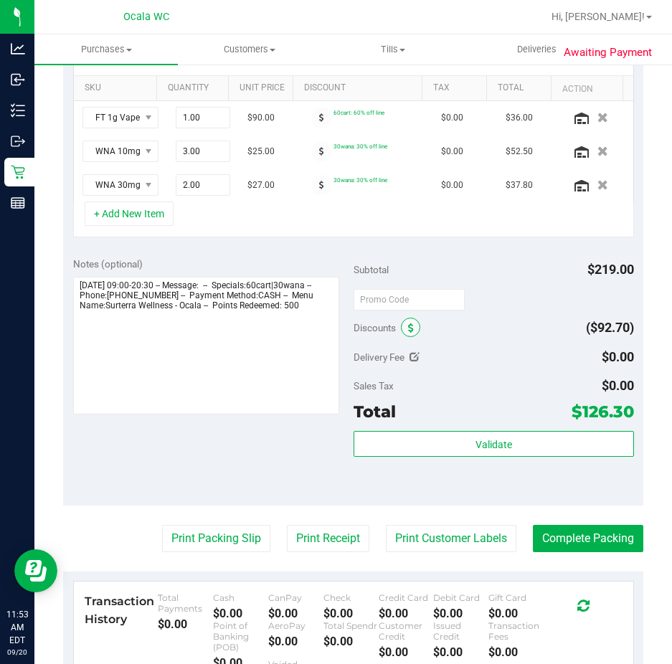
click at [408, 329] on icon at bounding box center [411, 328] width 6 height 10
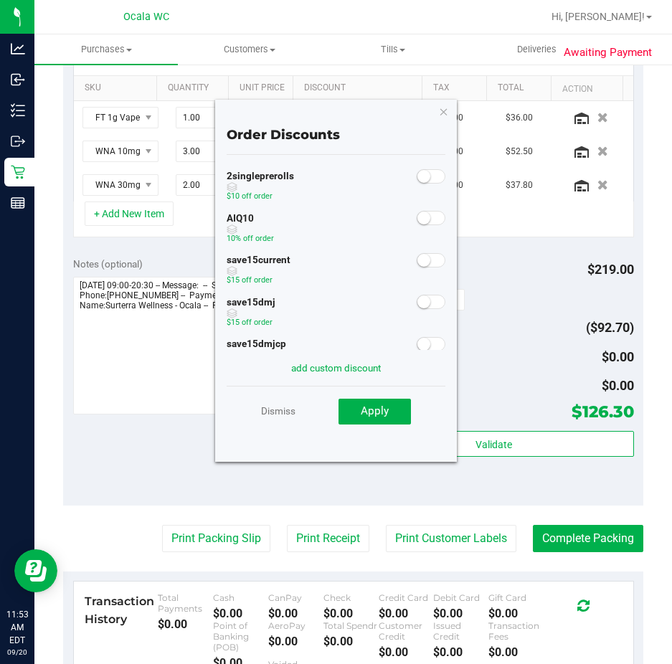
click at [417, 217] on small at bounding box center [423, 217] width 13 height 13
click at [384, 410] on span "Apply" at bounding box center [375, 410] width 28 height 13
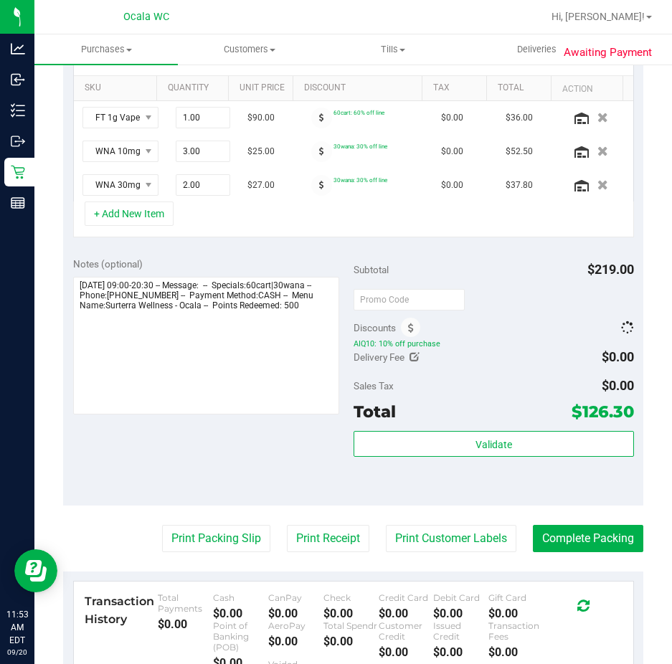
scroll to position [0, 0]
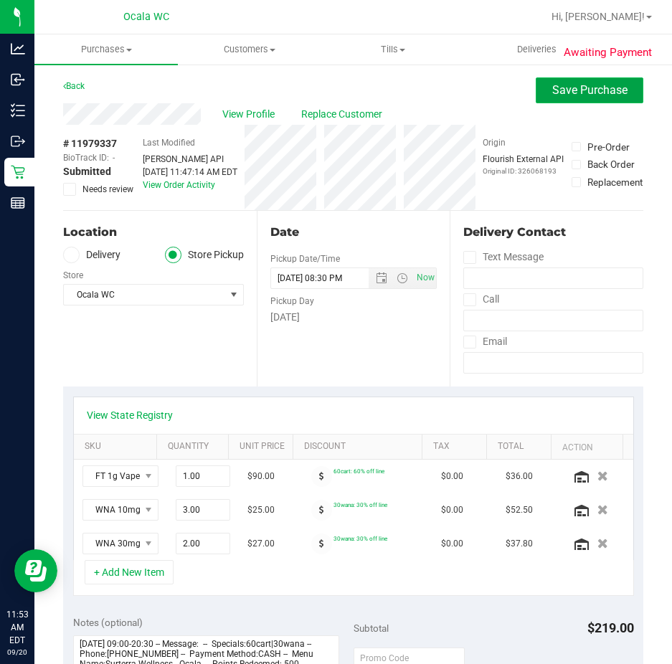
click at [552, 95] on span "Save Purchase" at bounding box center [589, 90] width 75 height 14
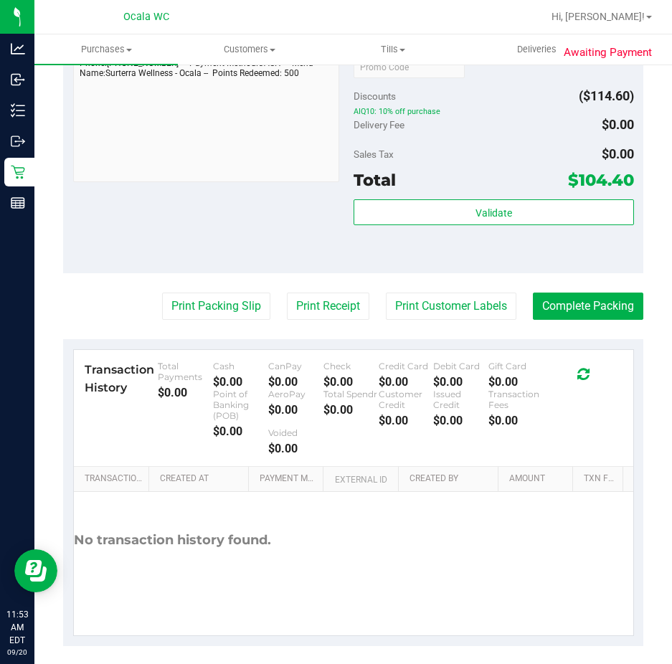
scroll to position [827, 0]
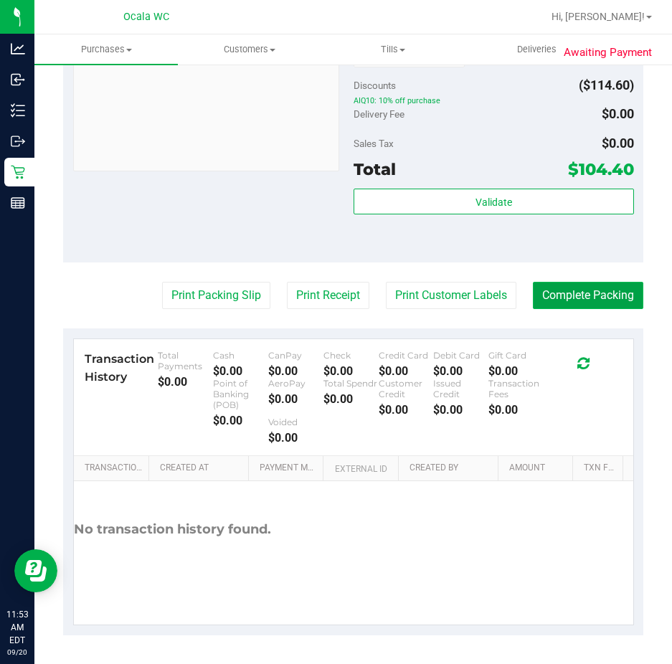
click at [565, 298] on button "Complete Packing" at bounding box center [588, 295] width 110 height 27
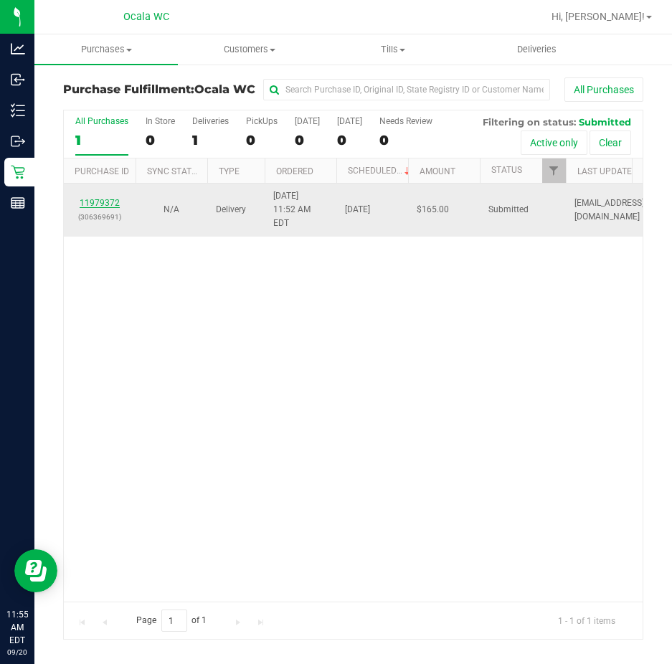
click at [94, 198] on link "11979372" at bounding box center [100, 203] width 40 height 10
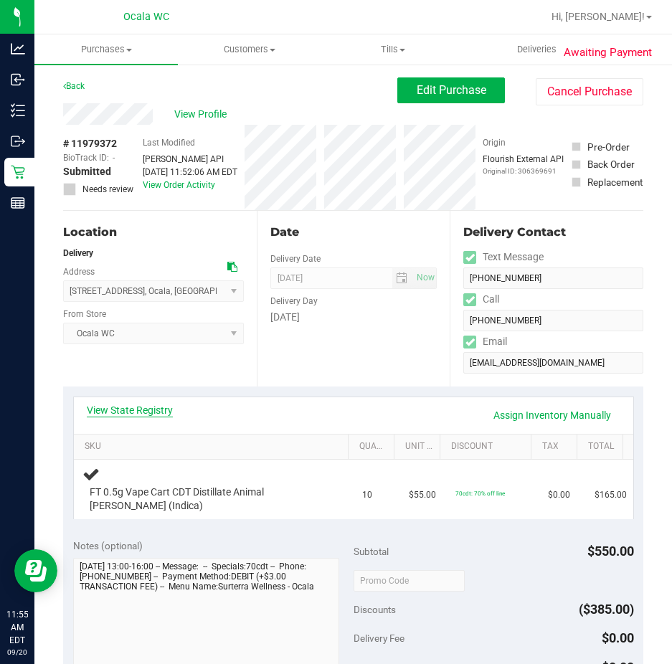
click at [107, 409] on link "View State Registry" at bounding box center [130, 410] width 86 height 14
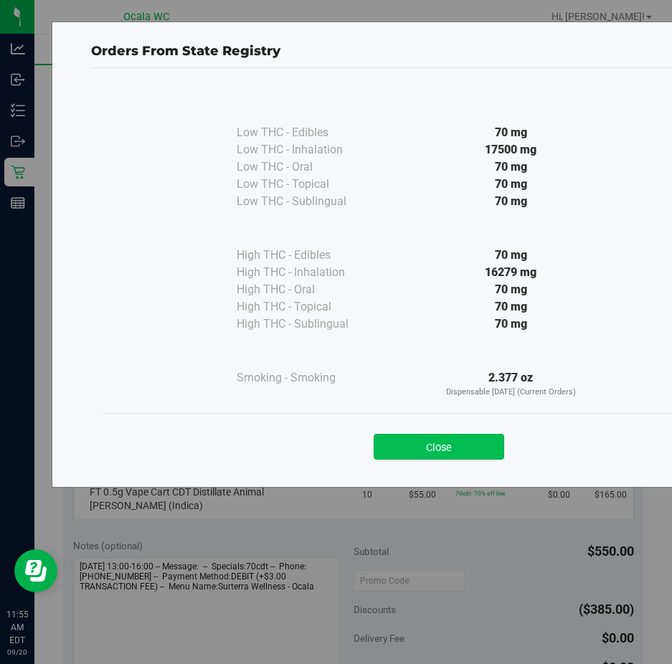
click at [391, 445] on button "Close" at bounding box center [439, 447] width 130 height 26
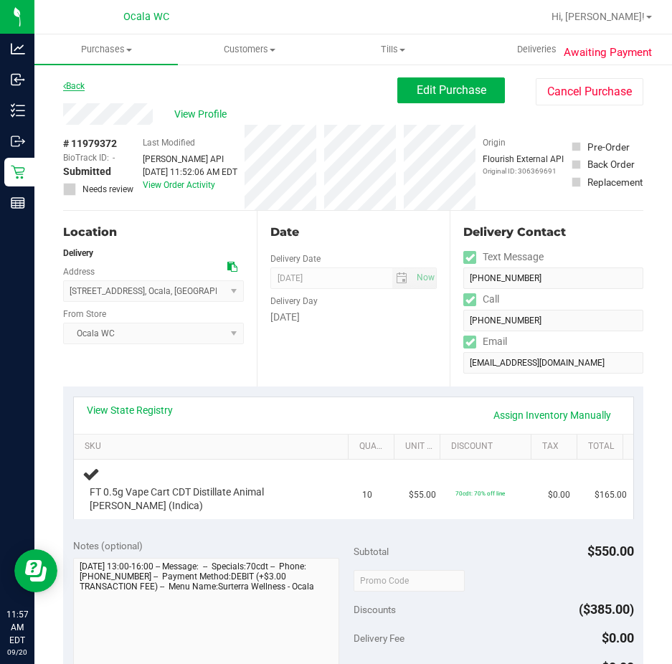
click at [72, 82] on link "Back" at bounding box center [74, 86] width 22 height 10
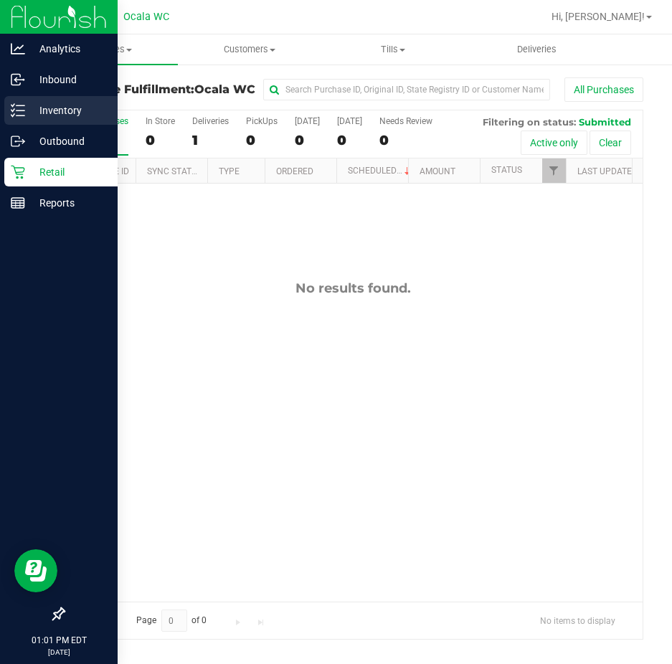
click at [26, 101] on div "Inventory" at bounding box center [60, 110] width 113 height 29
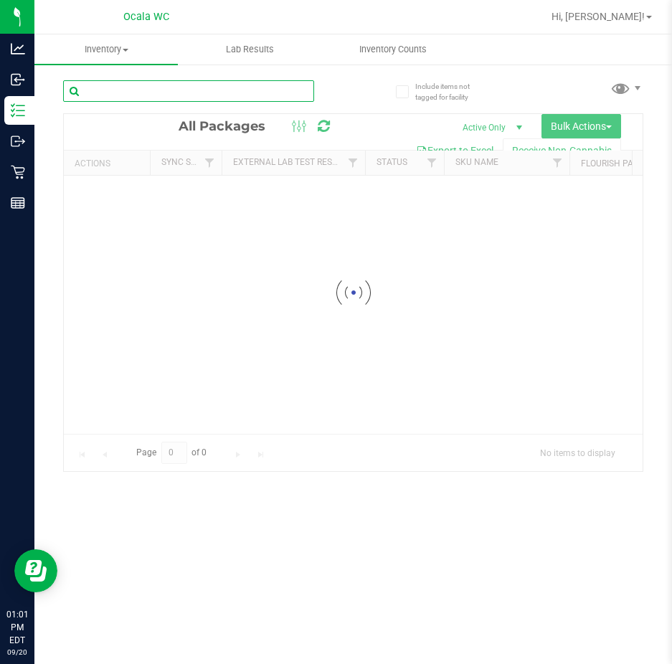
click at [136, 83] on input "text" at bounding box center [188, 91] width 251 height 22
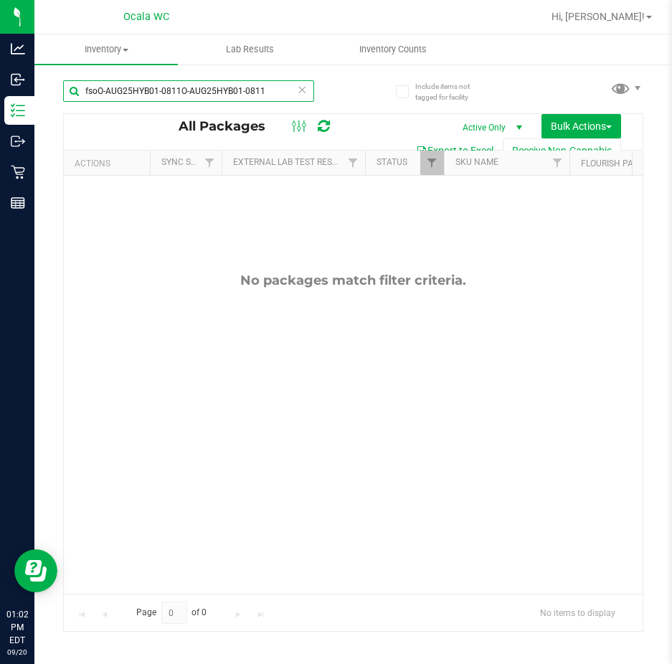
type input "fsoO-AUG25HYB01-0811O-AUG25HYB01-0811"
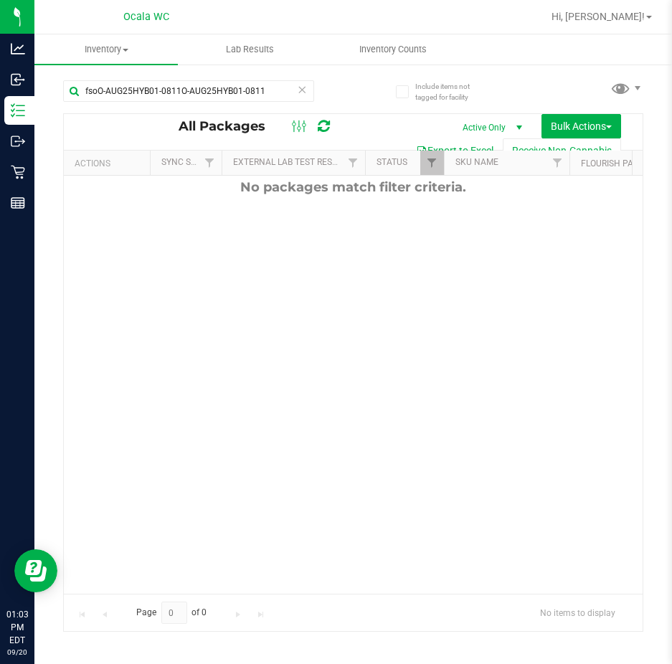
scroll to position [97, 0]
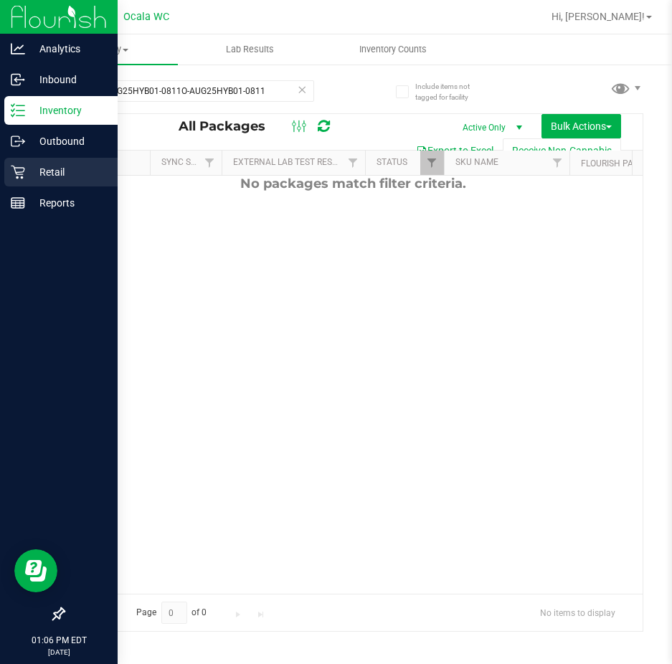
click at [28, 171] on p "Retail" at bounding box center [68, 171] width 86 height 17
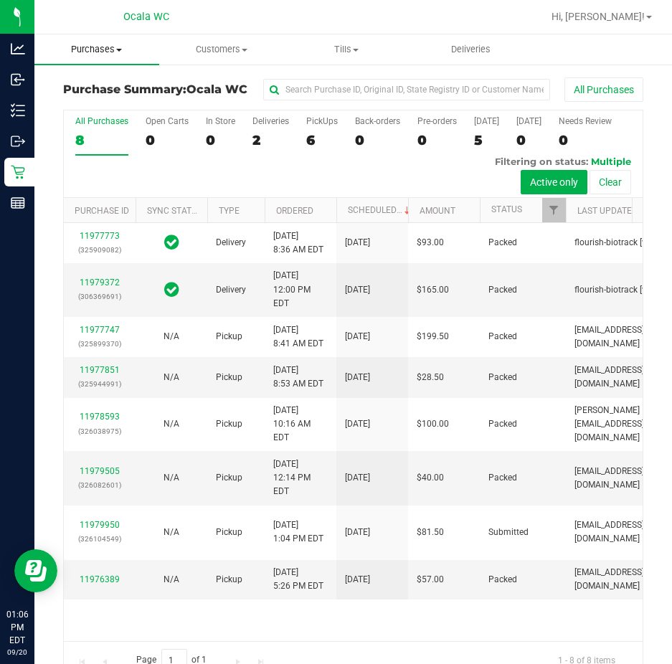
click at [103, 52] on span "Purchases" at bounding box center [96, 49] width 125 height 13
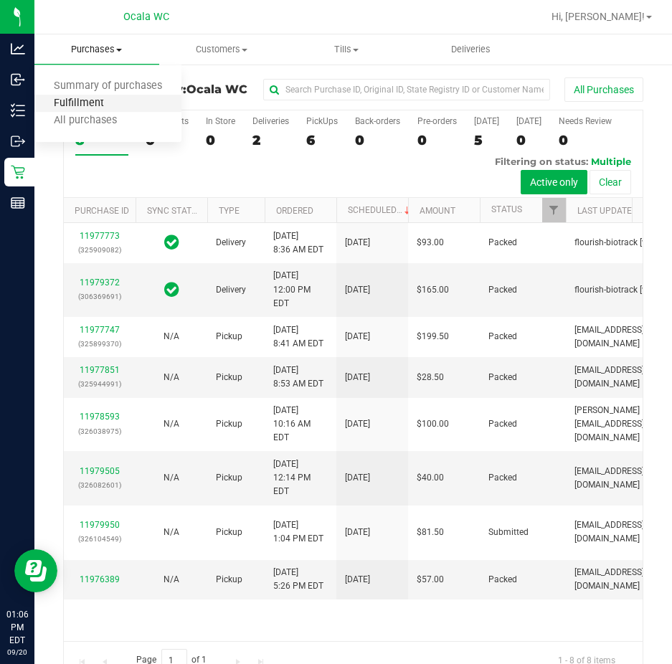
click at [98, 98] on span "Fulfillment" at bounding box center [78, 104] width 89 height 12
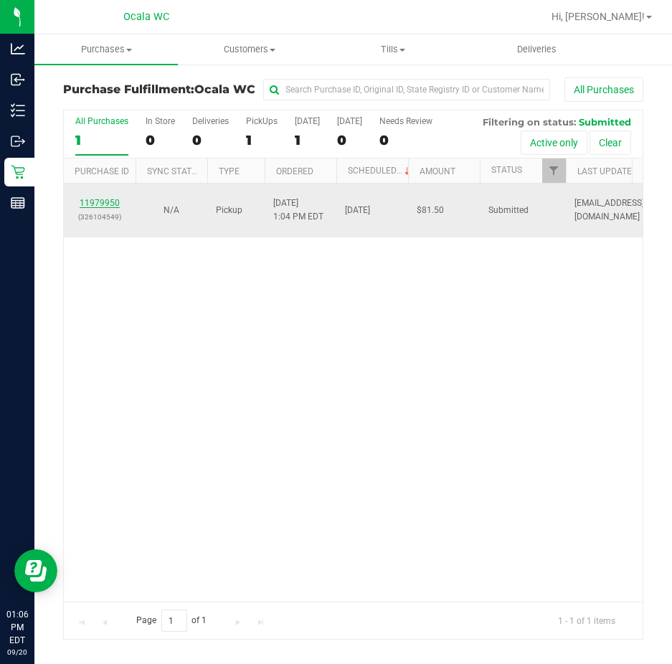
click at [93, 204] on link "11979950" at bounding box center [100, 203] width 40 height 10
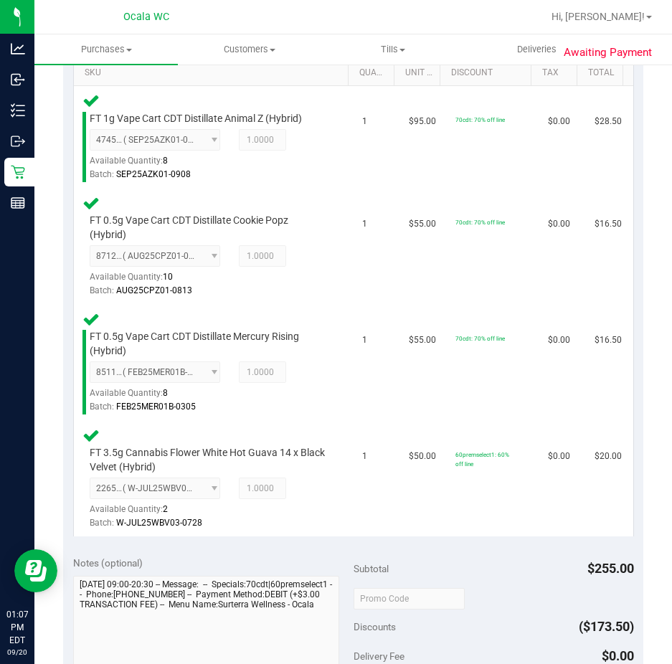
scroll to position [502, 0]
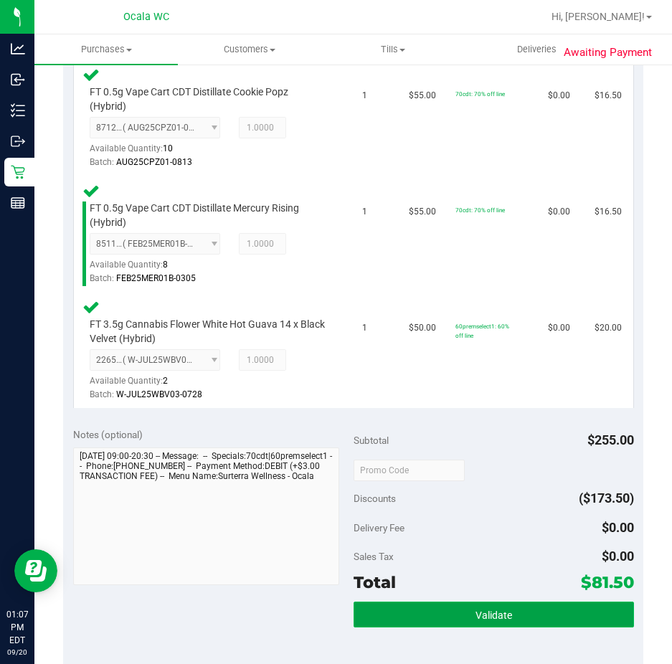
click at [408, 604] on button "Validate" at bounding box center [493, 615] width 280 height 26
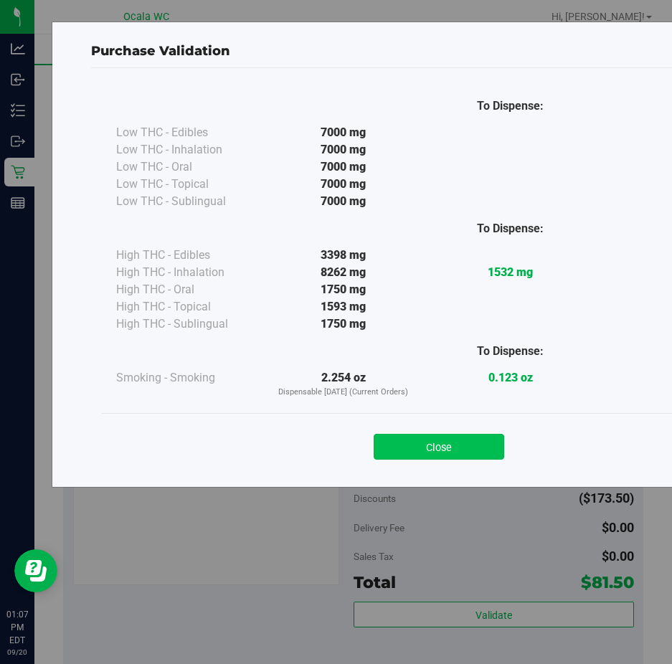
click at [381, 438] on button "Close" at bounding box center [439, 447] width 130 height 26
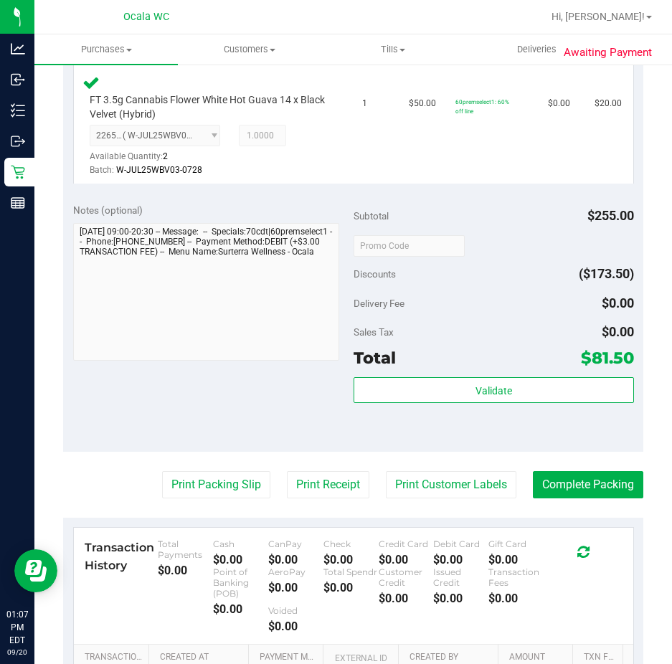
scroll to position [789, 0]
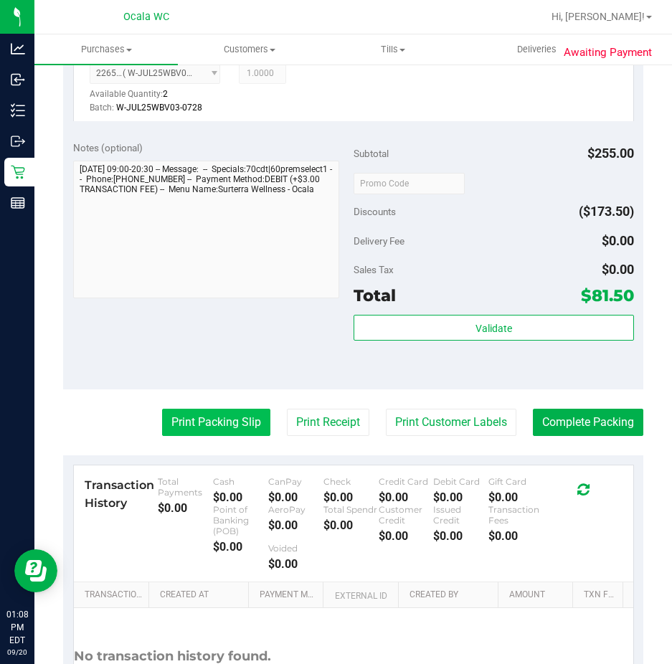
click at [162, 424] on button "Print Packing Slip" at bounding box center [216, 422] width 108 height 27
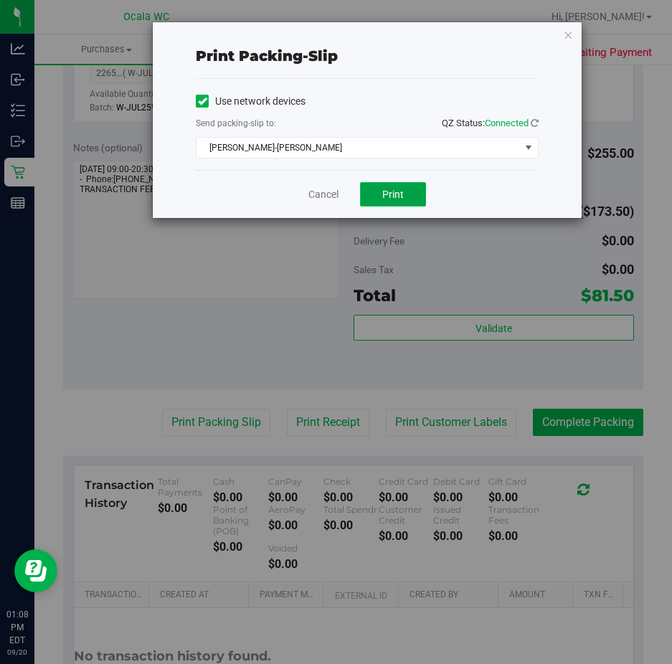
click at [387, 196] on span "Print" at bounding box center [393, 194] width 22 height 11
click at [320, 205] on div "Cancel Print" at bounding box center [367, 194] width 343 height 48
click at [320, 187] on link "Cancel" at bounding box center [323, 194] width 30 height 15
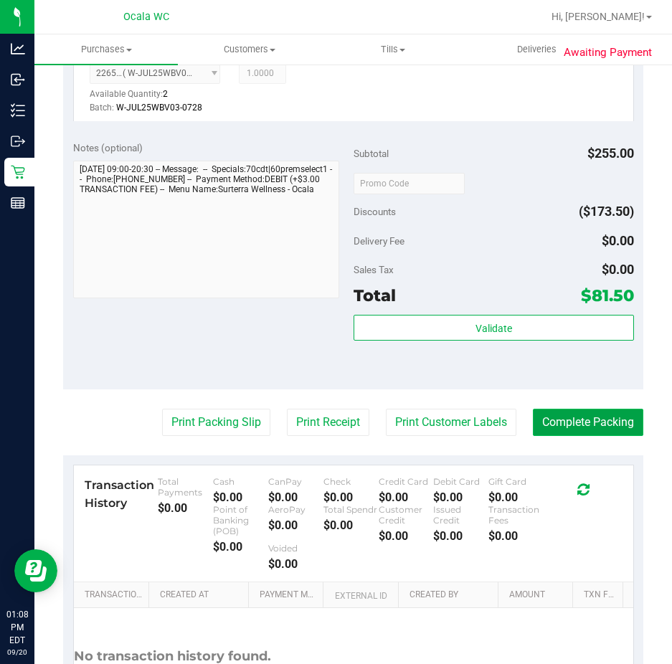
click at [596, 432] on button "Complete Packing" at bounding box center [588, 422] width 110 height 27
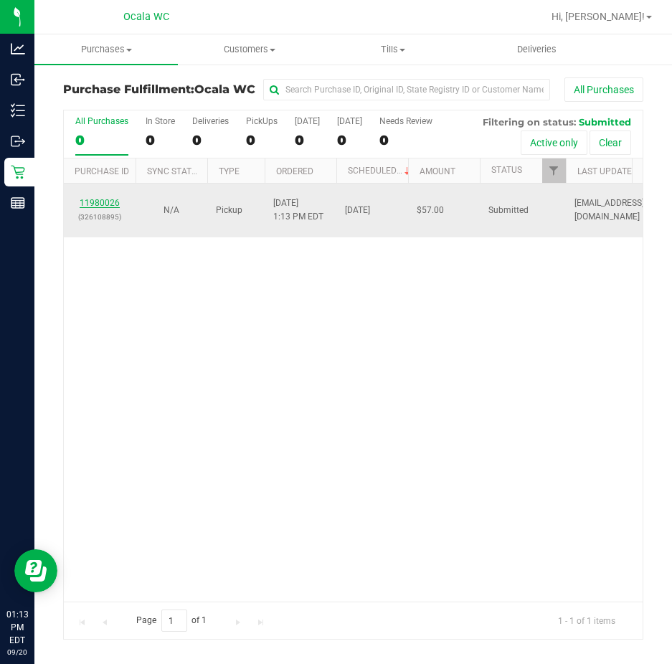
click at [93, 207] on link "11980026" at bounding box center [100, 203] width 40 height 10
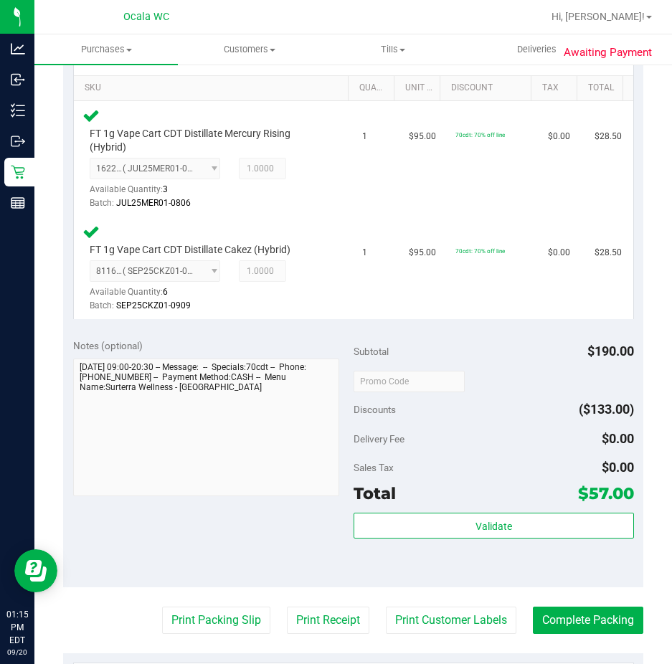
scroll to position [430, 0]
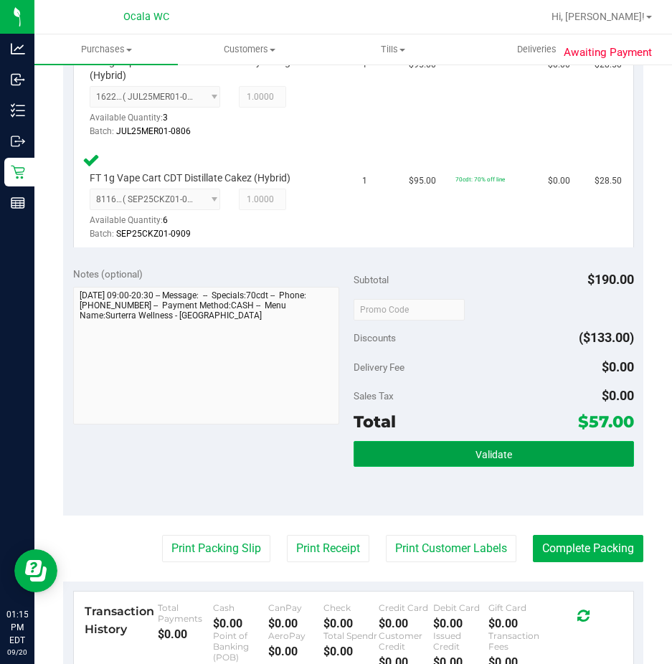
click at [402, 445] on button "Validate" at bounding box center [493, 454] width 280 height 26
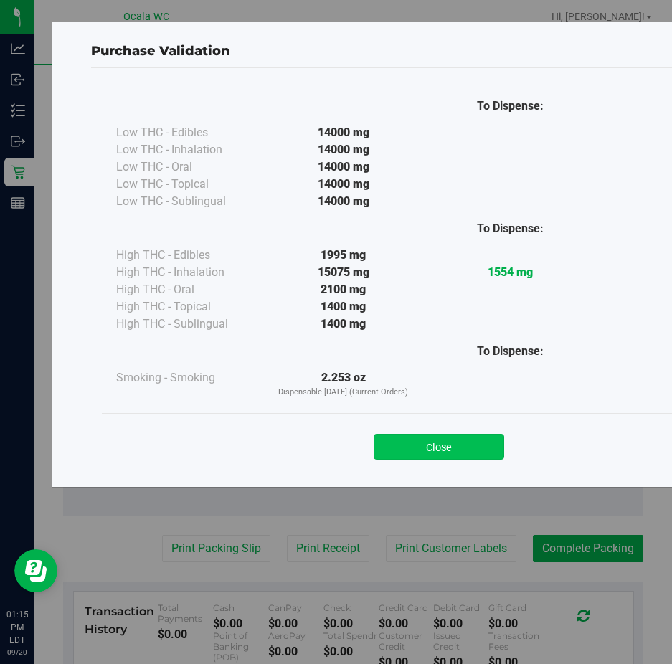
click at [389, 439] on button "Close" at bounding box center [439, 447] width 130 height 26
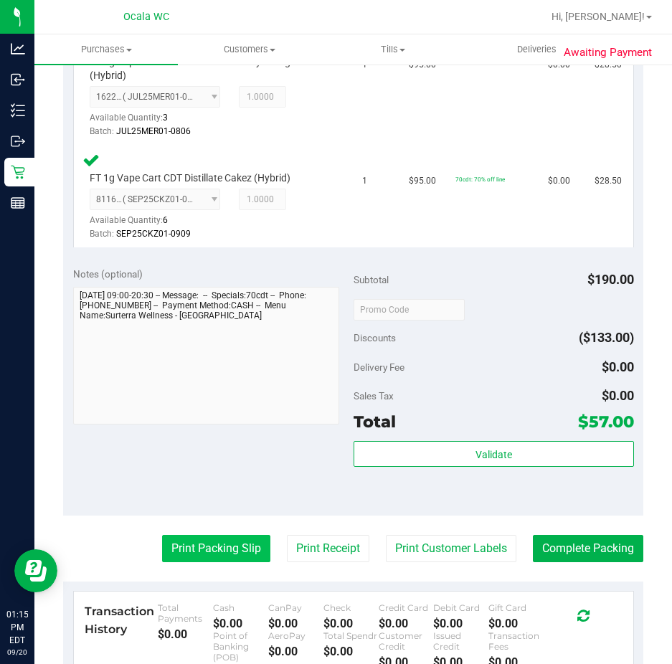
click at [212, 548] on button "Print Packing Slip" at bounding box center [216, 548] width 108 height 27
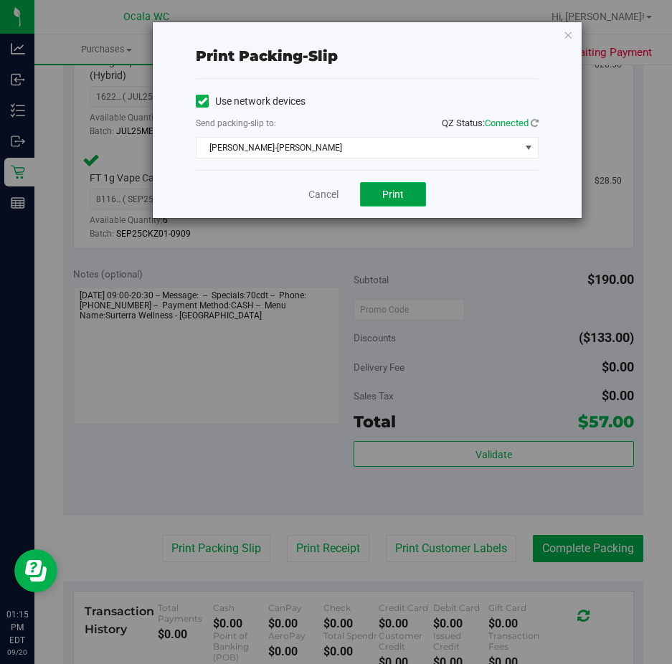
click at [374, 198] on button "Print" at bounding box center [393, 194] width 66 height 24
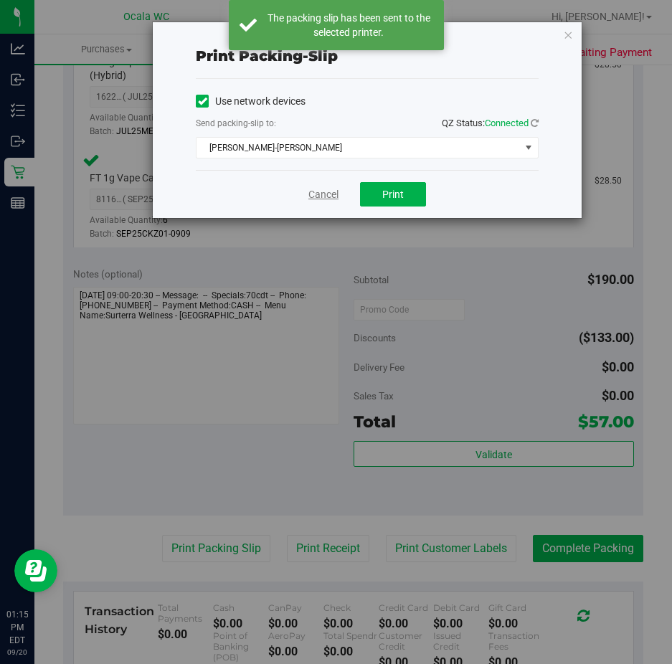
click at [313, 192] on link "Cancel" at bounding box center [323, 194] width 30 height 15
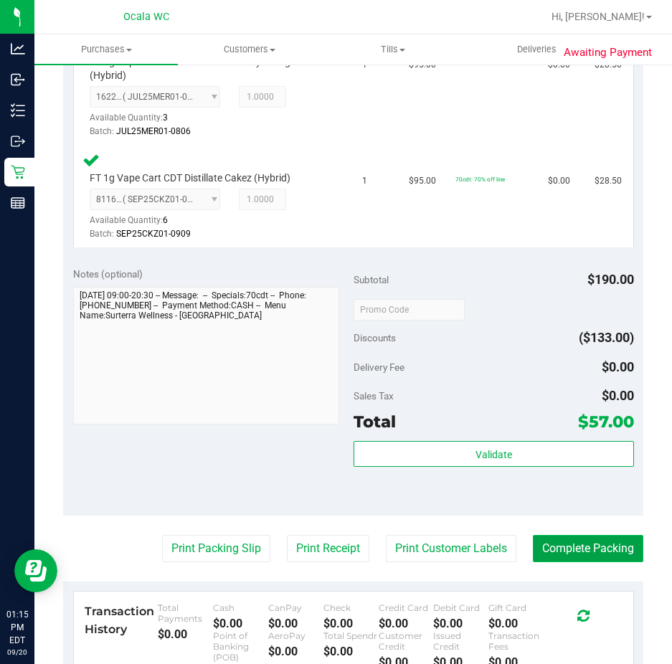
click at [548, 548] on button "Complete Packing" at bounding box center [588, 548] width 110 height 27
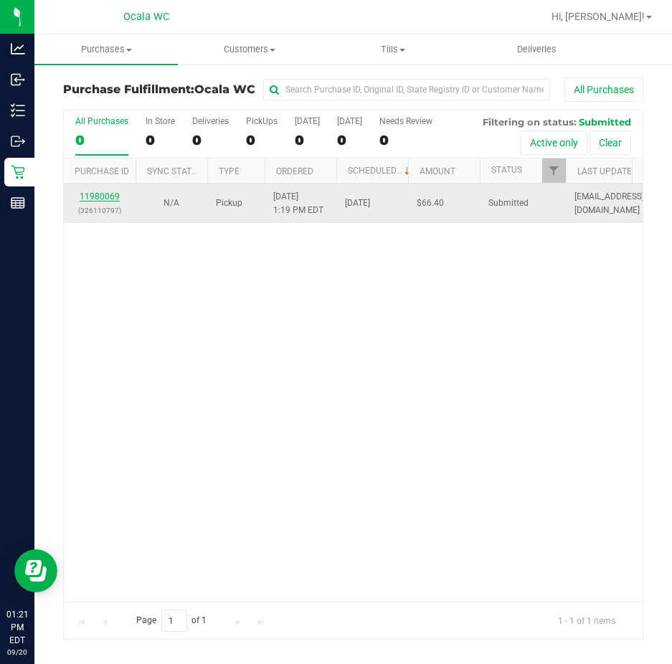
click at [108, 196] on link "11980069" at bounding box center [100, 196] width 40 height 10
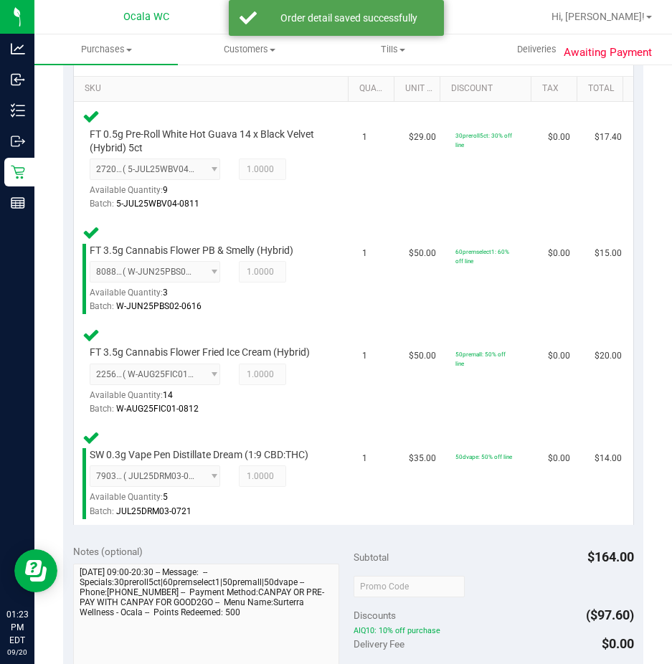
scroll to position [502, 0]
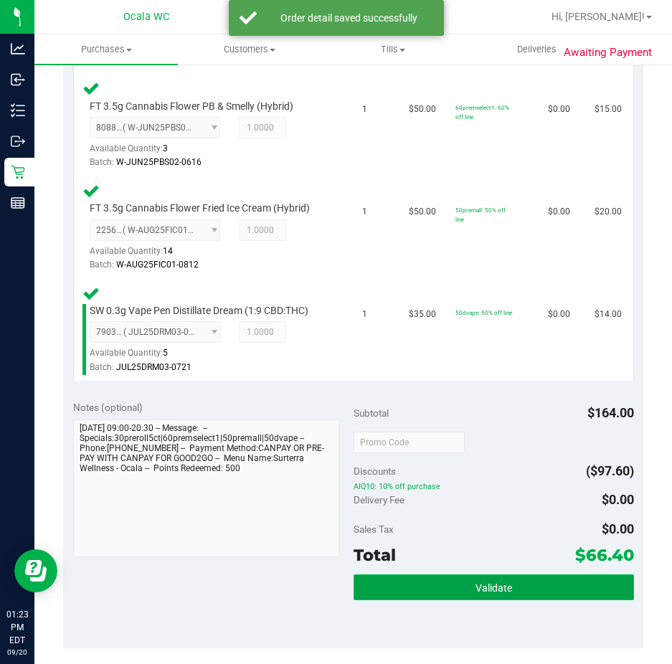
click at [371, 579] on button "Validate" at bounding box center [493, 587] width 280 height 26
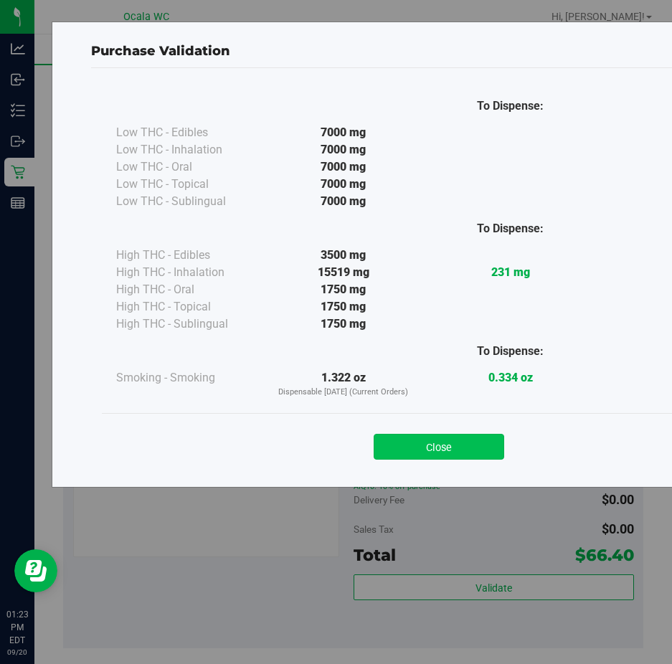
click at [390, 434] on button "Close" at bounding box center [439, 447] width 130 height 26
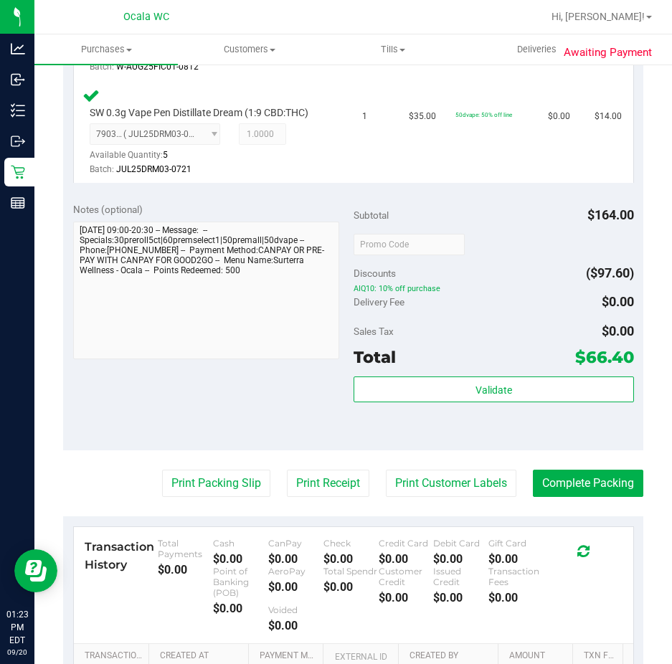
scroll to position [789, 0]
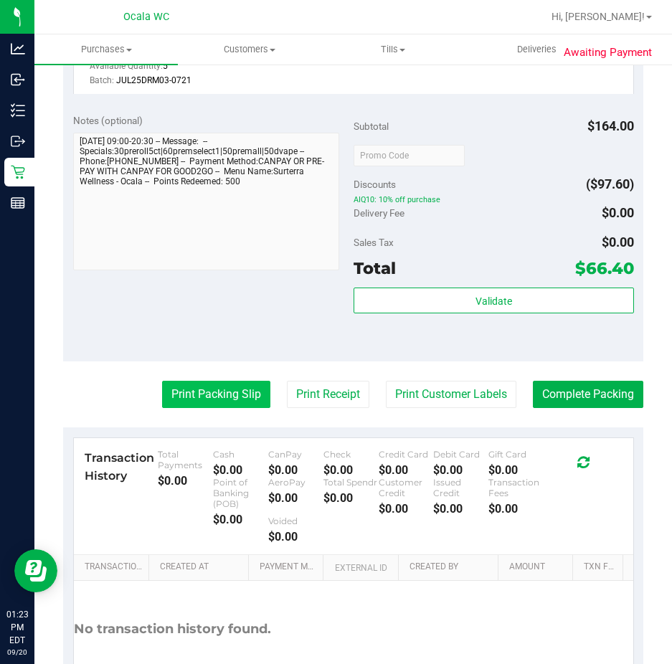
click at [205, 397] on button "Print Packing Slip" at bounding box center [216, 394] width 108 height 27
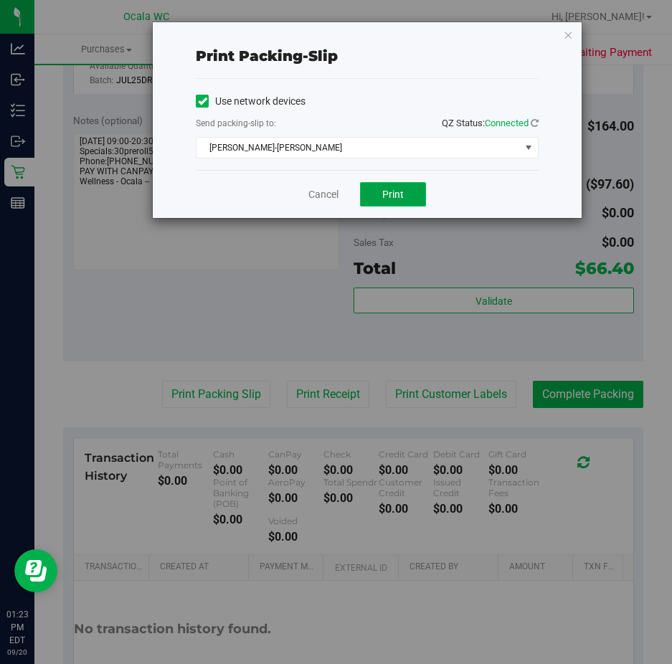
click at [387, 186] on button "Print" at bounding box center [393, 194] width 66 height 24
click at [328, 195] on link "Cancel" at bounding box center [323, 194] width 30 height 15
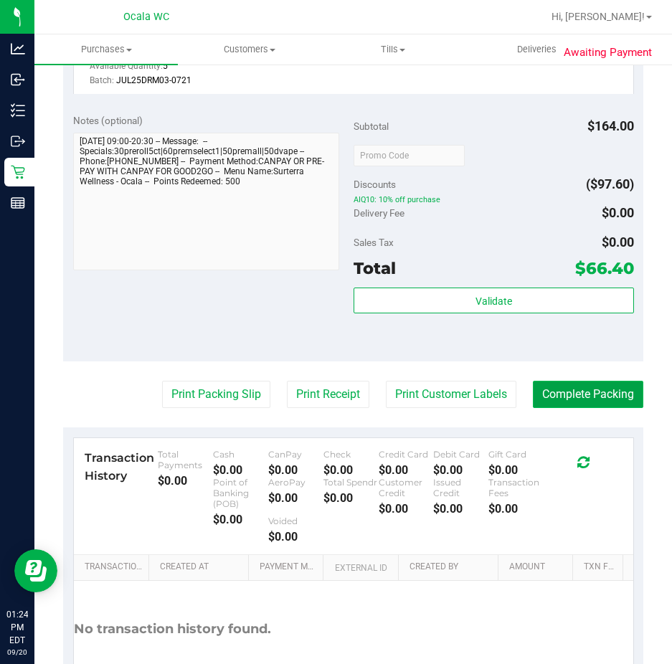
click at [551, 391] on button "Complete Packing" at bounding box center [588, 394] width 110 height 27
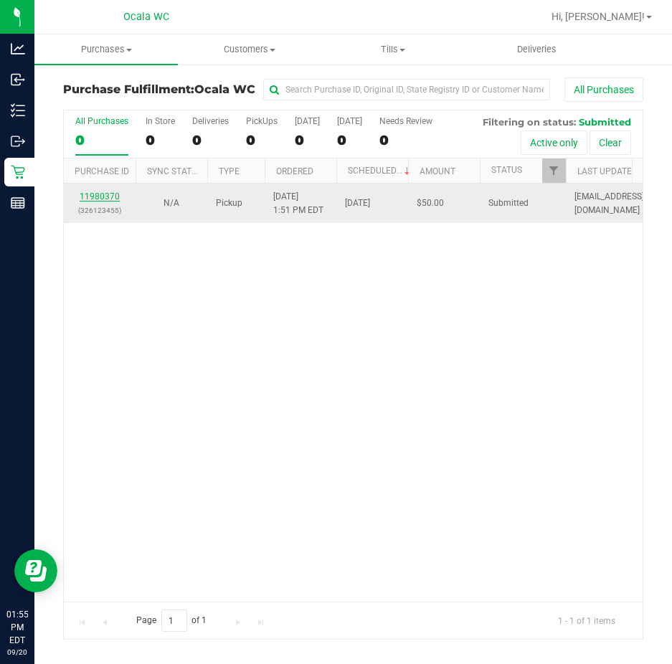
click at [107, 200] on link "11980370" at bounding box center [100, 196] width 40 height 10
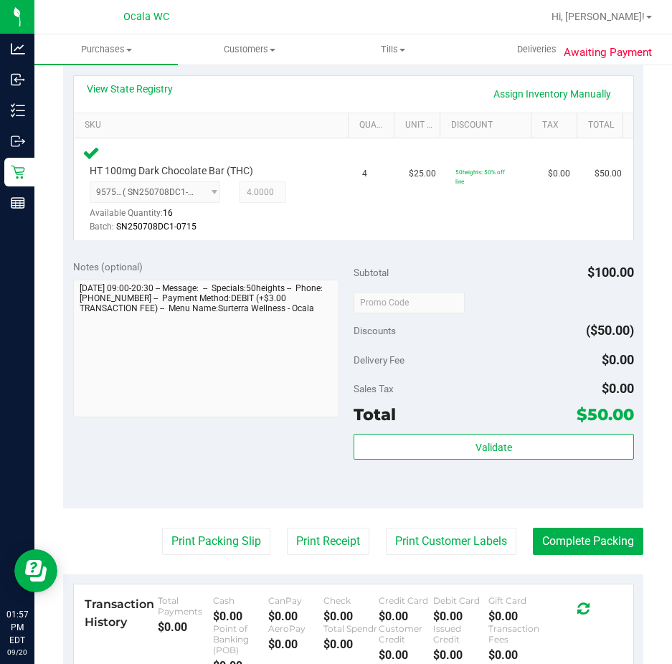
scroll to position [358, 0]
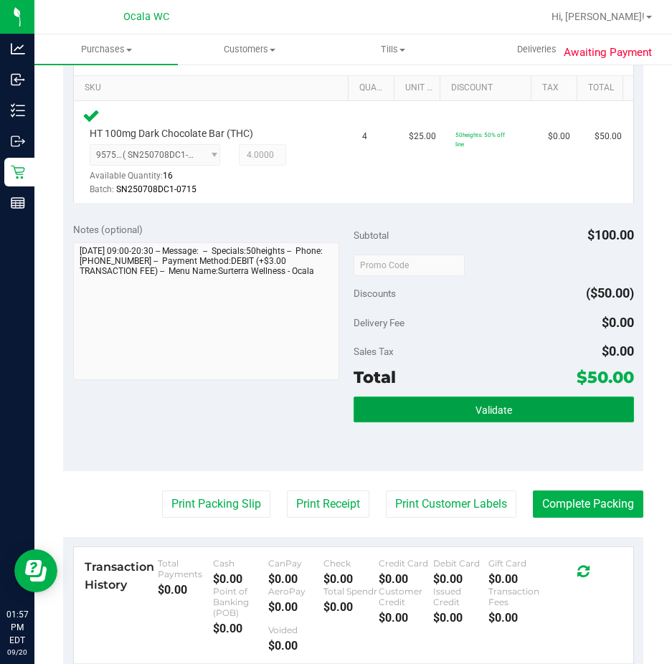
click at [407, 402] on button "Validate" at bounding box center [493, 409] width 280 height 26
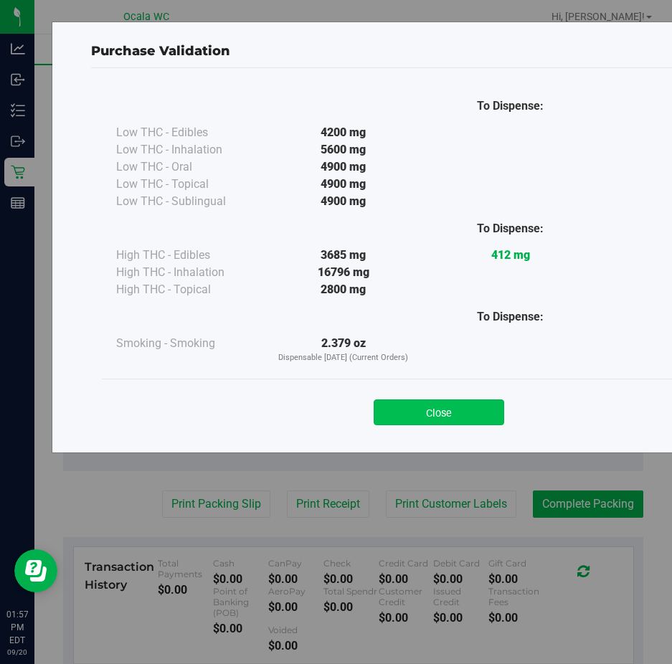
click at [401, 405] on button "Close" at bounding box center [439, 412] width 130 height 26
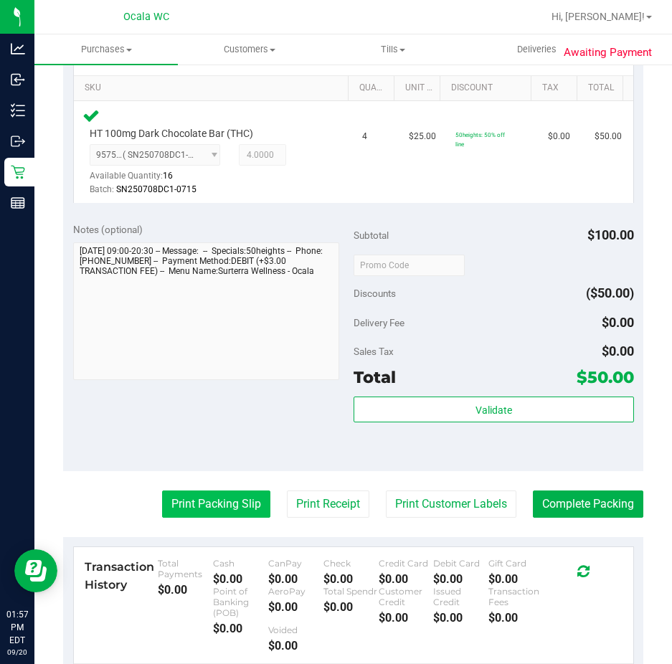
click at [199, 503] on button "Print Packing Slip" at bounding box center [216, 503] width 108 height 27
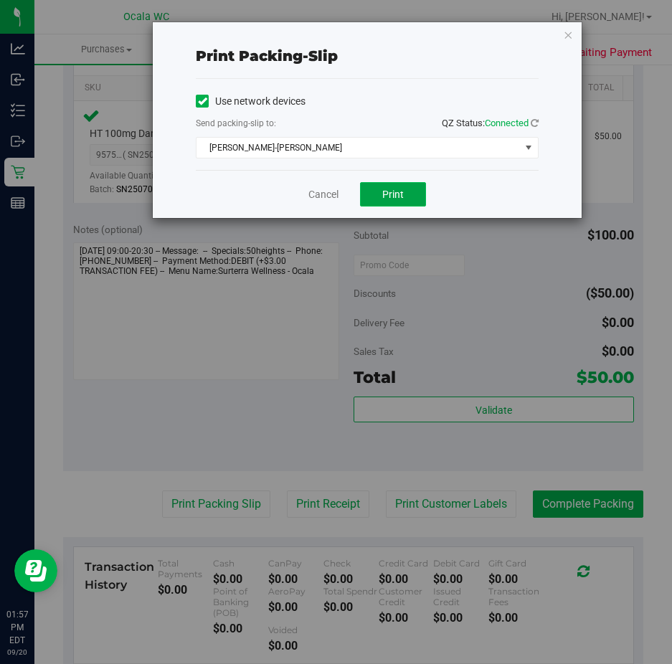
click at [374, 199] on button "Print" at bounding box center [393, 194] width 66 height 24
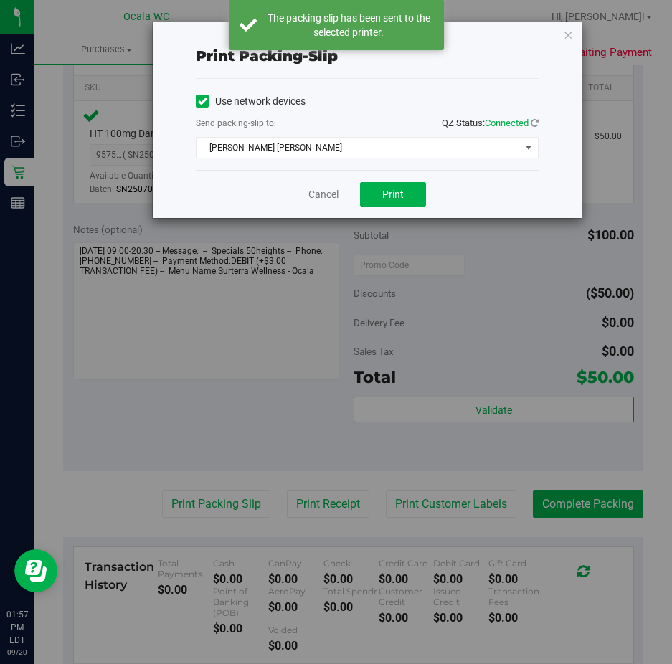
click at [325, 198] on link "Cancel" at bounding box center [323, 194] width 30 height 15
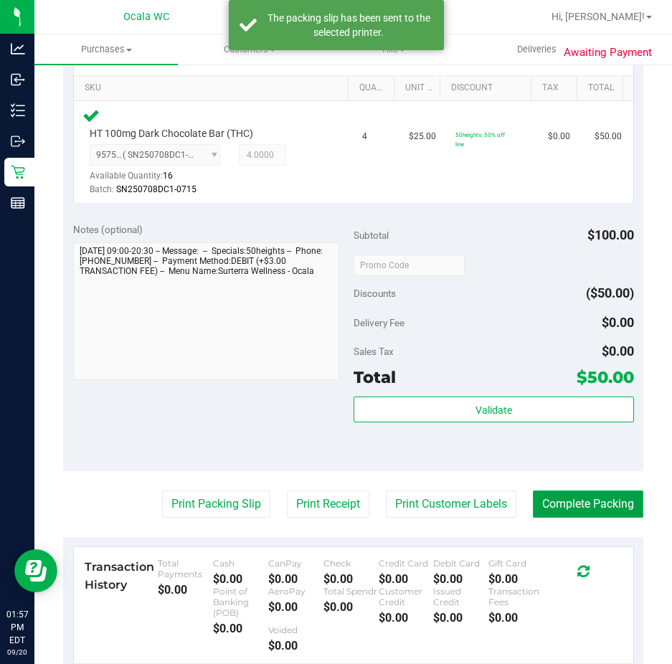
click at [562, 498] on button "Complete Packing" at bounding box center [588, 503] width 110 height 27
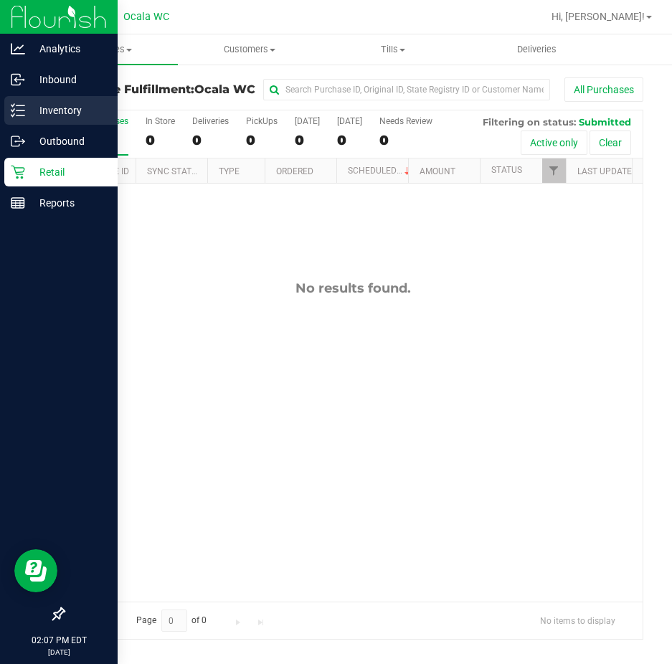
click at [51, 106] on p "Inventory" at bounding box center [68, 110] width 86 height 17
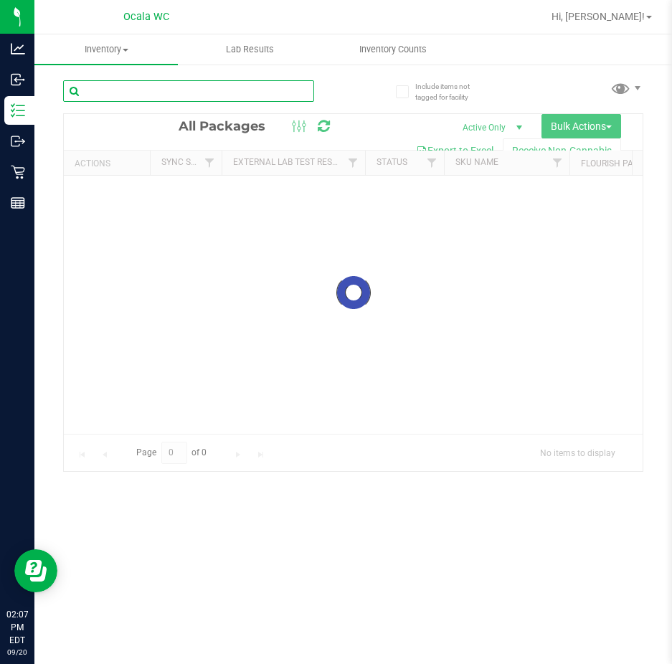
click at [105, 87] on input "text" at bounding box center [188, 91] width 251 height 22
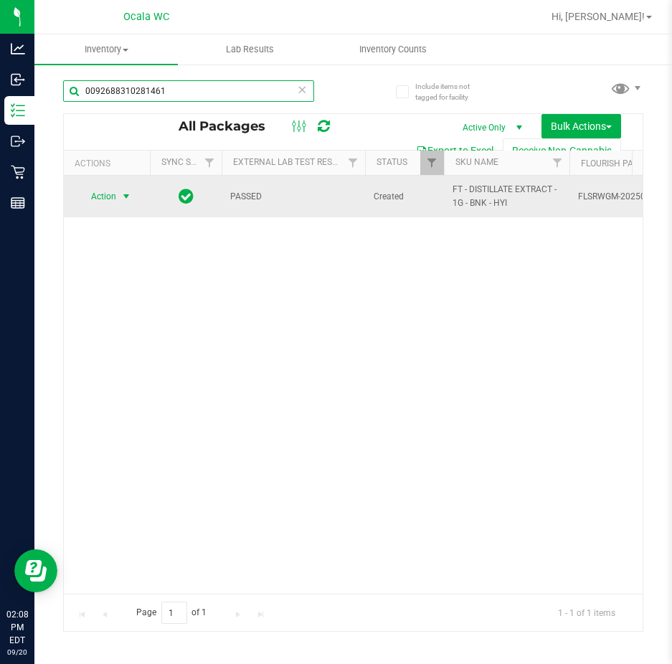
type input "0092688310281461"
click at [110, 193] on span "Action" at bounding box center [97, 196] width 39 height 20
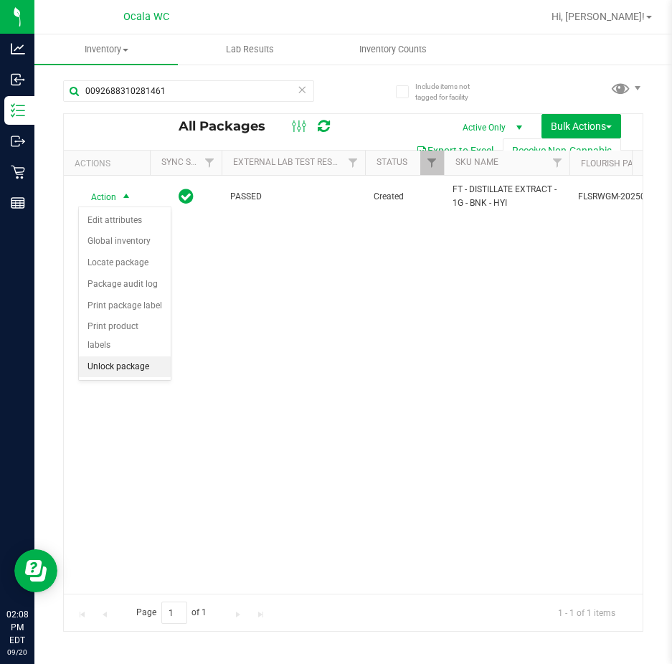
click at [92, 356] on li "Unlock package" at bounding box center [125, 367] width 92 height 22
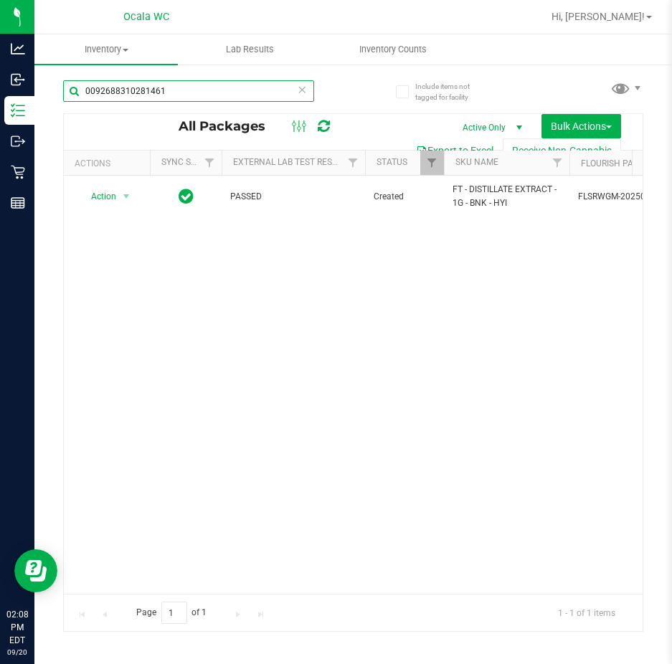
drag, startPoint x: 163, startPoint y: 89, endPoint x: 49, endPoint y: 108, distance: 115.5
click at [61, 105] on div "Include items not tagged for facility 0092688310281461 All Packages Active Only…" at bounding box center [352, 281] width 637 height 437
type input "9378236035430629"
click at [128, 198] on span "select" at bounding box center [125, 196] width 11 height 11
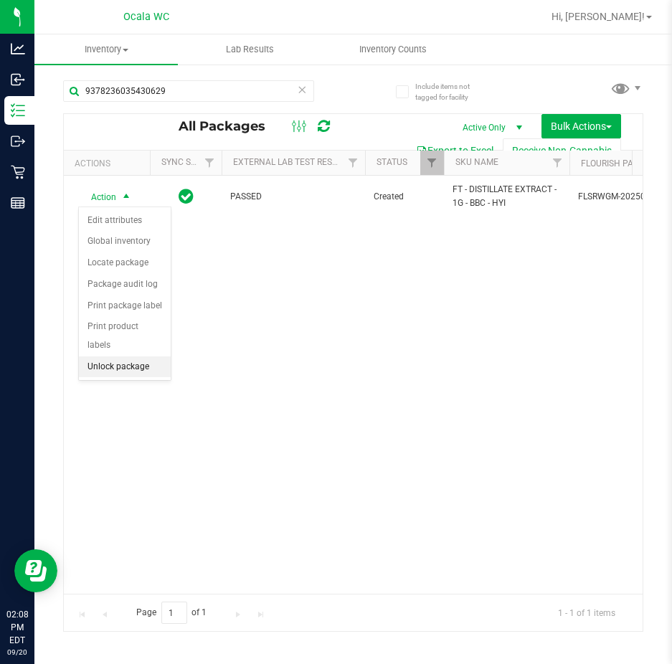
click at [107, 356] on li "Unlock package" at bounding box center [125, 367] width 92 height 22
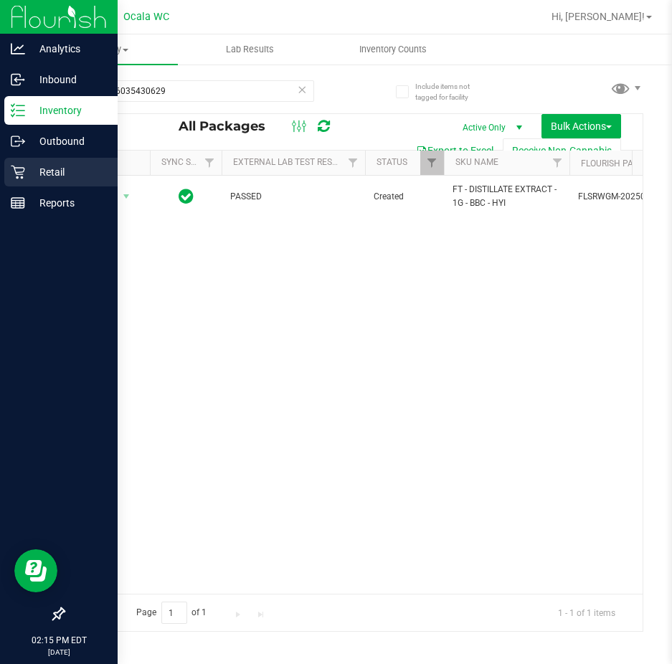
click at [19, 171] on icon at bounding box center [18, 172] width 14 height 14
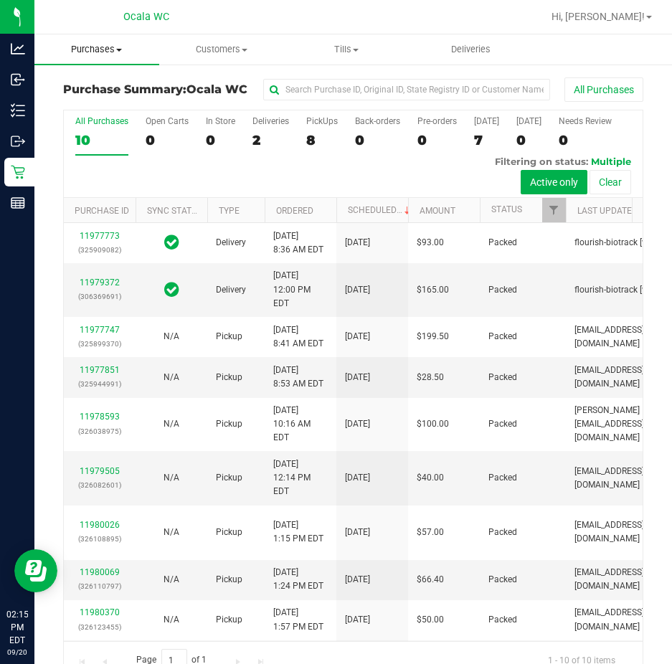
click at [110, 52] on span "Purchases" at bounding box center [96, 49] width 125 height 13
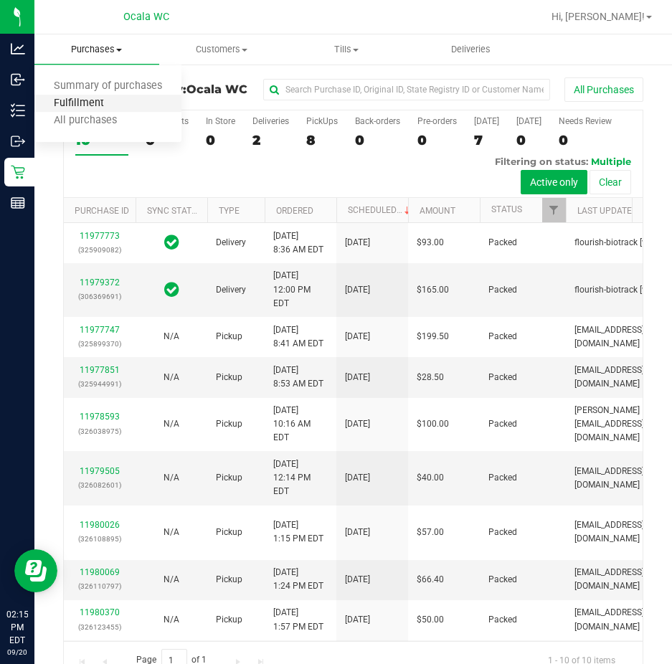
click at [95, 105] on span "Fulfillment" at bounding box center [78, 104] width 89 height 12
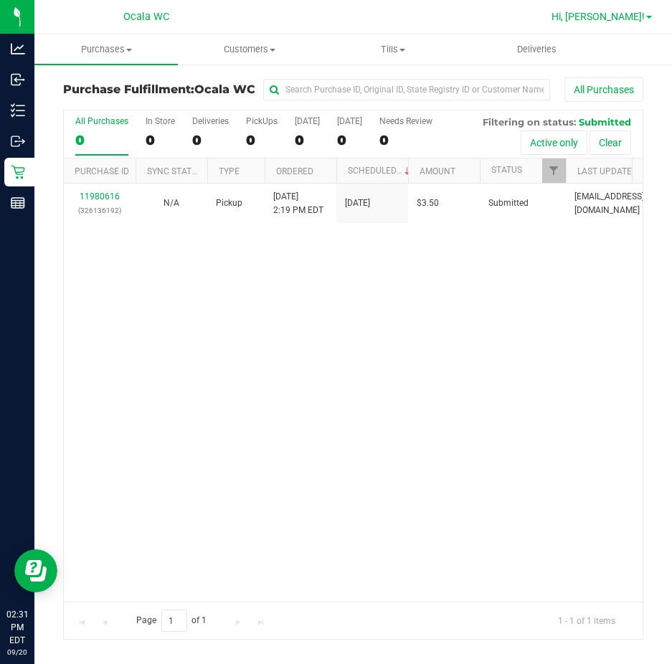
click at [606, 14] on span "Hi, [PERSON_NAME]!" at bounding box center [597, 16] width 93 height 11
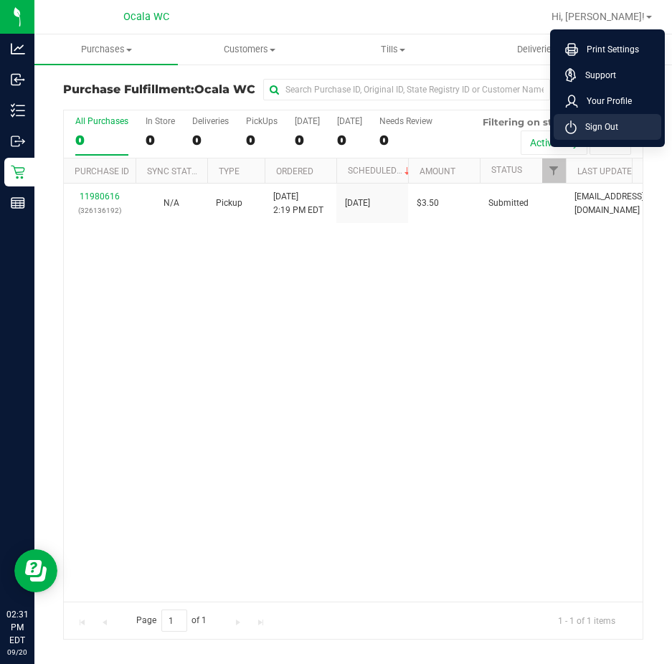
click at [609, 117] on li "Sign Out" at bounding box center [607, 127] width 108 height 26
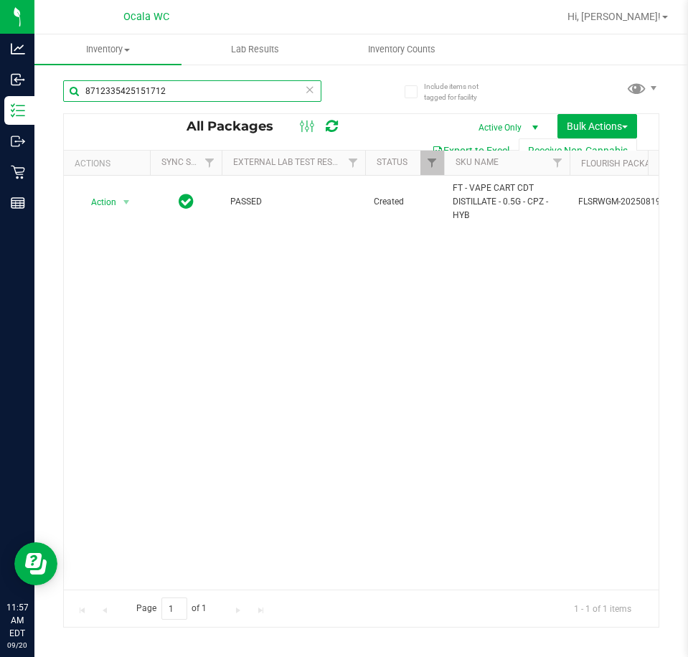
drag, startPoint x: 254, startPoint y: 82, endPoint x: 62, endPoint y: 90, distance: 191.6
click at [62, 90] on div "Include items not tagged for facility 8712335425151712 All Packages Active Only…" at bounding box center [360, 281] width 653 height 437
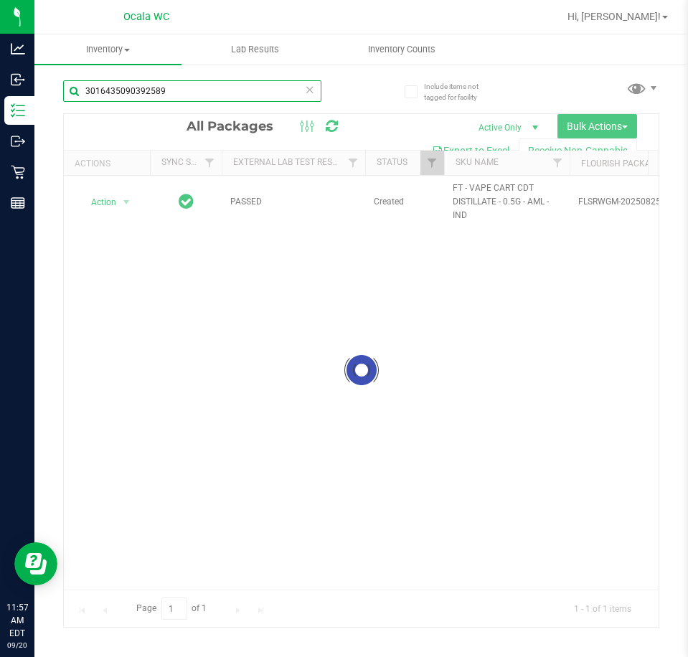
type input "3016435090392589"
click at [130, 204] on div at bounding box center [361, 370] width 594 height 513
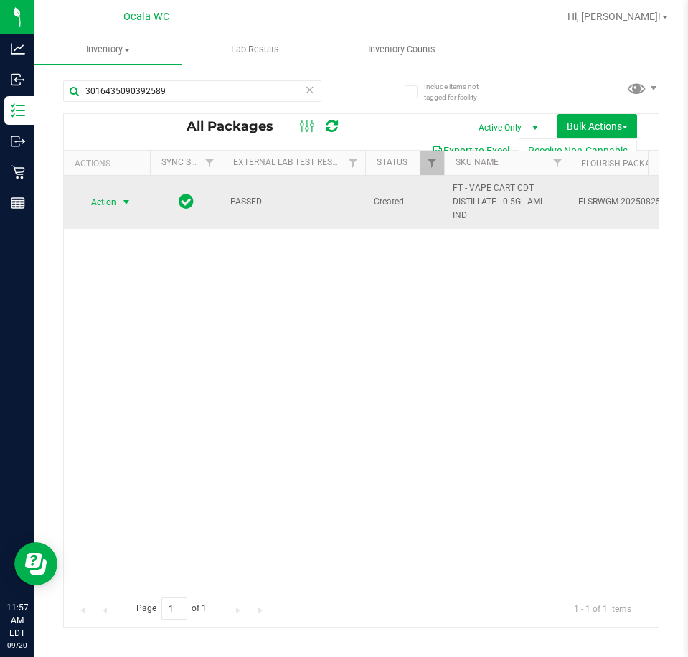
click at [128, 203] on span "select" at bounding box center [125, 201] width 11 height 11
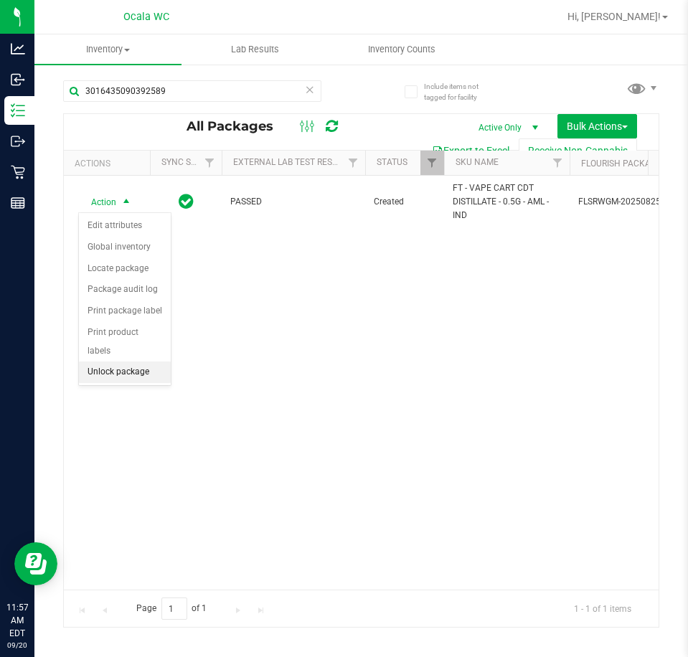
click at [88, 361] on li "Unlock package" at bounding box center [125, 372] width 92 height 22
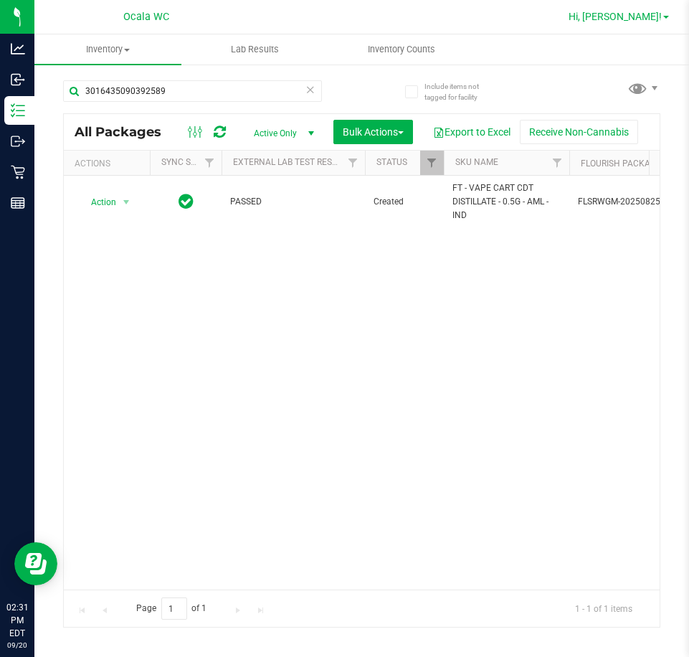
click at [644, 12] on span "Hi, [PERSON_NAME]!" at bounding box center [615, 16] width 93 height 11
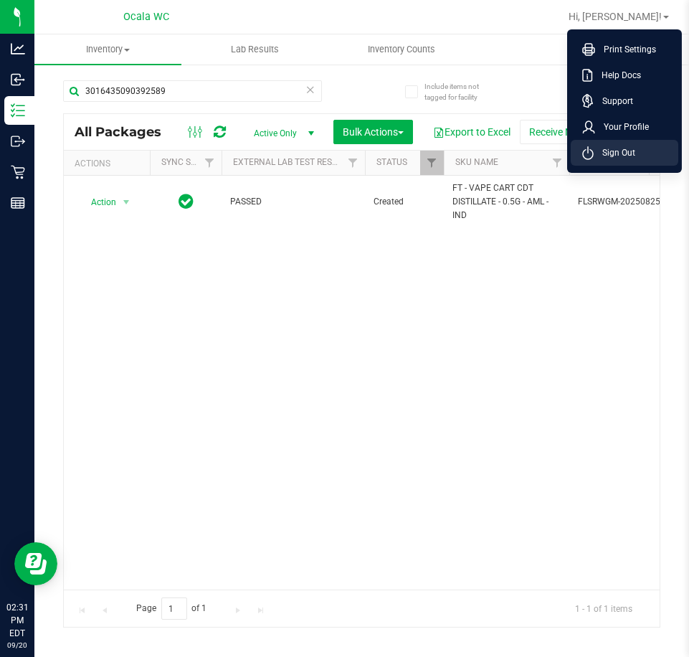
click at [619, 153] on span "Sign Out" at bounding box center [615, 153] width 42 height 14
